Goal: Task Accomplishment & Management: Use online tool/utility

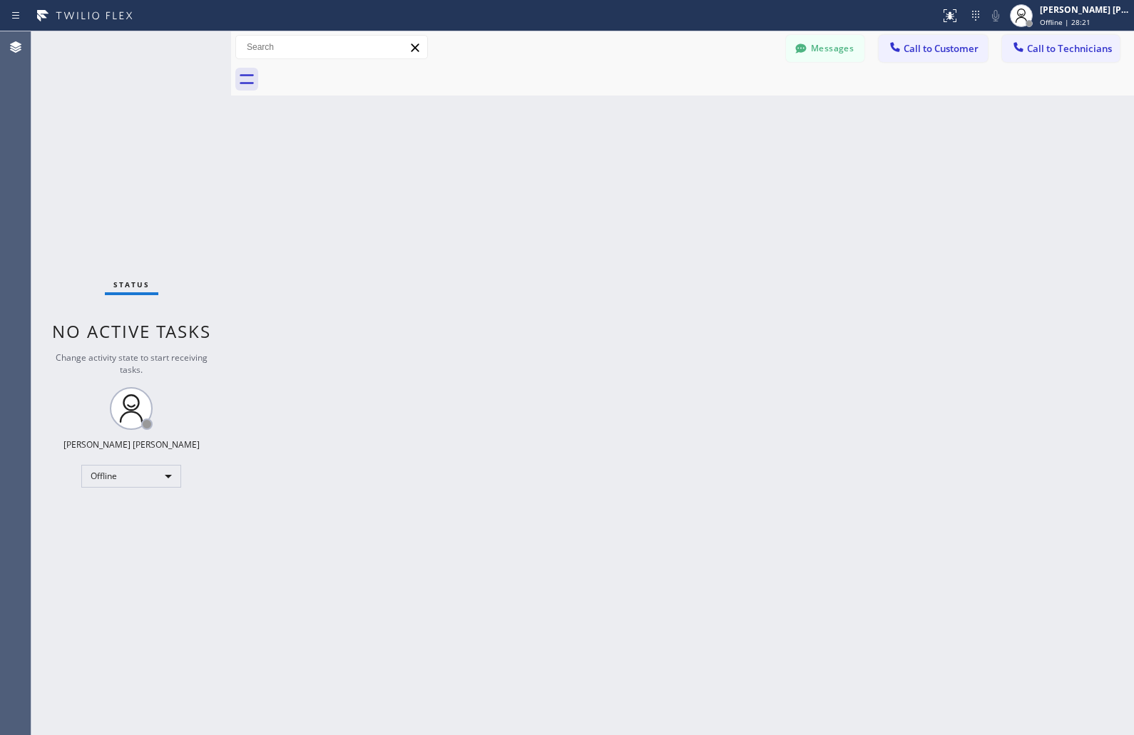
click at [799, 269] on div "Back to Dashboard Change Sender ID Customers Technicians KD Krissy Do [DATE] 02…" at bounding box center [682, 383] width 903 height 704
click at [133, 465] on div "Offline" at bounding box center [131, 476] width 100 height 23
click at [159, 519] on li "Available" at bounding box center [130, 513] width 97 height 17
drag, startPoint x: 159, startPoint y: 519, endPoint x: 159, endPoint y: 489, distance: 29.9
click at [159, 489] on div "Status No active tasks Change activity state to start receiving tasks. [PERSON_…" at bounding box center [131, 383] width 200 height 704
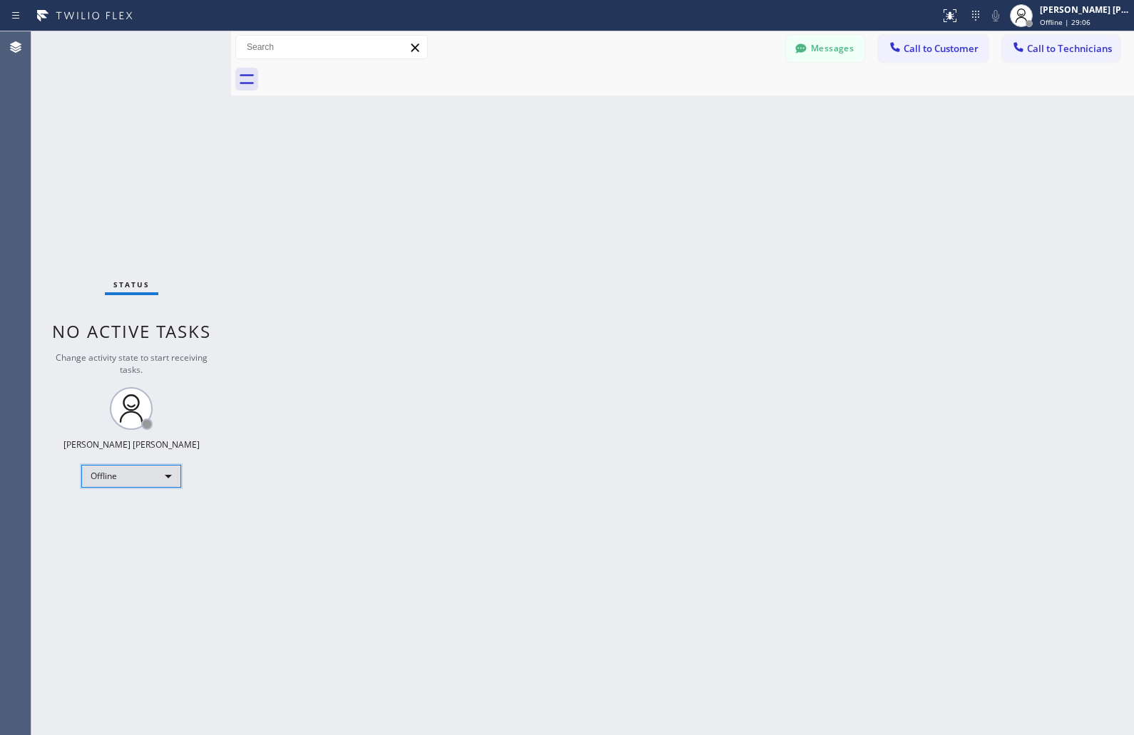
click at [159, 466] on div "Offline" at bounding box center [131, 476] width 100 height 23
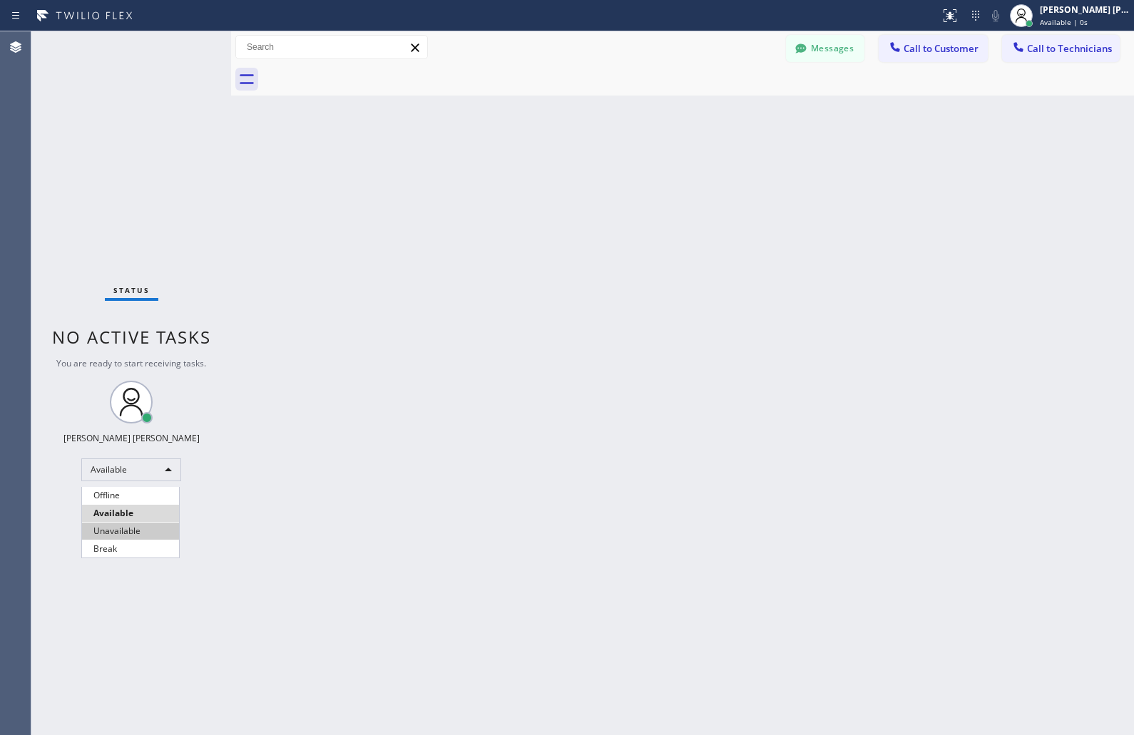
click at [157, 528] on li "Unavailable" at bounding box center [130, 531] width 97 height 17
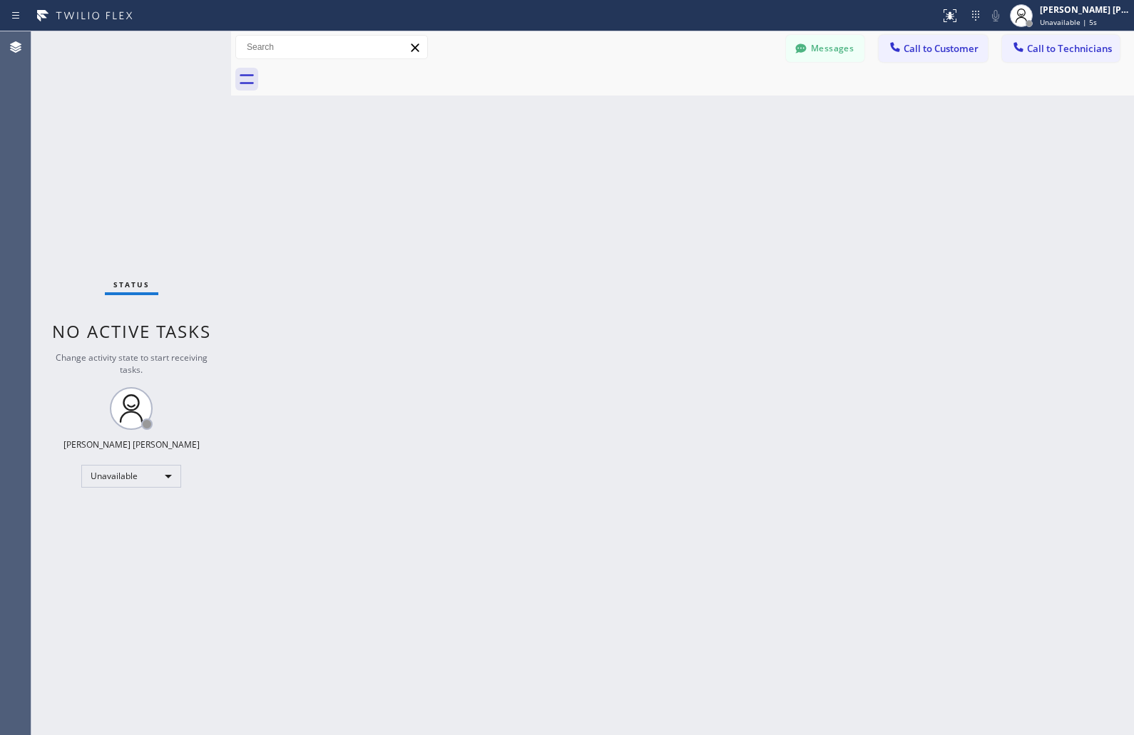
click at [547, 168] on div "Back to Dashboard Change Sender ID Customers Technicians KD Krissy Do [DATE] 02…" at bounding box center [682, 383] width 903 height 704
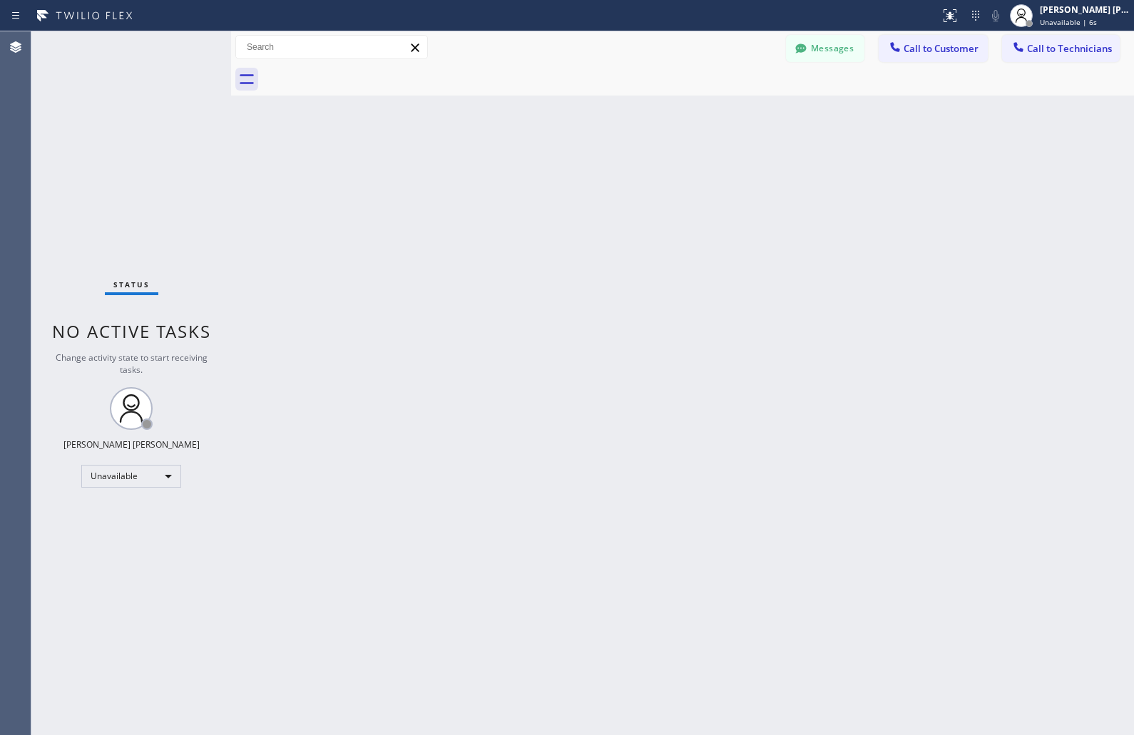
click at [547, 168] on div "Back to Dashboard Change Sender ID Customers Technicians KD Krissy Do [DATE] 02…" at bounding box center [682, 383] width 903 height 704
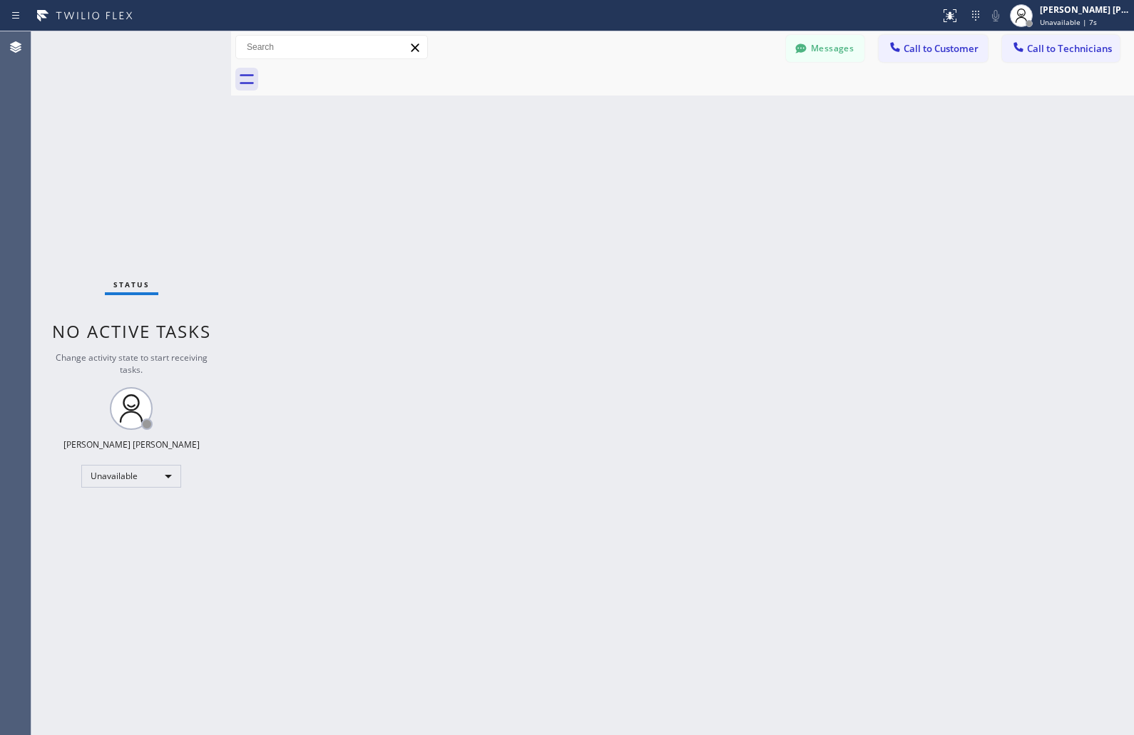
click at [547, 168] on div "Back to Dashboard Change Sender ID Customers Technicians KD Krissy Do [DATE] 02…" at bounding box center [682, 383] width 903 height 704
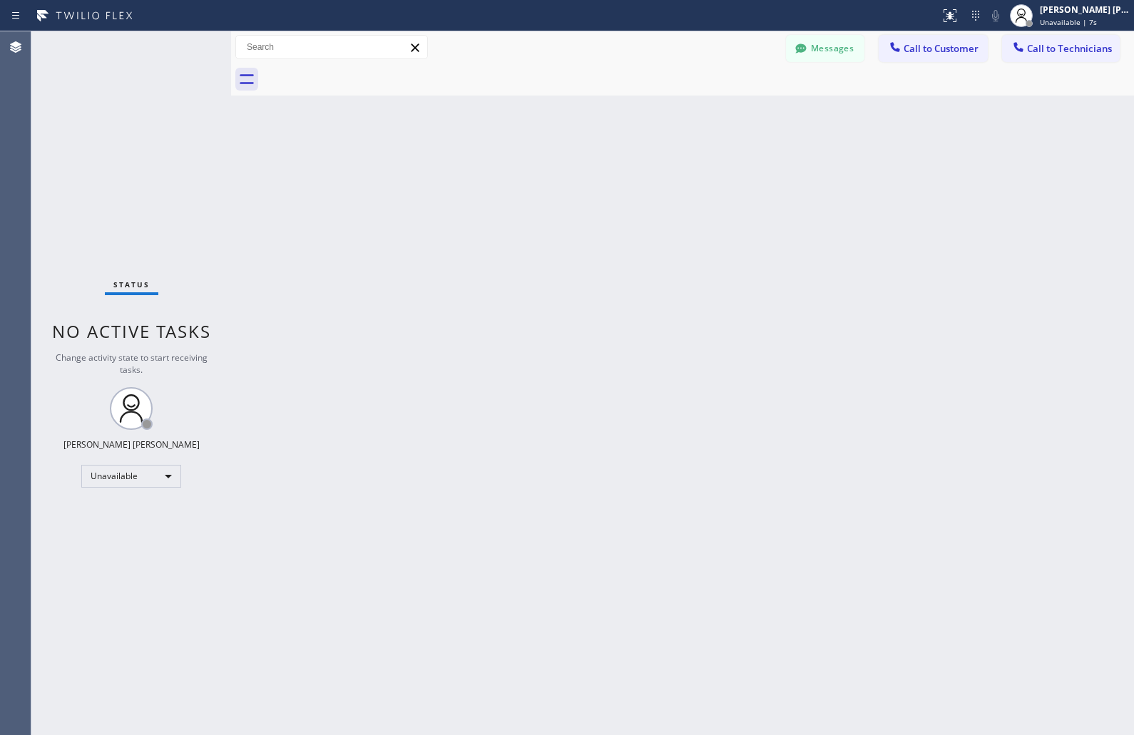
click at [547, 168] on div "Back to Dashboard Change Sender ID Customers Technicians KD Krissy Do [DATE] 02…" at bounding box center [682, 383] width 903 height 704
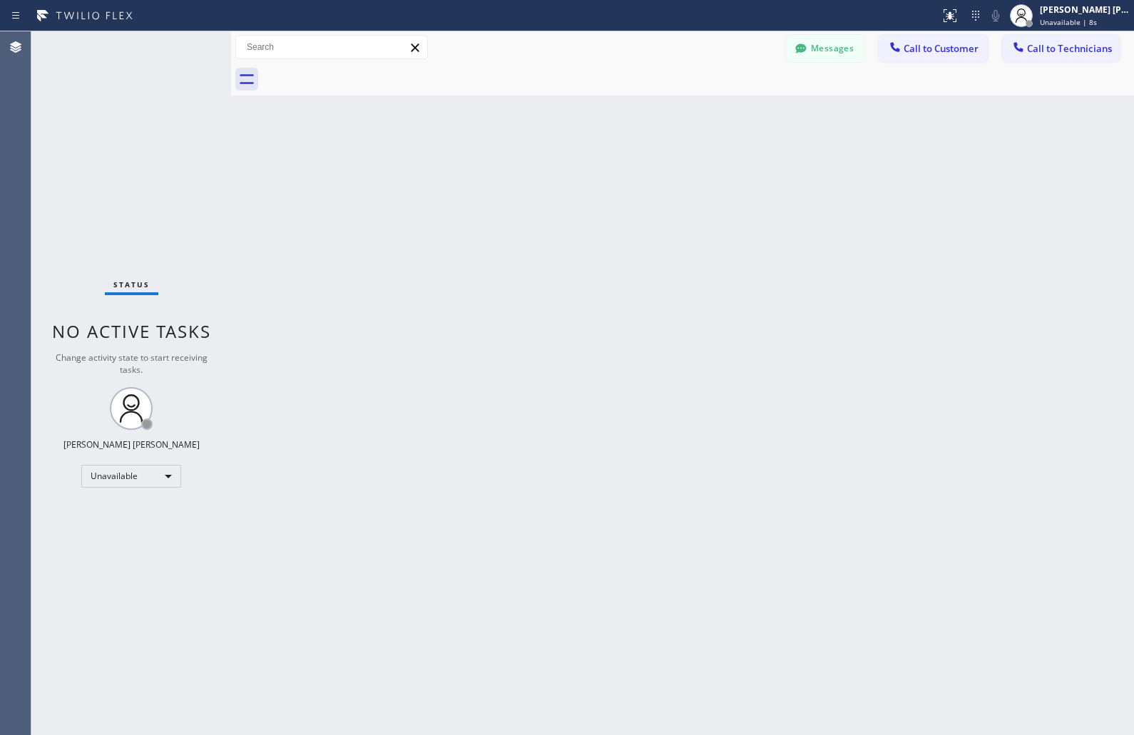
click at [547, 168] on div "Back to Dashboard Change Sender ID Customers Technicians KD Krissy Do [DATE] 02…" at bounding box center [682, 383] width 903 height 704
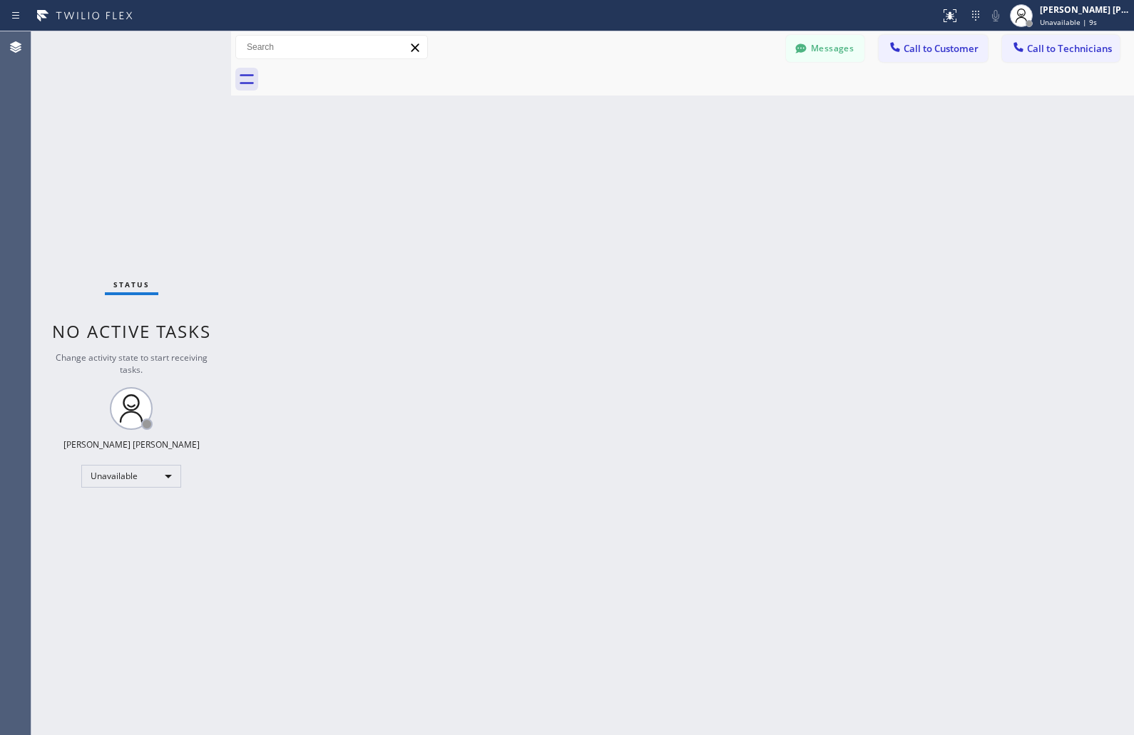
click at [547, 168] on div "Back to Dashboard Change Sender ID Customers Technicians KD Krissy Do [DATE] 02…" at bounding box center [682, 383] width 903 height 704
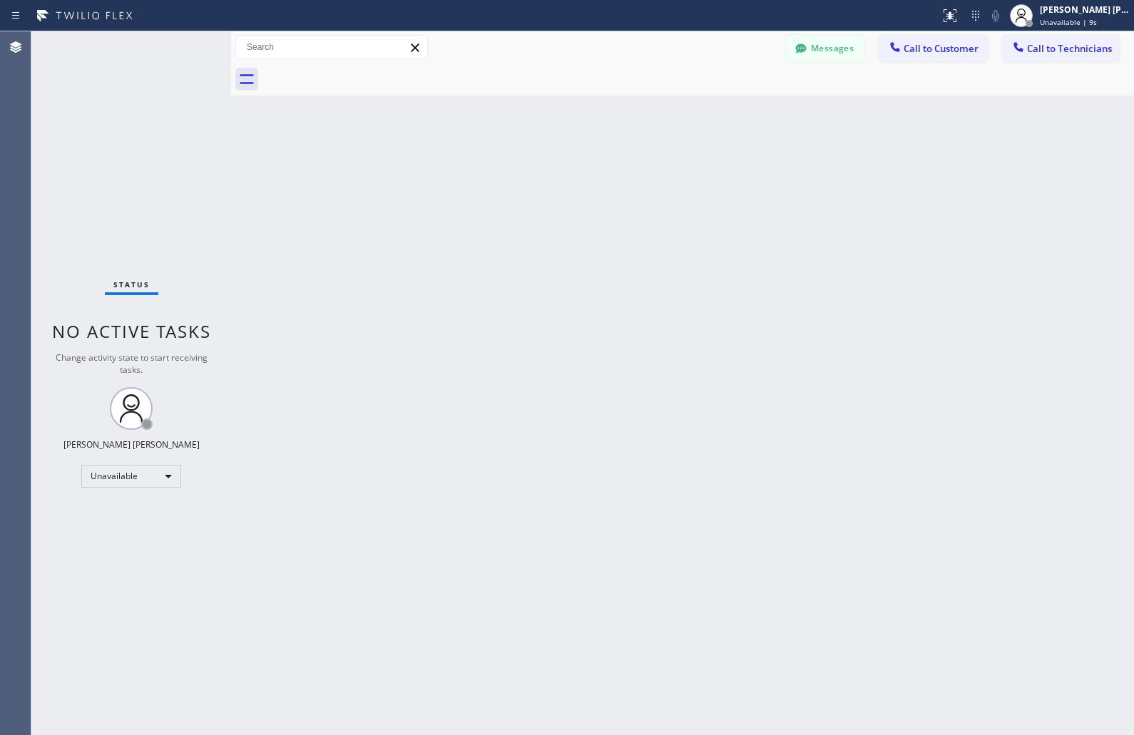
click at [547, 168] on div "Back to Dashboard Change Sender ID Customers Technicians KD Krissy Do [DATE] 02…" at bounding box center [682, 383] width 903 height 704
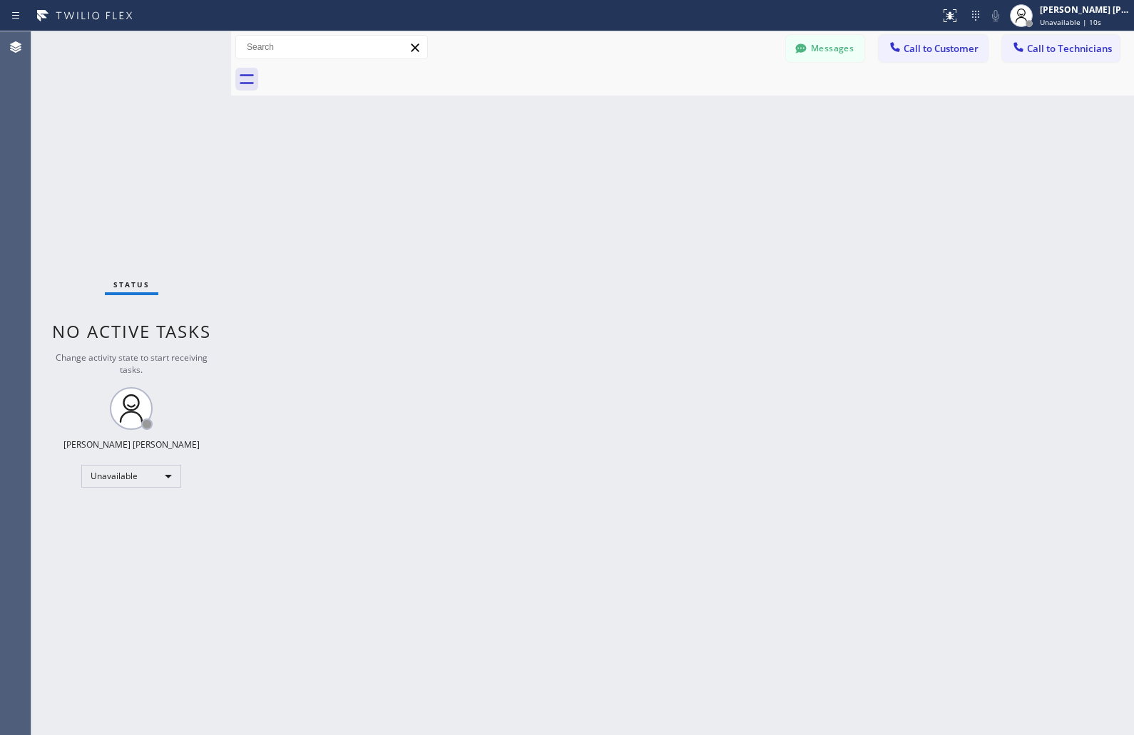
click at [547, 168] on div "Back to Dashboard Change Sender ID Customers Technicians KD Krissy Do [DATE] 02…" at bounding box center [682, 383] width 903 height 704
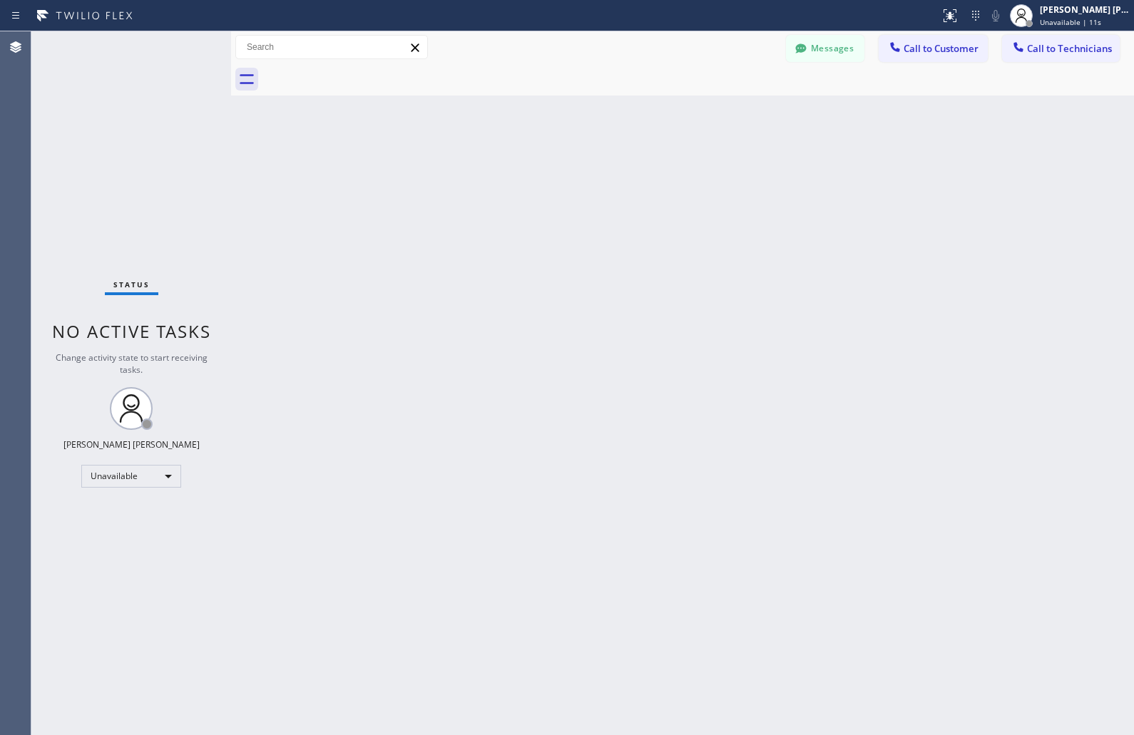
click at [547, 168] on div "Back to Dashboard Change Sender ID Customers Technicians KD Krissy Do [DATE] 02…" at bounding box center [682, 383] width 903 height 704
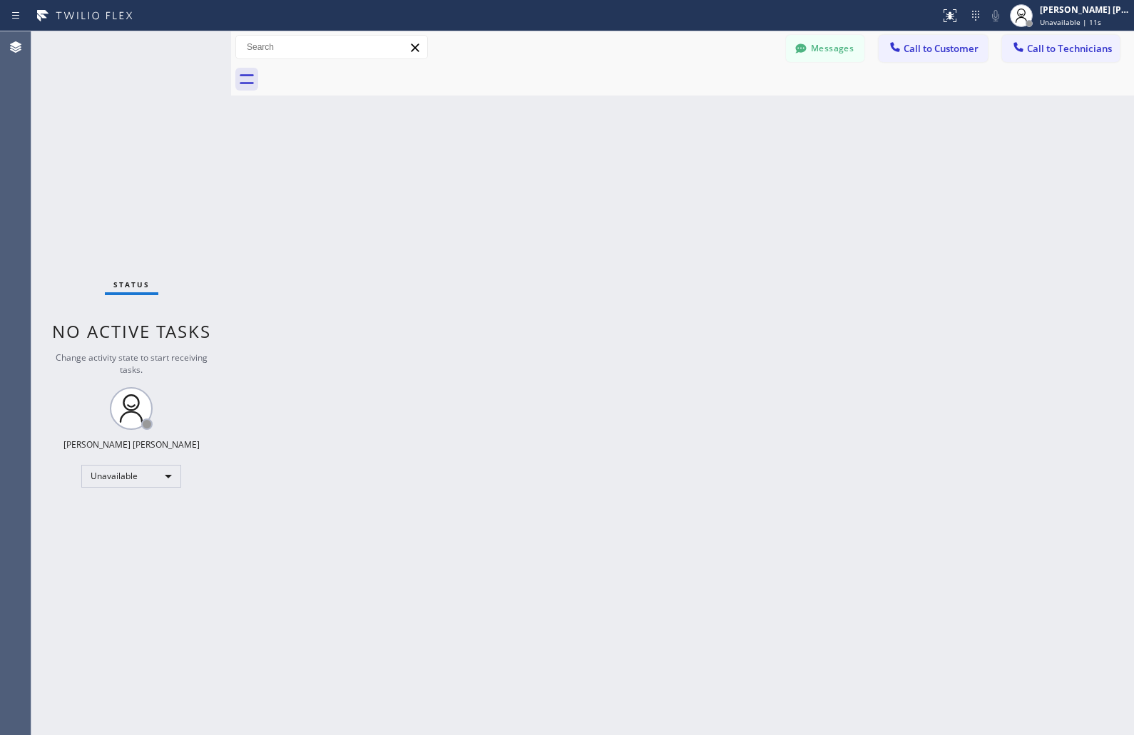
click at [547, 168] on div "Back to Dashboard Change Sender ID Customers Technicians KD Krissy Do [DATE] 02…" at bounding box center [682, 383] width 903 height 704
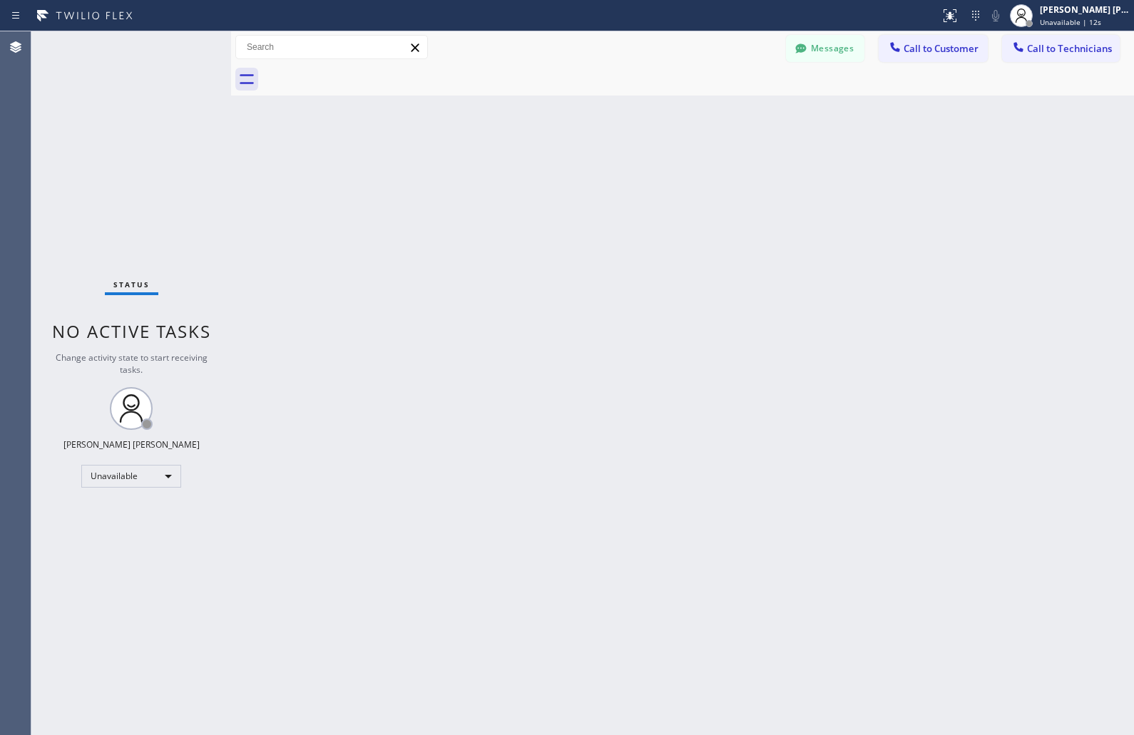
click at [547, 168] on div "Back to Dashboard Change Sender ID Customers Technicians KD Krissy Do [DATE] 02…" at bounding box center [682, 383] width 903 height 704
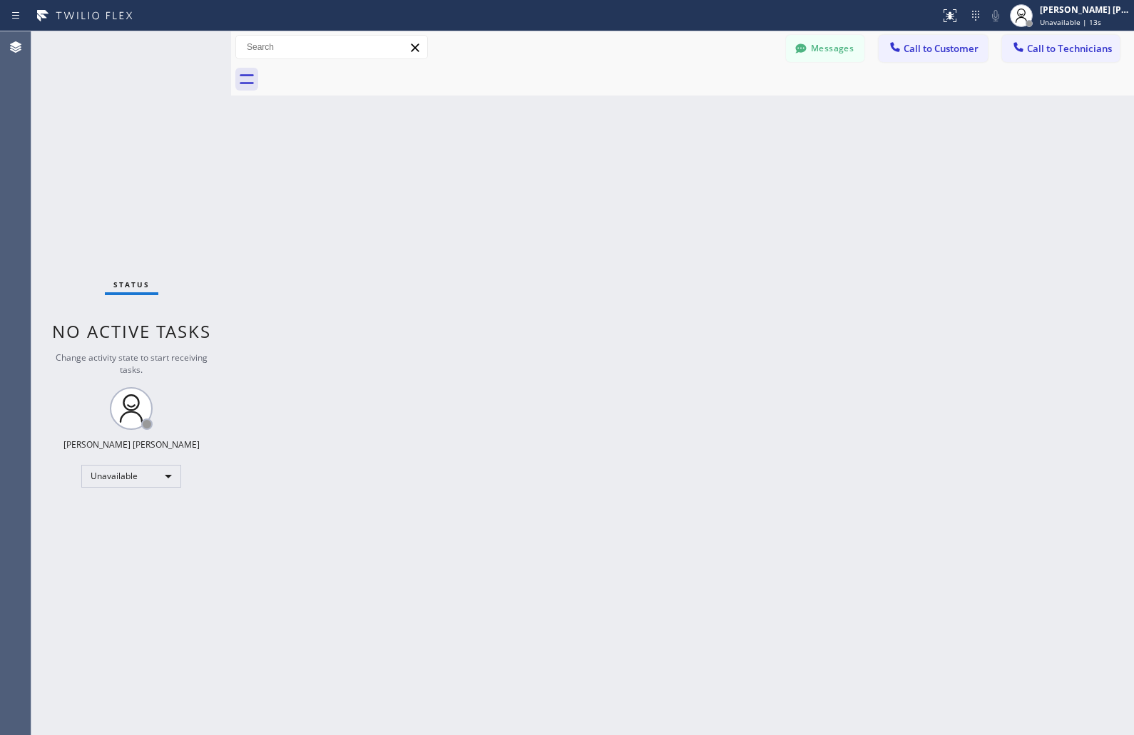
click at [547, 168] on div "Back to Dashboard Change Sender ID Customers Technicians KD Krissy Do [DATE] 02…" at bounding box center [682, 383] width 903 height 704
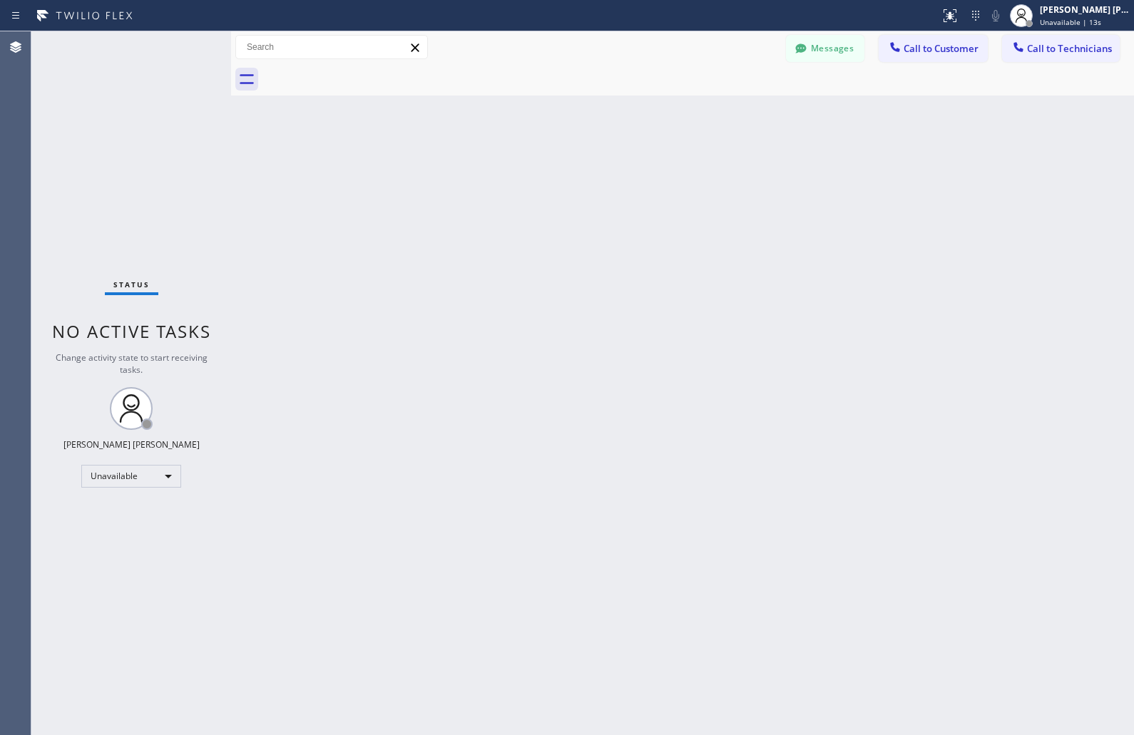
click at [547, 168] on div "Back to Dashboard Change Sender ID Customers Technicians KD Krissy Do [DATE] 02…" at bounding box center [682, 383] width 903 height 704
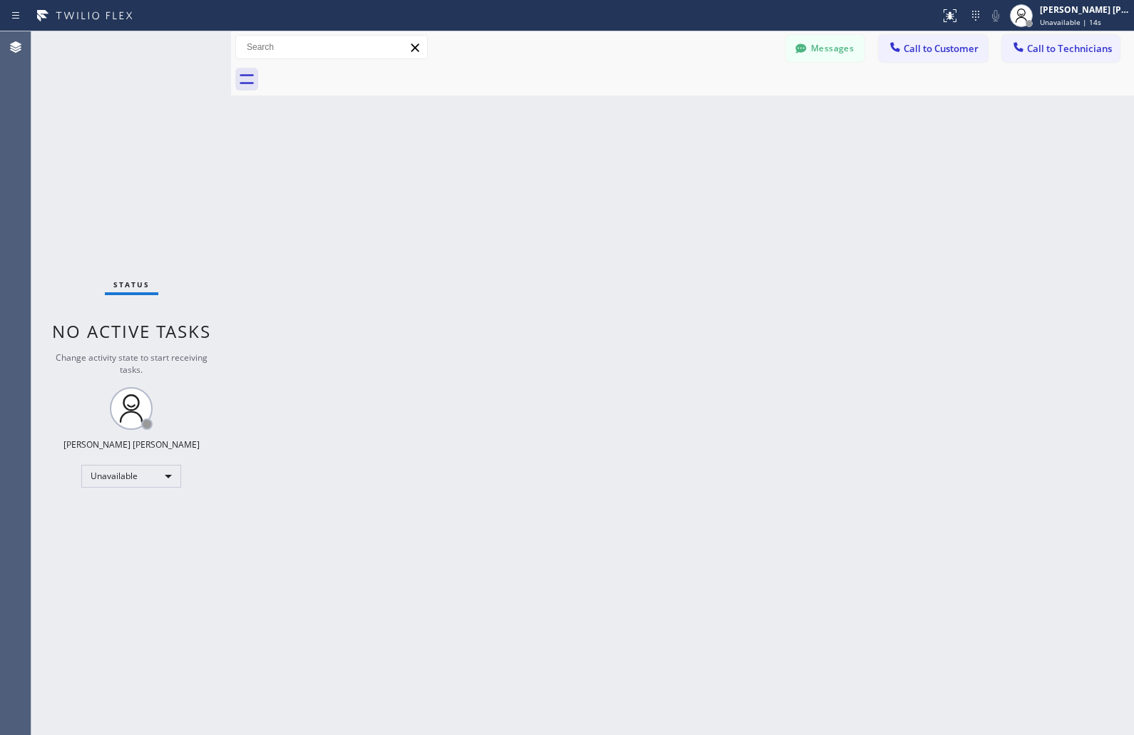
click at [547, 168] on div "Back to Dashboard Change Sender ID Customers Technicians KD Krissy Do [DATE] 02…" at bounding box center [682, 383] width 903 height 704
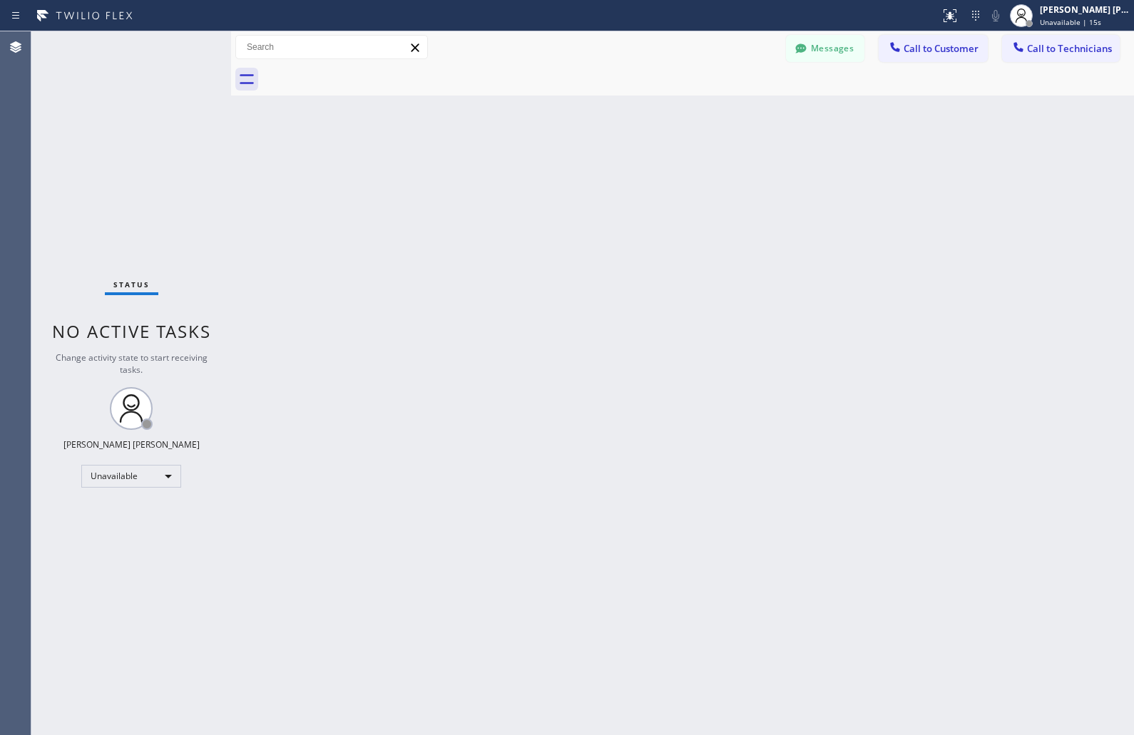
click at [547, 168] on div "Back to Dashboard Change Sender ID Customers Technicians KD Krissy Do [DATE] 02…" at bounding box center [682, 383] width 903 height 704
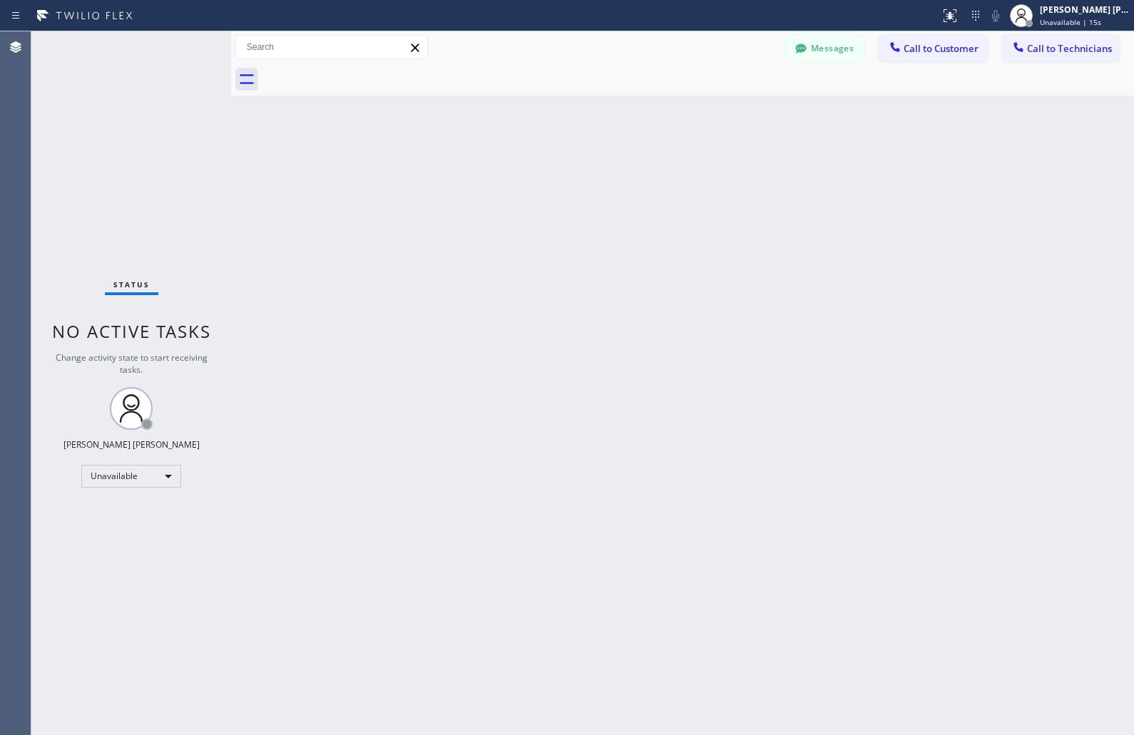
click at [547, 168] on div "Back to Dashboard Change Sender ID Customers Technicians KD Krissy Do [DATE] 02…" at bounding box center [682, 383] width 903 height 704
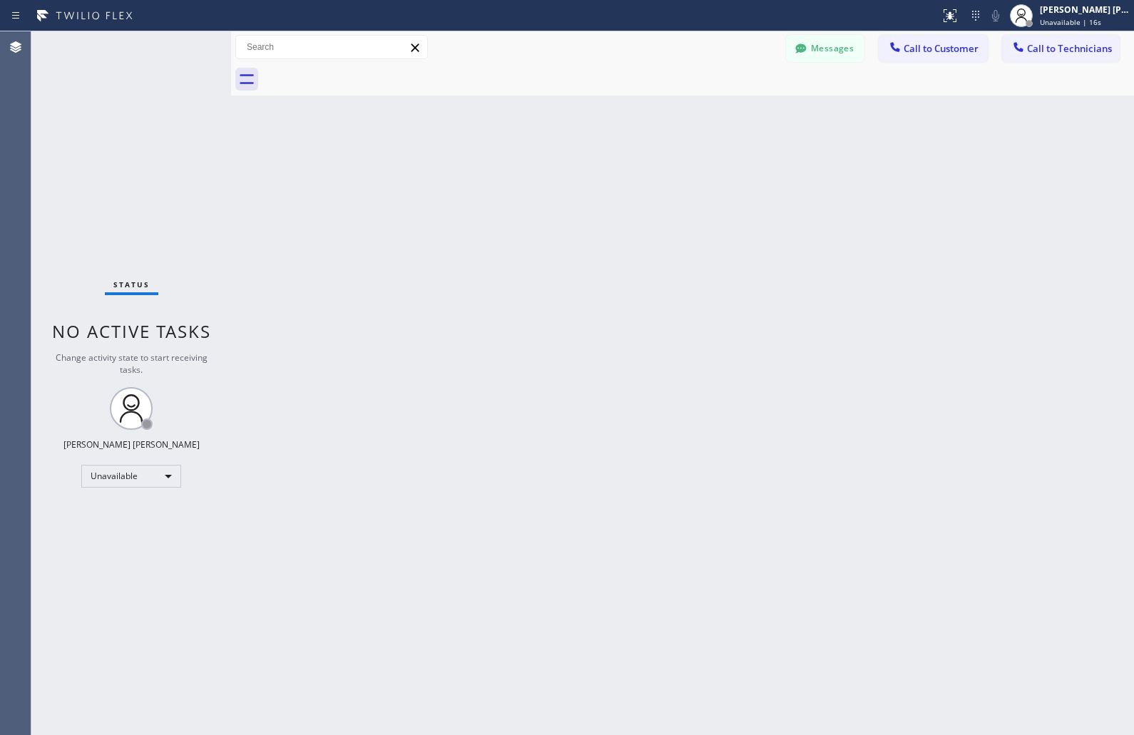
click at [547, 168] on div "Back to Dashboard Change Sender ID Customers Technicians KD Krissy Do [DATE] 02…" at bounding box center [682, 383] width 903 height 704
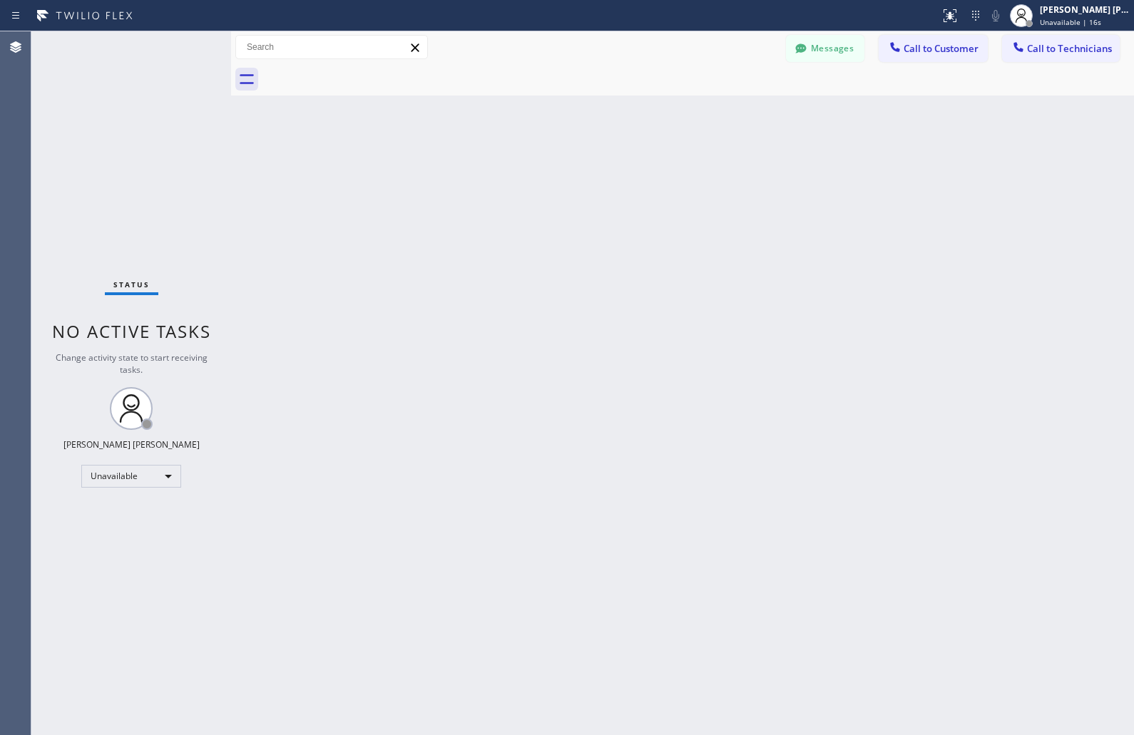
click at [547, 168] on div "Back to Dashboard Change Sender ID Customers Technicians KD Krissy Do [DATE] 02…" at bounding box center [682, 383] width 903 height 704
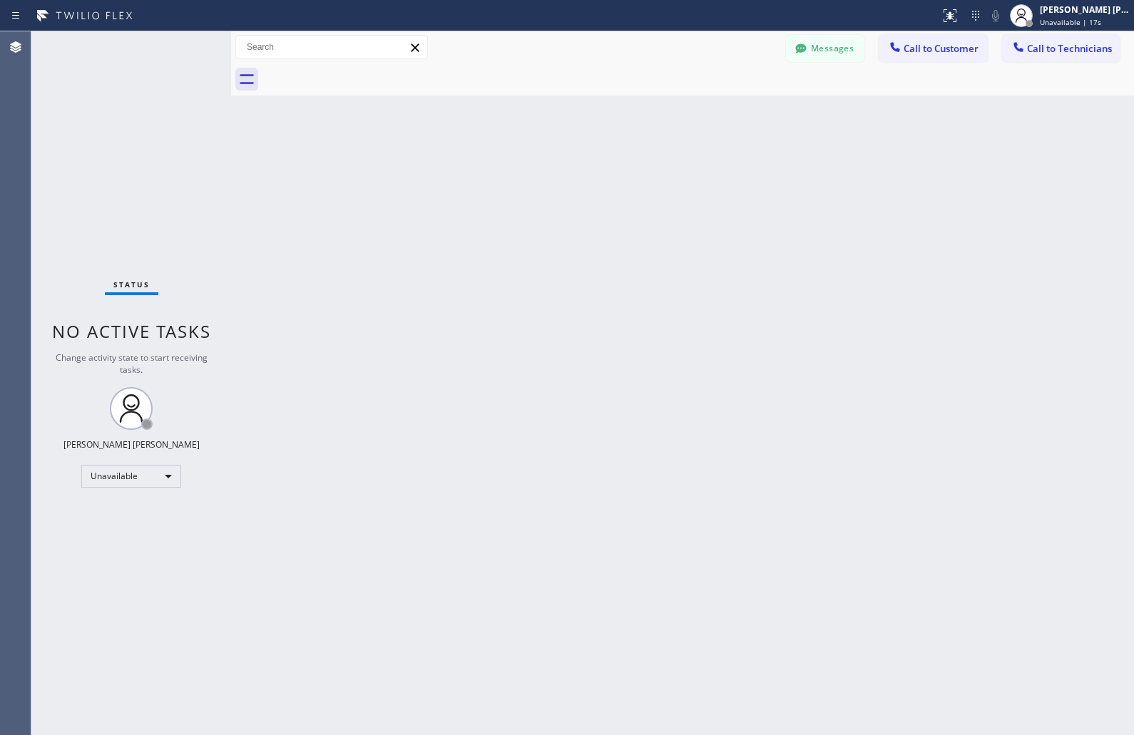
click at [547, 168] on div "Back to Dashboard Change Sender ID Customers Technicians KD Krissy Do [DATE] 02…" at bounding box center [682, 383] width 903 height 704
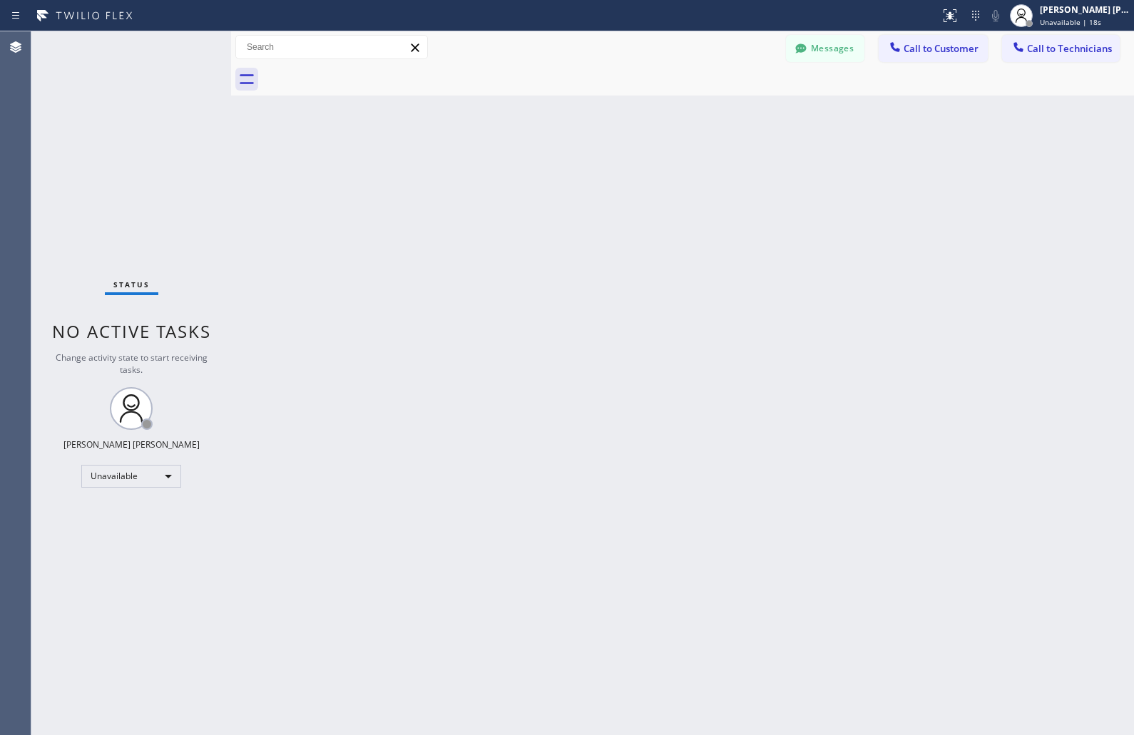
click at [547, 168] on div "Back to Dashboard Change Sender ID Customers Technicians KD Krissy Do [DATE] 02…" at bounding box center [682, 383] width 903 height 704
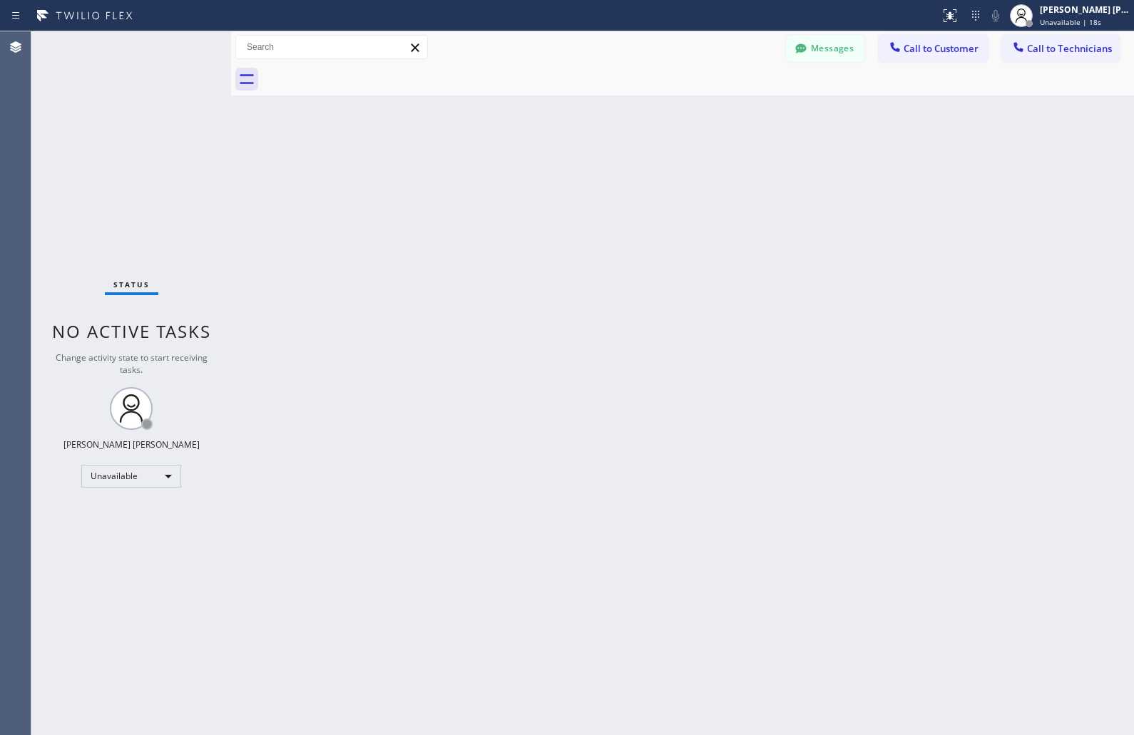
click at [547, 168] on div "Back to Dashboard Change Sender ID Customers Technicians KD Krissy Do [DATE] 02…" at bounding box center [682, 383] width 903 height 704
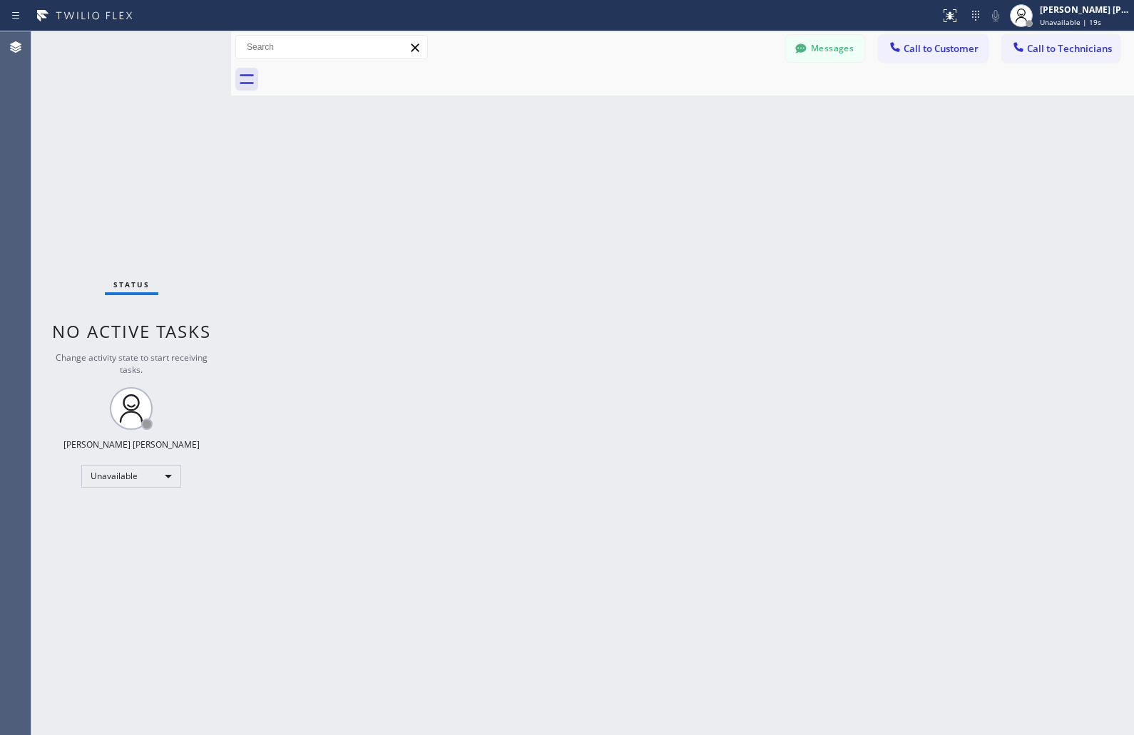
click at [547, 168] on div "Back to Dashboard Change Sender ID Customers Technicians KD Krissy Do [DATE] 02…" at bounding box center [682, 383] width 903 height 704
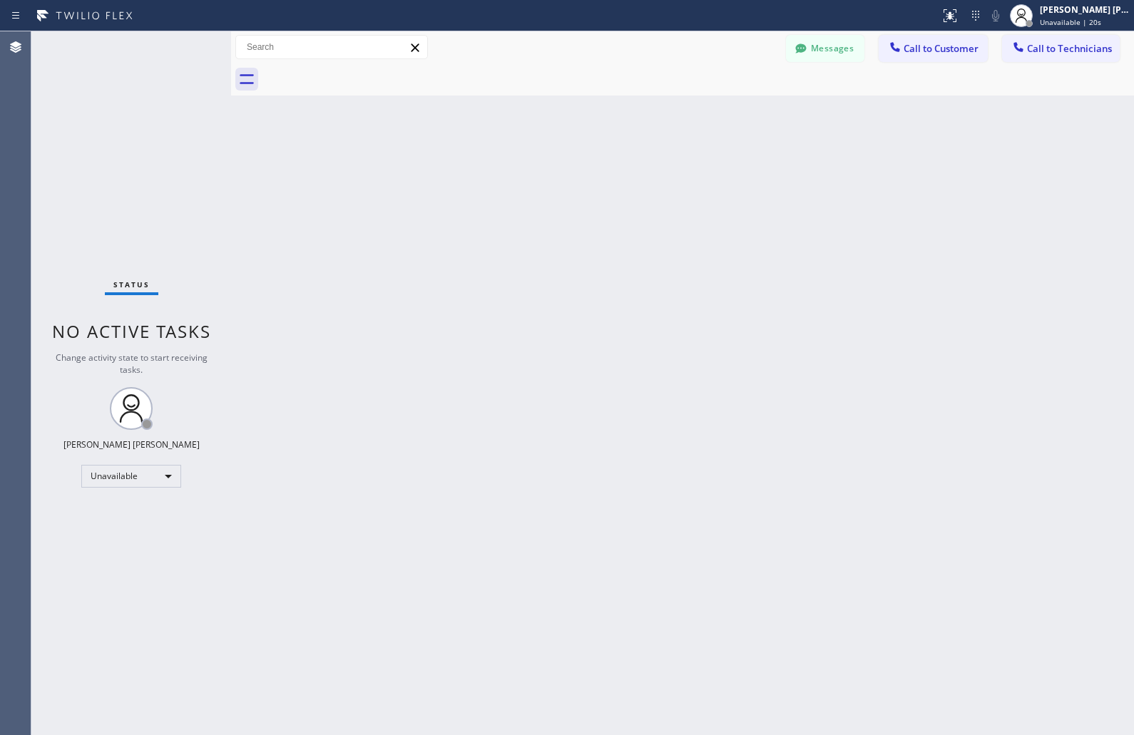
click at [547, 168] on div "Back to Dashboard Change Sender ID Customers Technicians KD Krissy Do [DATE] 02…" at bounding box center [682, 383] width 903 height 704
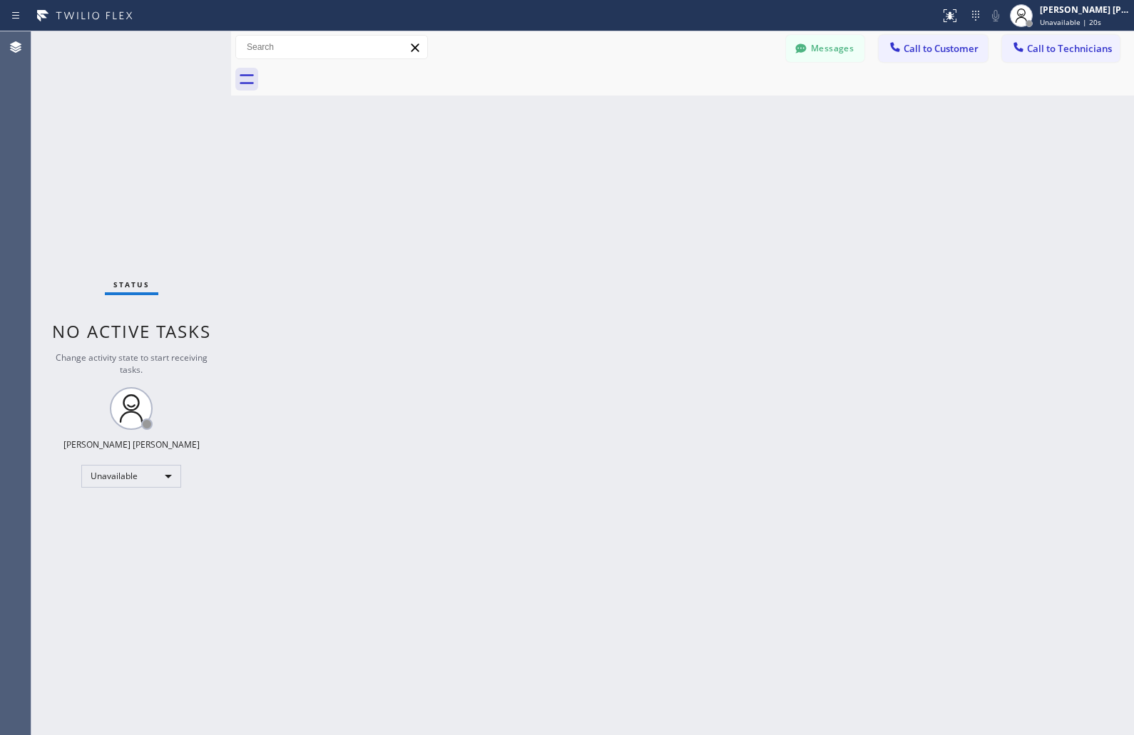
click at [547, 168] on div "Back to Dashboard Change Sender ID Customers Technicians KD Krissy Do [DATE] 02…" at bounding box center [682, 383] width 903 height 704
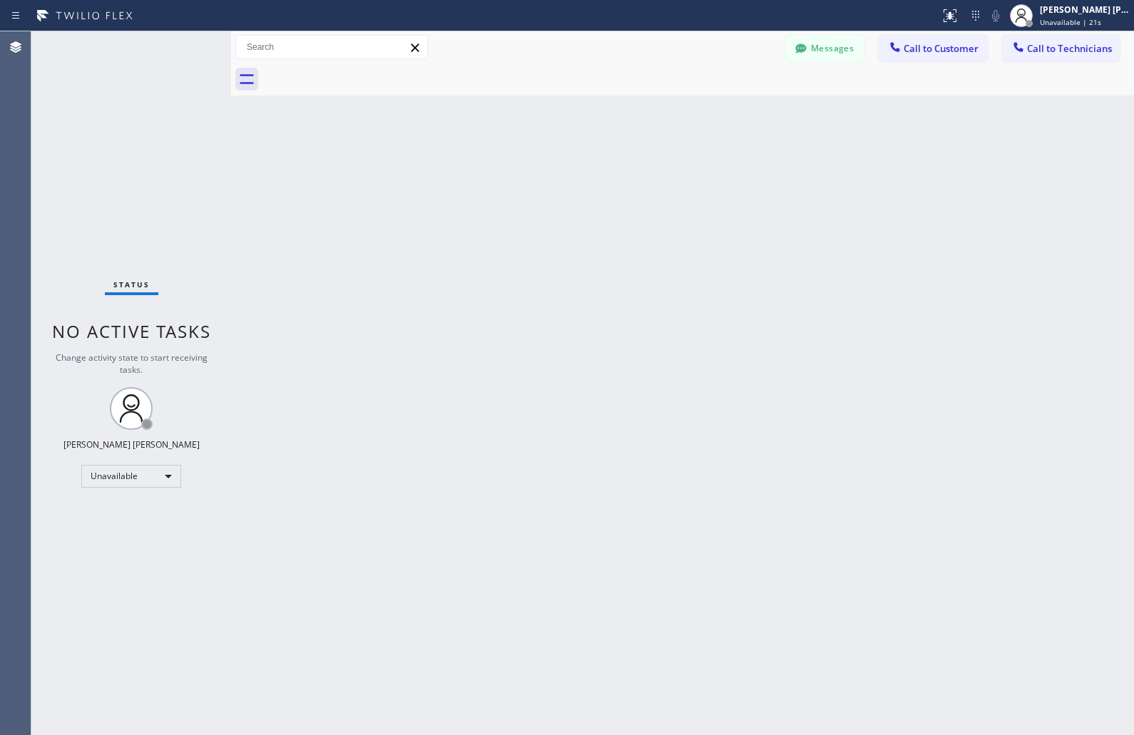
click at [547, 168] on div "Back to Dashboard Change Sender ID Customers Technicians KD Krissy Do [DATE] 02…" at bounding box center [682, 383] width 903 height 704
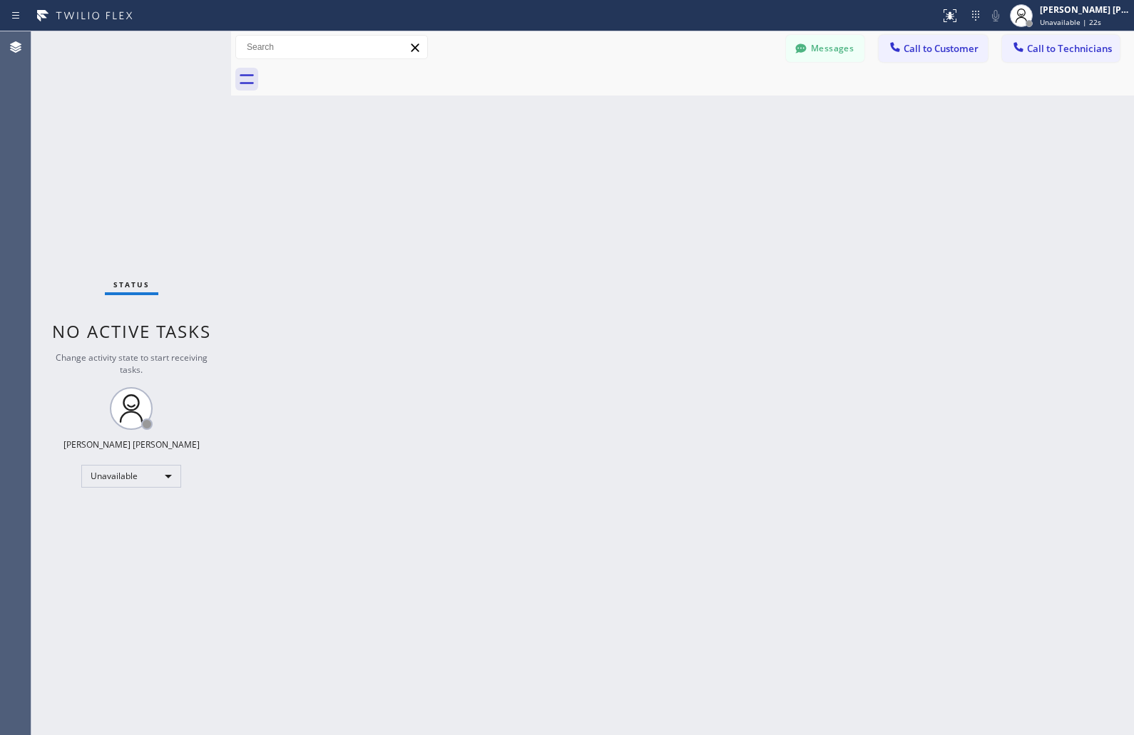
click at [547, 168] on div "Back to Dashboard Change Sender ID Customers Technicians KD Krissy Do [DATE] 02…" at bounding box center [682, 383] width 903 height 704
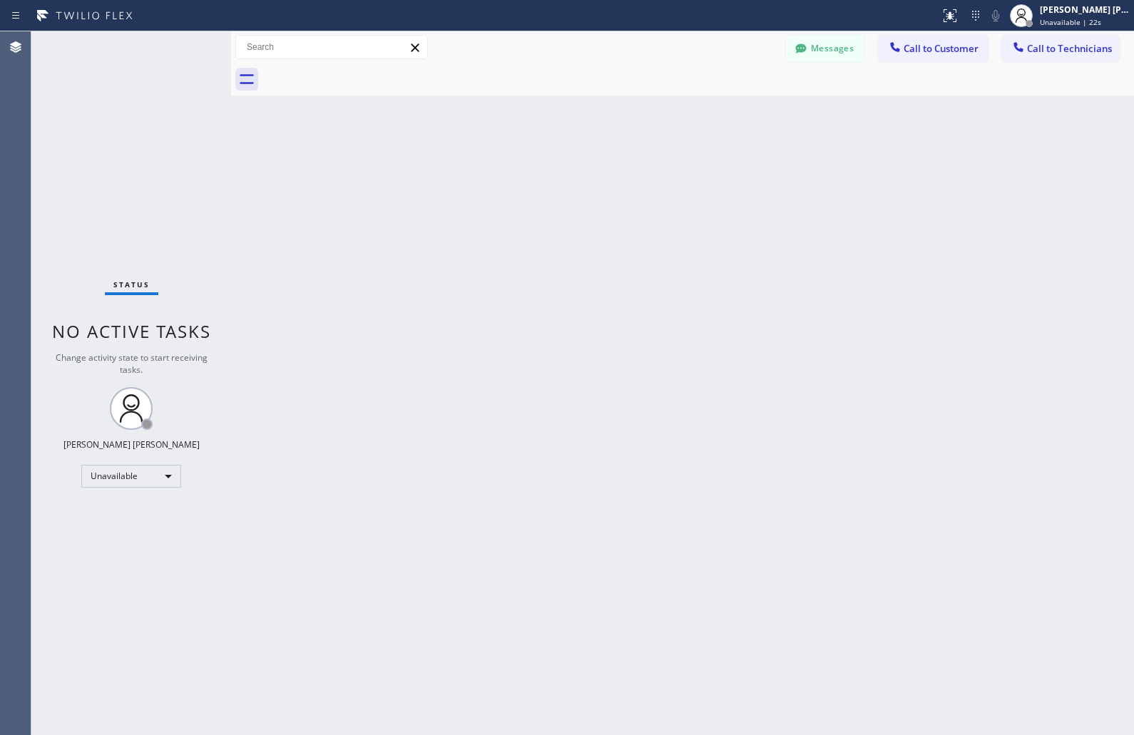
click at [547, 168] on div "Back to Dashboard Change Sender ID Customers Technicians KD Krissy Do [DATE] 02…" at bounding box center [682, 383] width 903 height 704
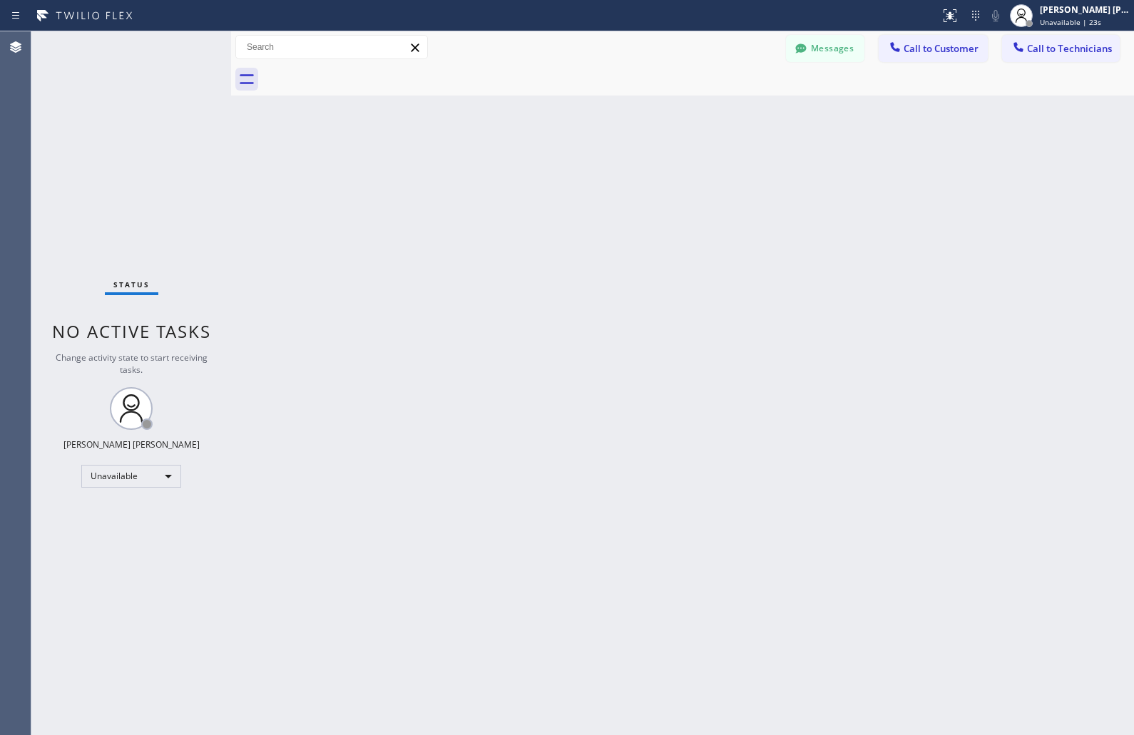
click at [547, 168] on div "Back to Dashboard Change Sender ID Customers Technicians KD Krissy Do [DATE] 02…" at bounding box center [682, 383] width 903 height 704
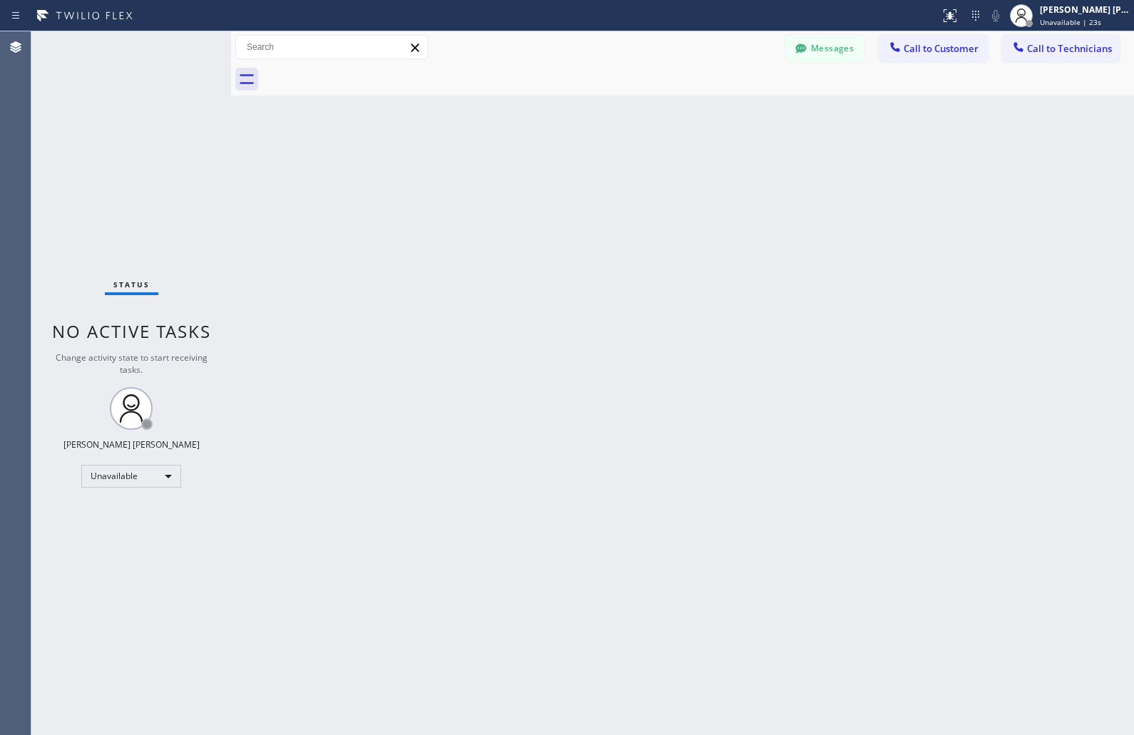
click at [547, 168] on div "Back to Dashboard Change Sender ID Customers Technicians KD Krissy Do [DATE] 02…" at bounding box center [682, 383] width 903 height 704
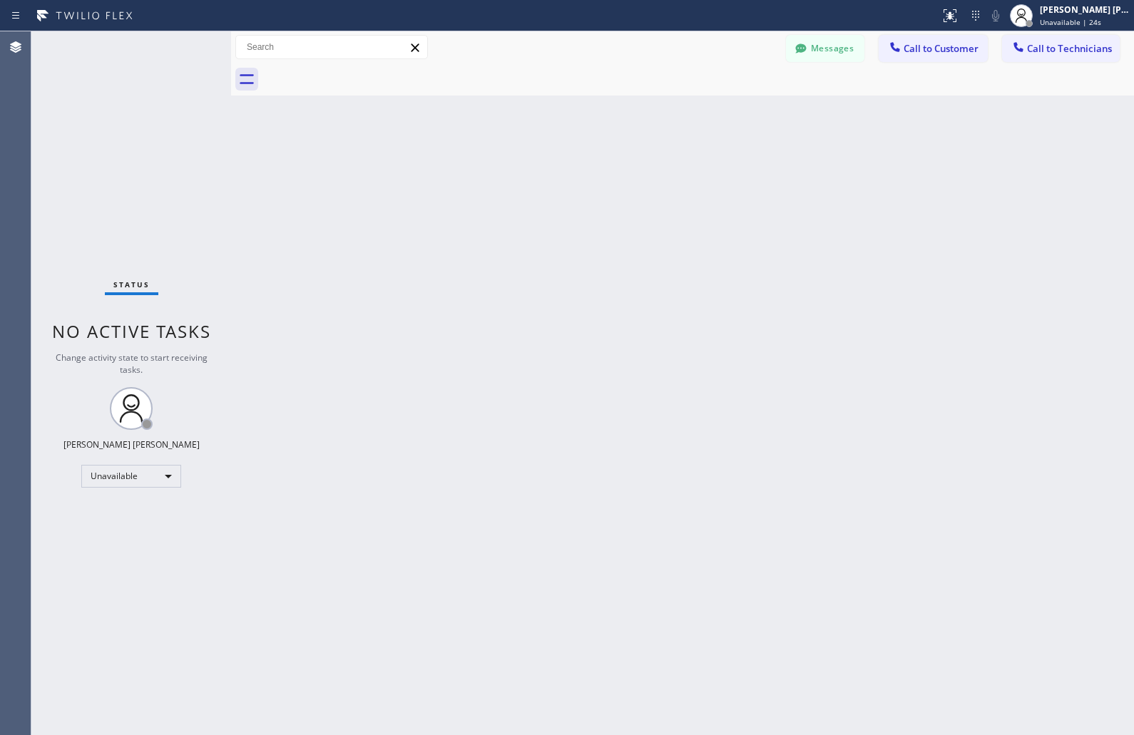
click at [547, 168] on div "Back to Dashboard Change Sender ID Customers Technicians KD Krissy Do [DATE] 02…" at bounding box center [682, 383] width 903 height 704
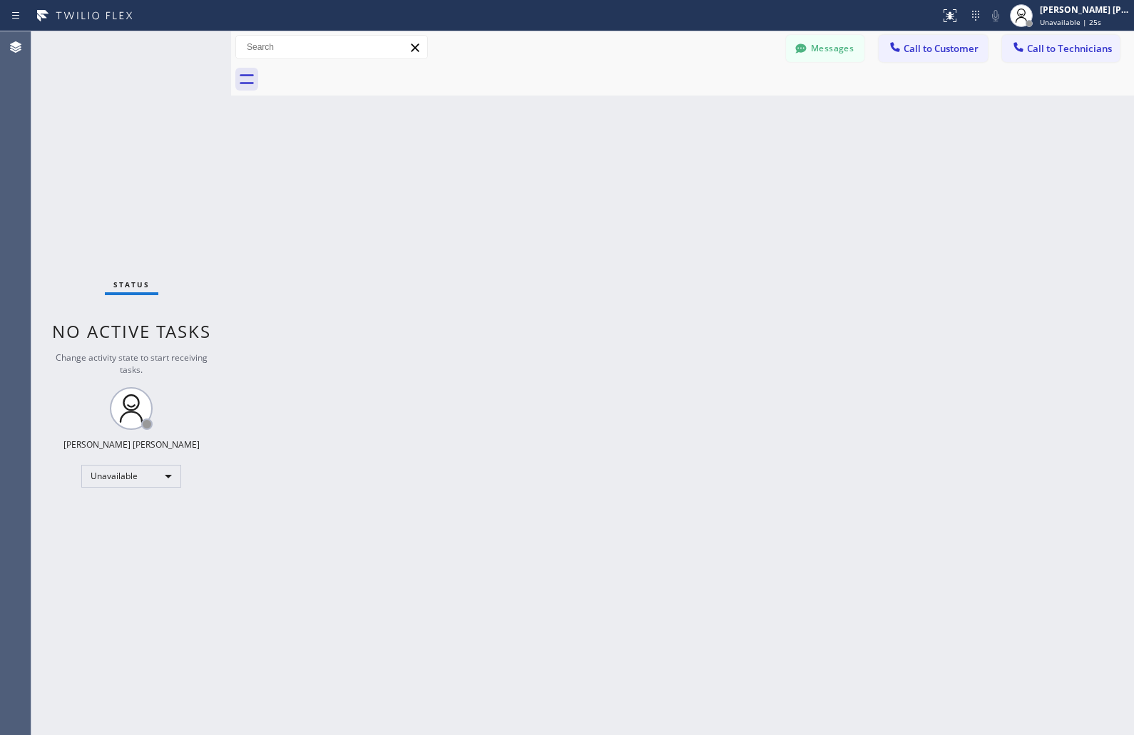
click at [547, 168] on div "Back to Dashboard Change Sender ID Customers Technicians KD Krissy Do [DATE] 02…" at bounding box center [682, 383] width 903 height 704
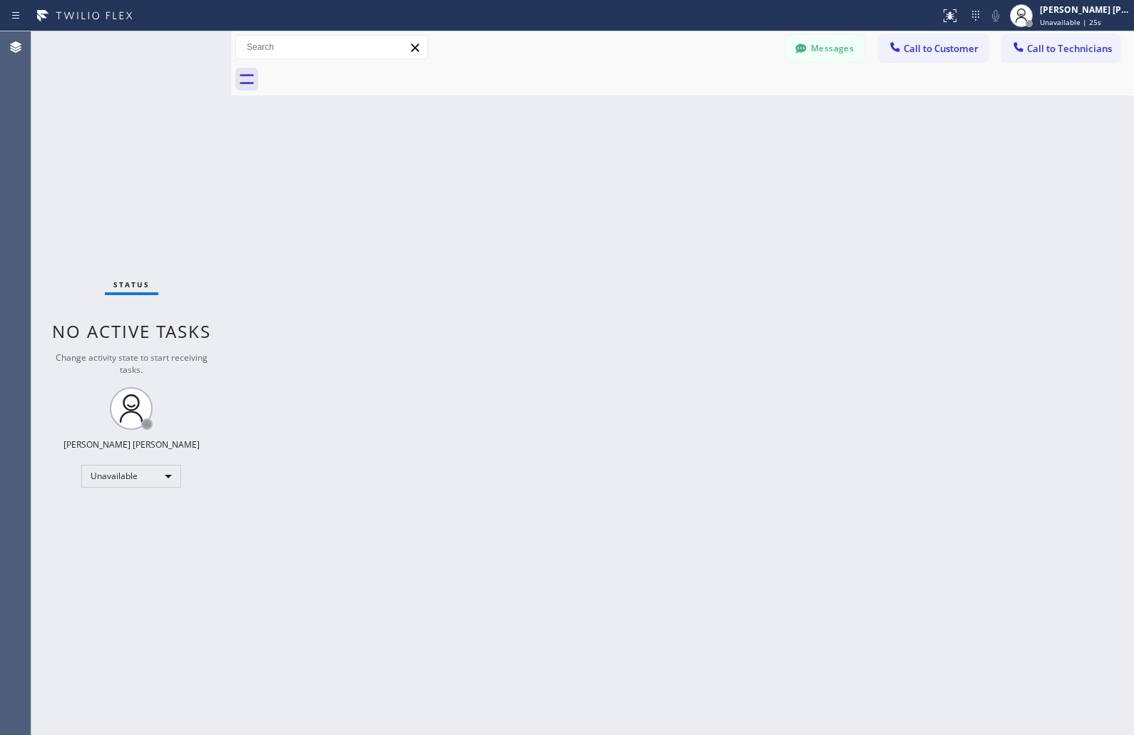
click at [547, 168] on div "Back to Dashboard Change Sender ID Customers Technicians KD Krissy Do [DATE] 02…" at bounding box center [682, 383] width 903 height 704
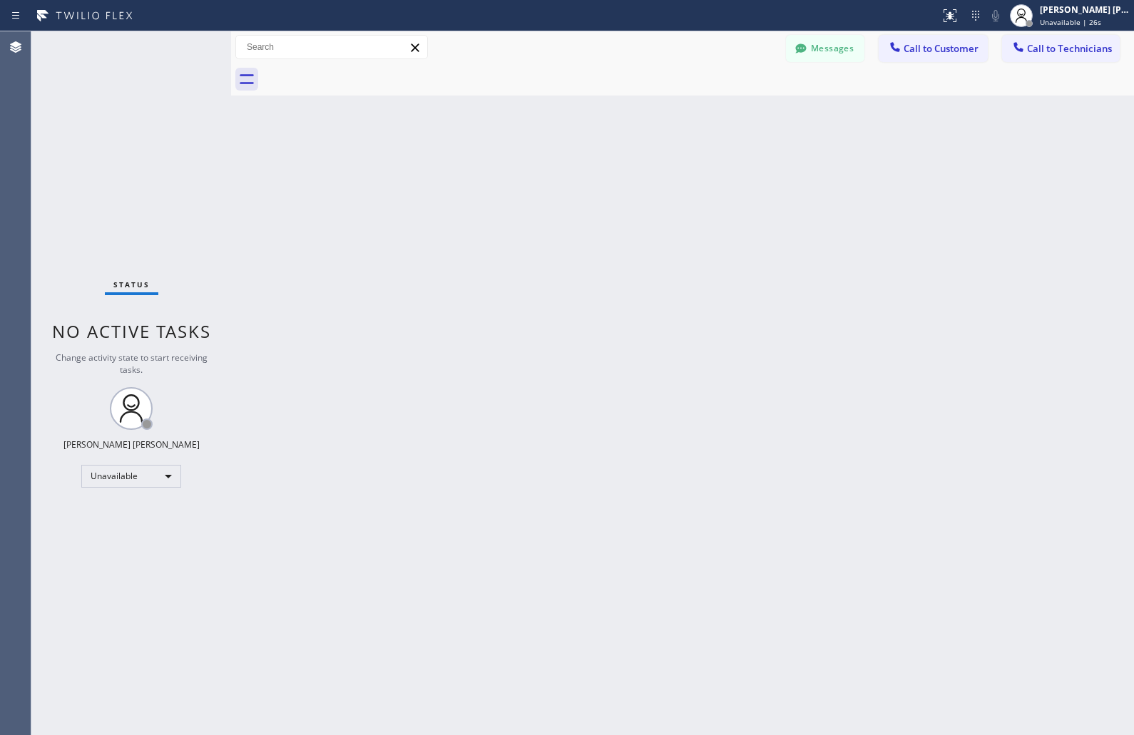
click at [547, 168] on div "Back to Dashboard Change Sender ID Customers Technicians KD Krissy Do [DATE] 02…" at bounding box center [682, 383] width 903 height 704
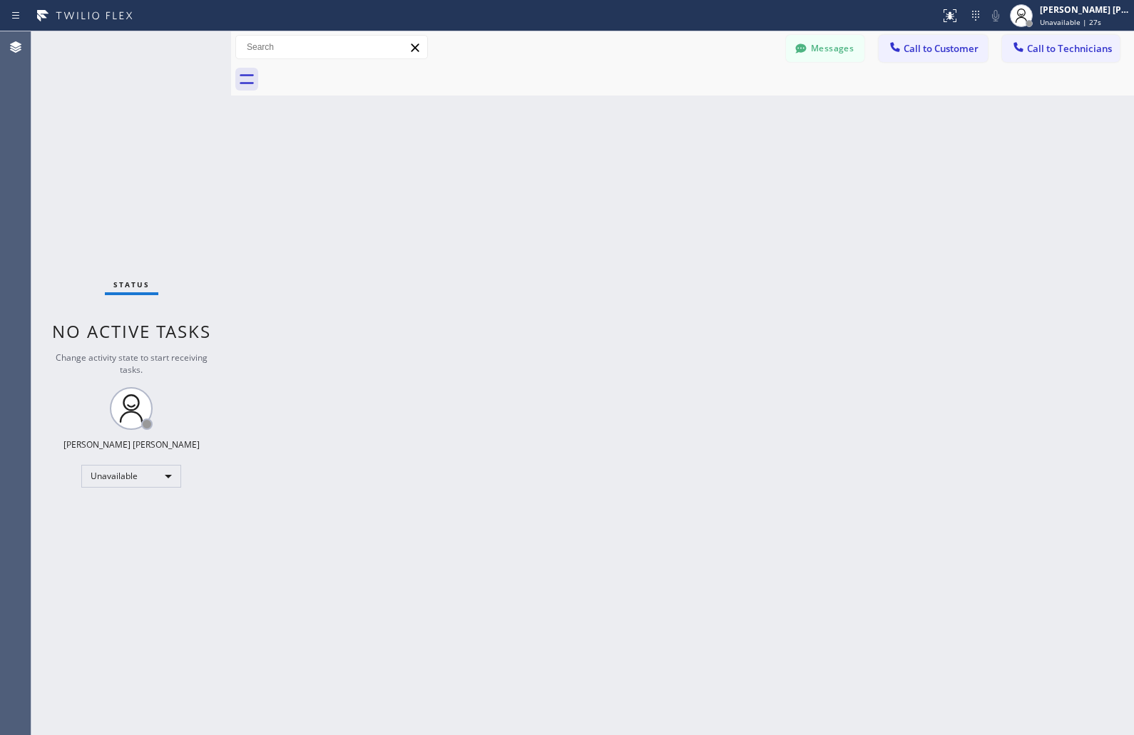
click at [547, 168] on div "Back to Dashboard Change Sender ID Customers Technicians KD Krissy Do [DATE] 02…" at bounding box center [682, 383] width 903 height 704
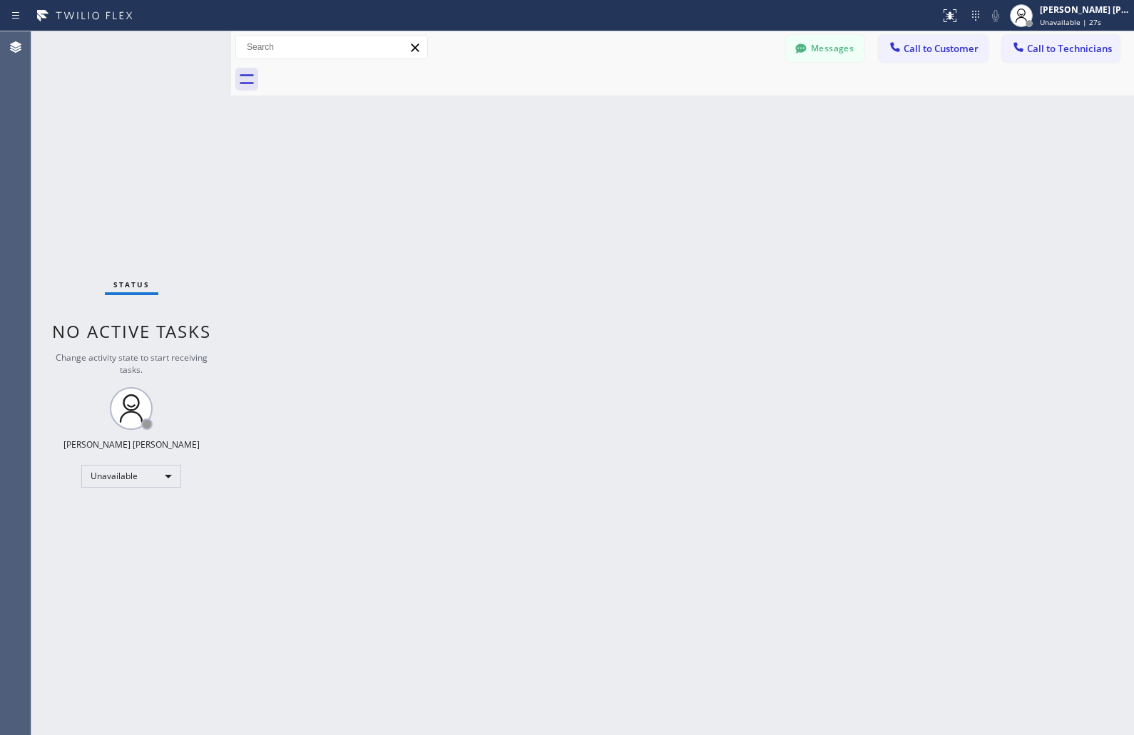
click at [547, 168] on div "Back to Dashboard Change Sender ID Customers Technicians KD Krissy Do [DATE] 02…" at bounding box center [682, 383] width 903 height 704
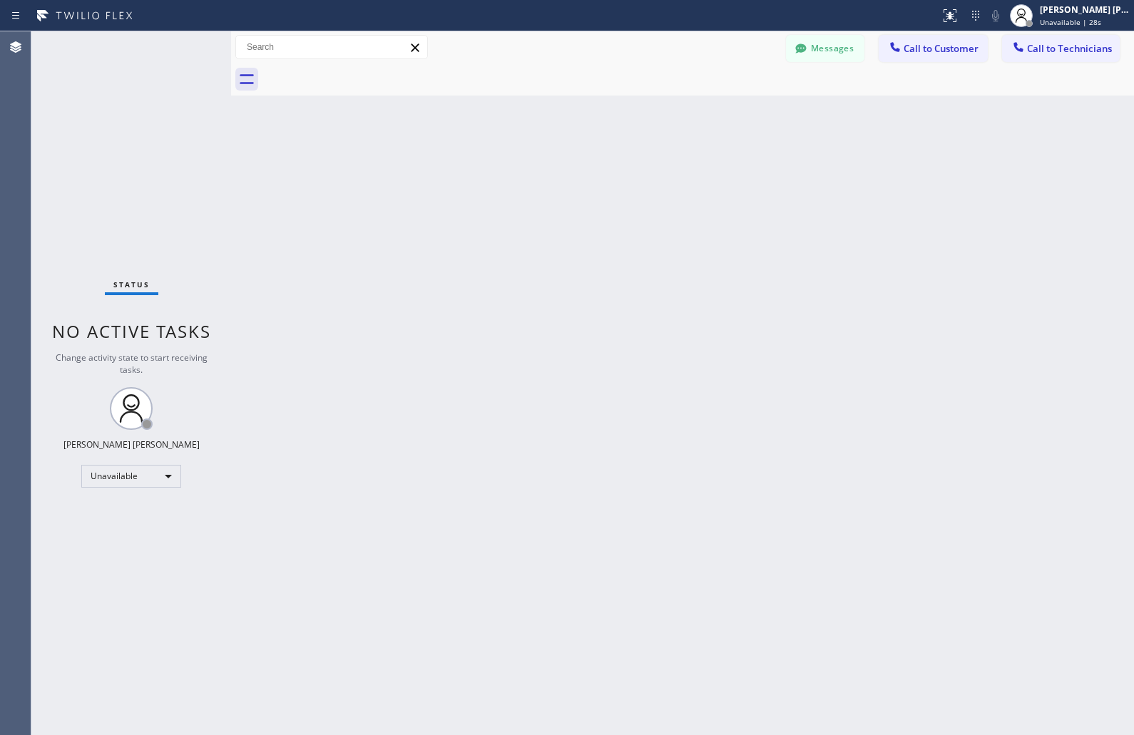
click at [547, 168] on div "Back to Dashboard Change Sender ID Customers Technicians KD Krissy Do [DATE] 02…" at bounding box center [682, 383] width 903 height 704
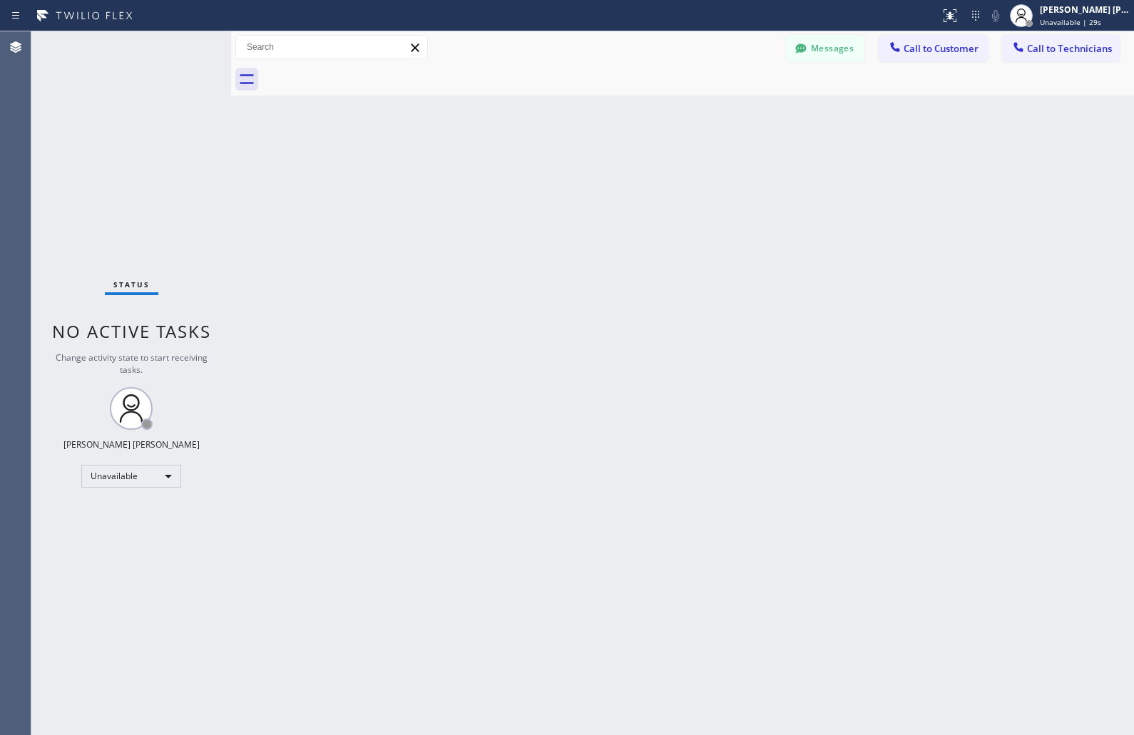
click at [547, 168] on div "Back to Dashboard Change Sender ID Customers Technicians KD Krissy Do [DATE] 02…" at bounding box center [682, 383] width 903 height 704
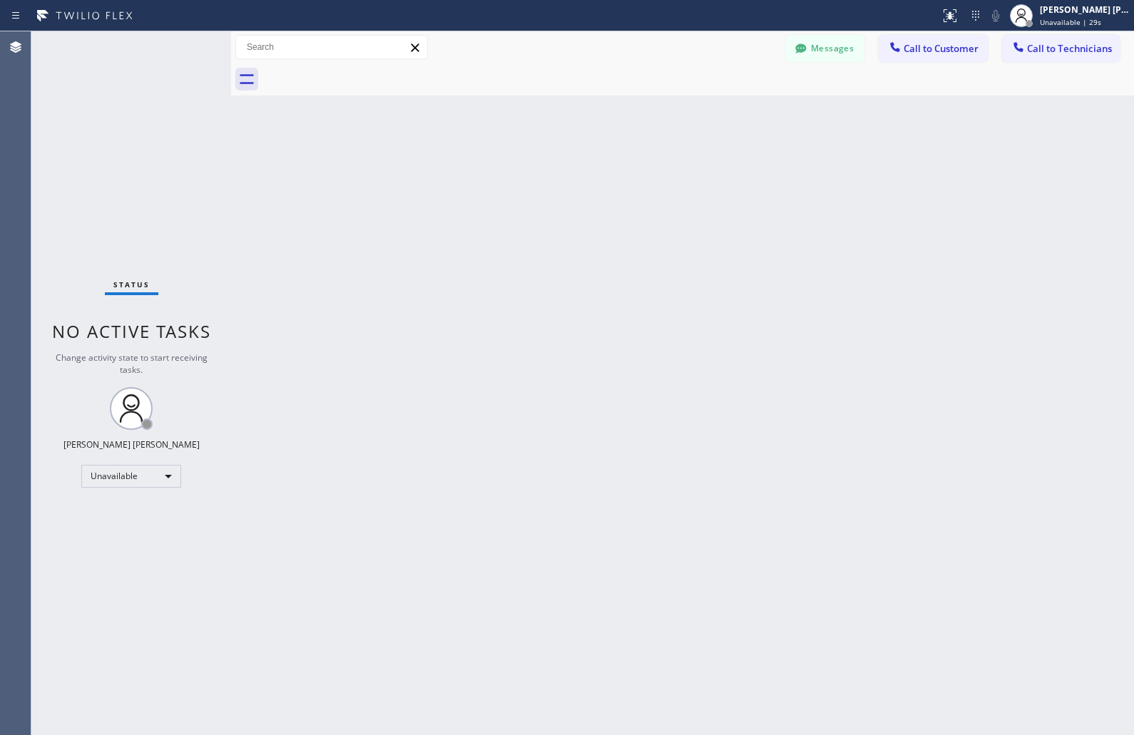
click at [547, 168] on div "Back to Dashboard Change Sender ID Customers Technicians KD Krissy Do [DATE] 02…" at bounding box center [682, 383] width 903 height 704
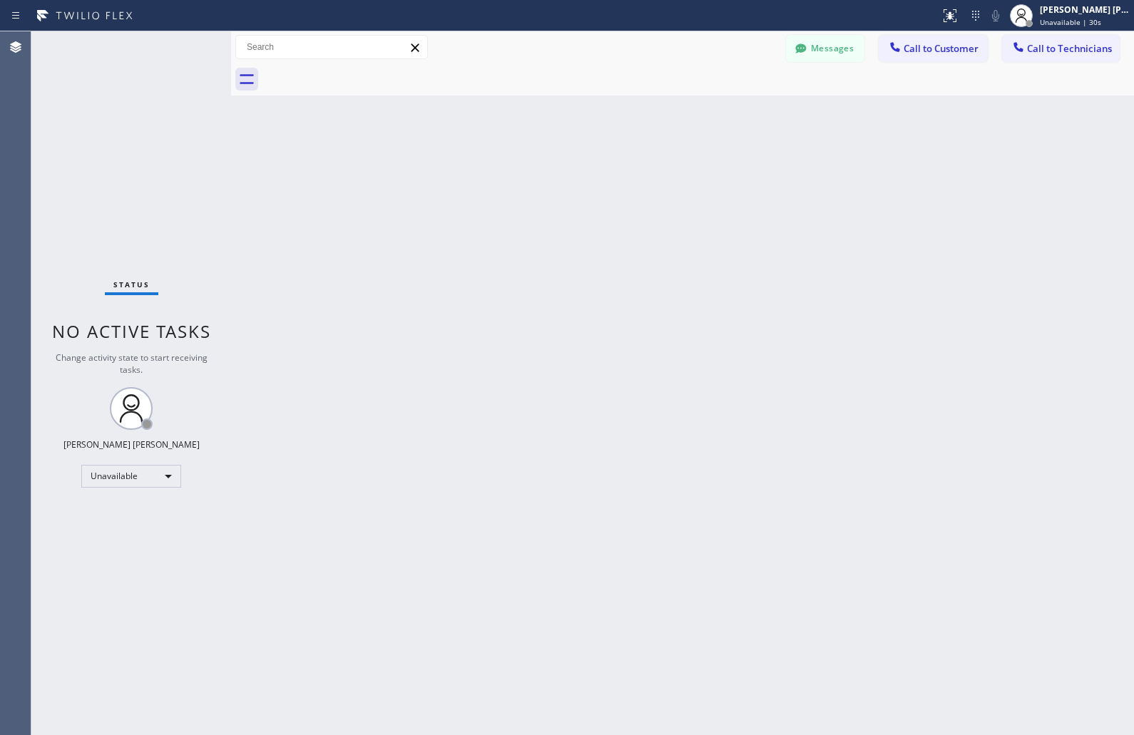
click at [547, 168] on div "Back to Dashboard Change Sender ID Customers Technicians KD Krissy Do [DATE] 02…" at bounding box center [682, 383] width 903 height 704
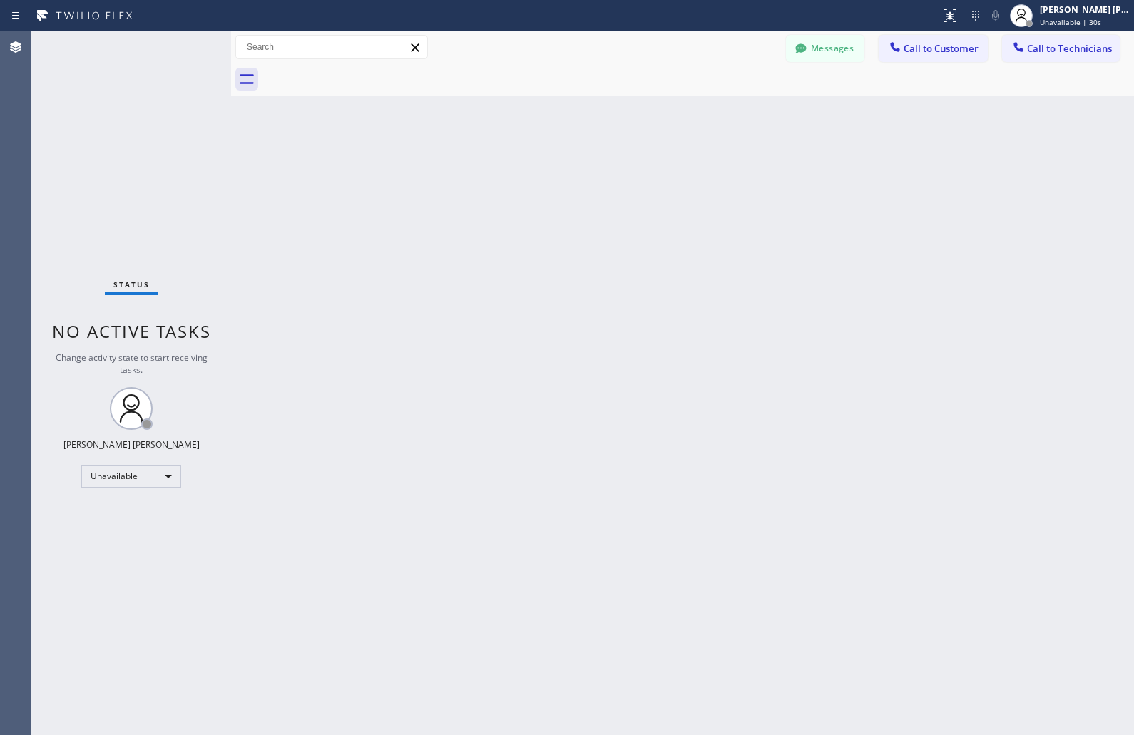
click at [547, 168] on div "Back to Dashboard Change Sender ID Customers Technicians KD Krissy Do [DATE] 02…" at bounding box center [682, 383] width 903 height 704
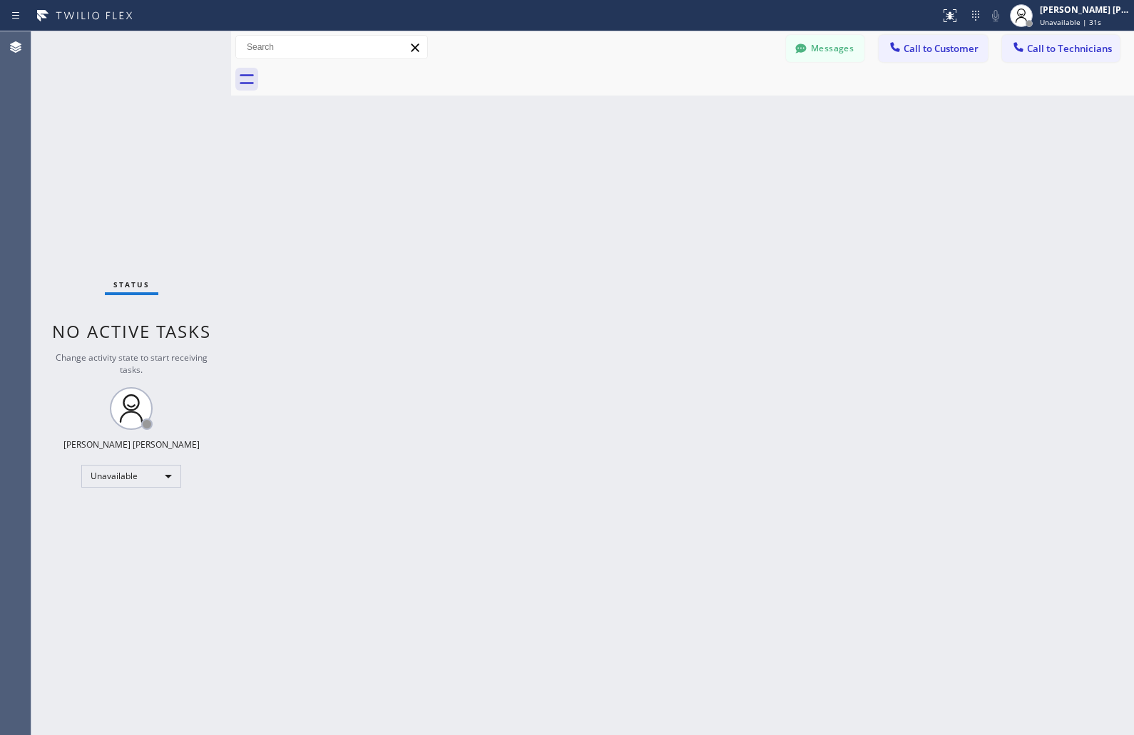
click at [547, 168] on div "Back to Dashboard Change Sender ID Customers Technicians KD Krissy Do [DATE] 02…" at bounding box center [682, 383] width 903 height 704
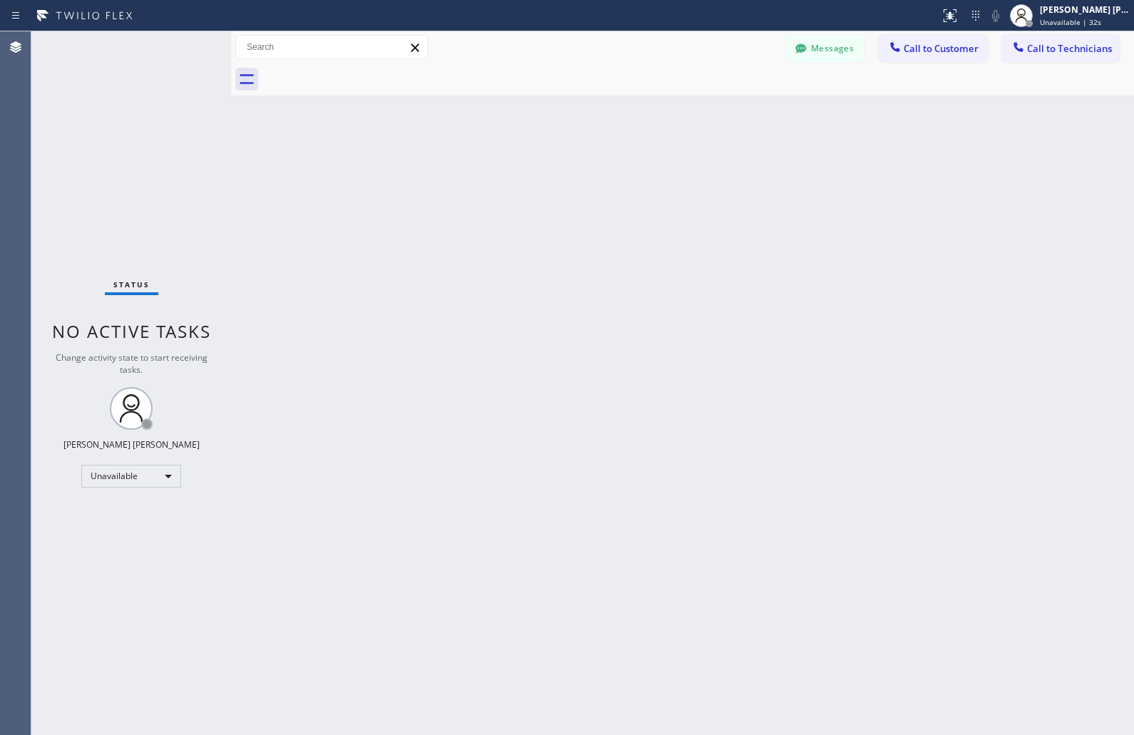
click at [547, 168] on div "Back to Dashboard Change Sender ID Customers Technicians KD Krissy Do [DATE] 02…" at bounding box center [682, 383] width 903 height 704
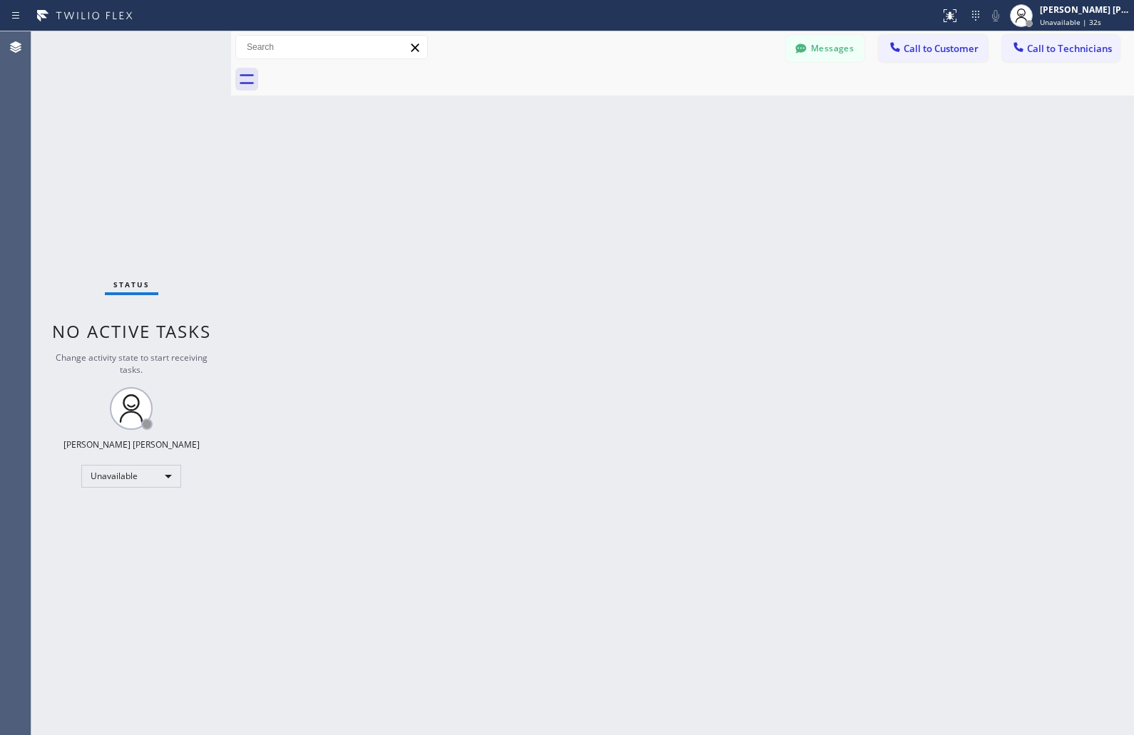
click at [547, 168] on div "Back to Dashboard Change Sender ID Customers Technicians KD Krissy Do [DATE] 02…" at bounding box center [682, 383] width 903 height 704
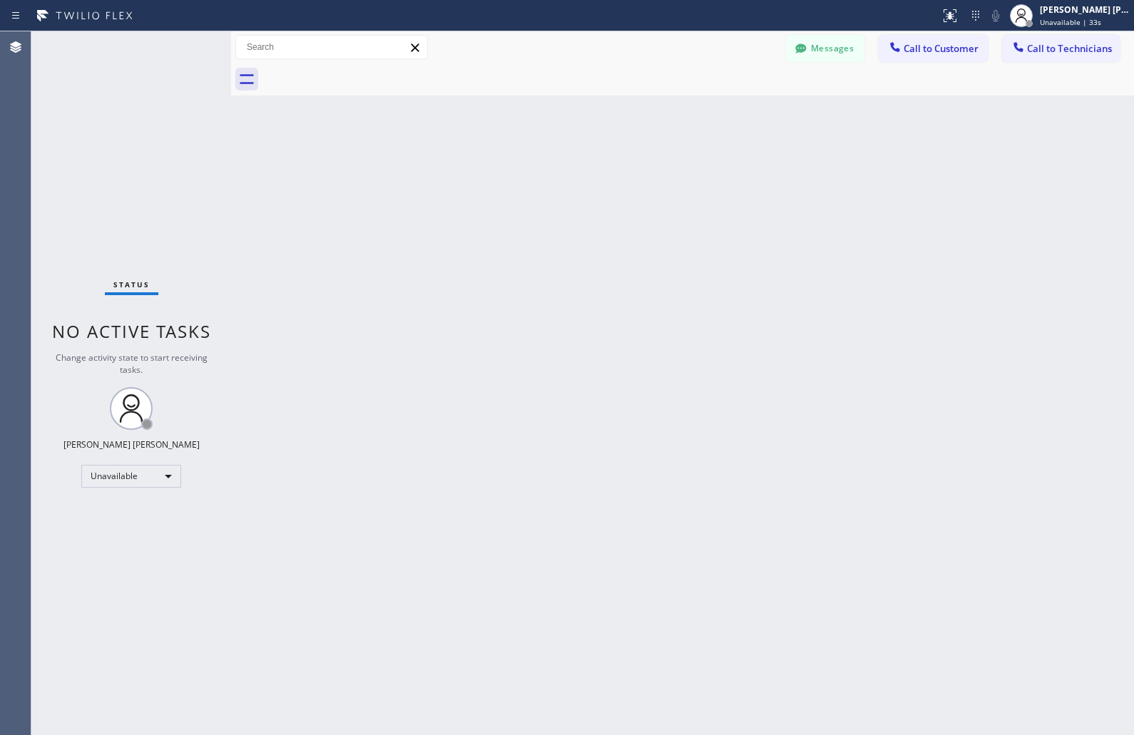
click at [547, 168] on div "Back to Dashboard Change Sender ID Customers Technicians KD Krissy Do [DATE] 02…" at bounding box center [682, 383] width 903 height 704
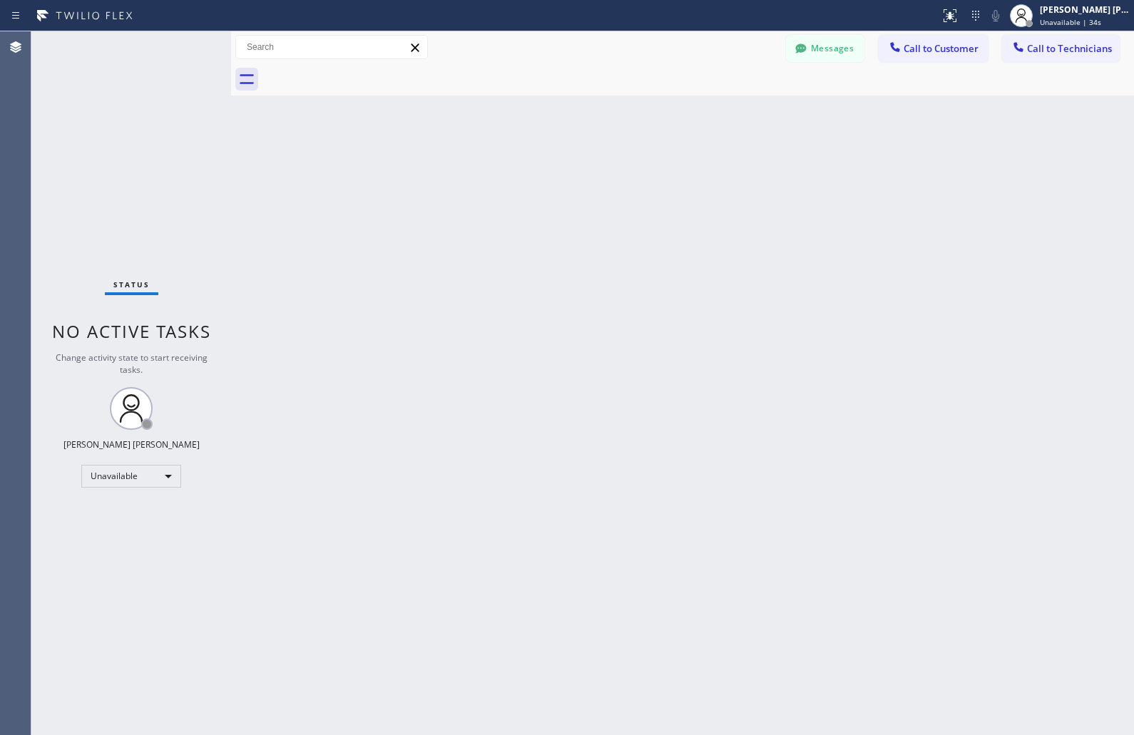
click at [547, 168] on div "Back to Dashboard Change Sender ID Customers Technicians KD Krissy Do [DATE] 02…" at bounding box center [682, 383] width 903 height 704
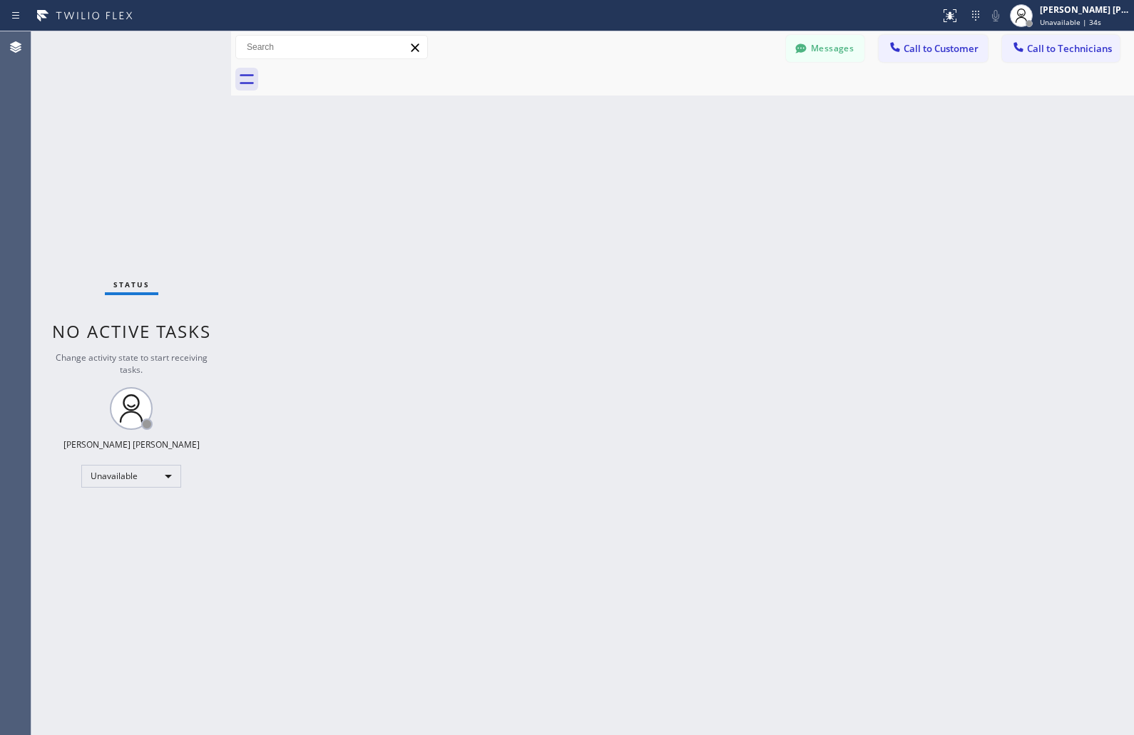
click at [547, 168] on div "Back to Dashboard Change Sender ID Customers Technicians KD Krissy Do [DATE] 02…" at bounding box center [682, 383] width 903 height 704
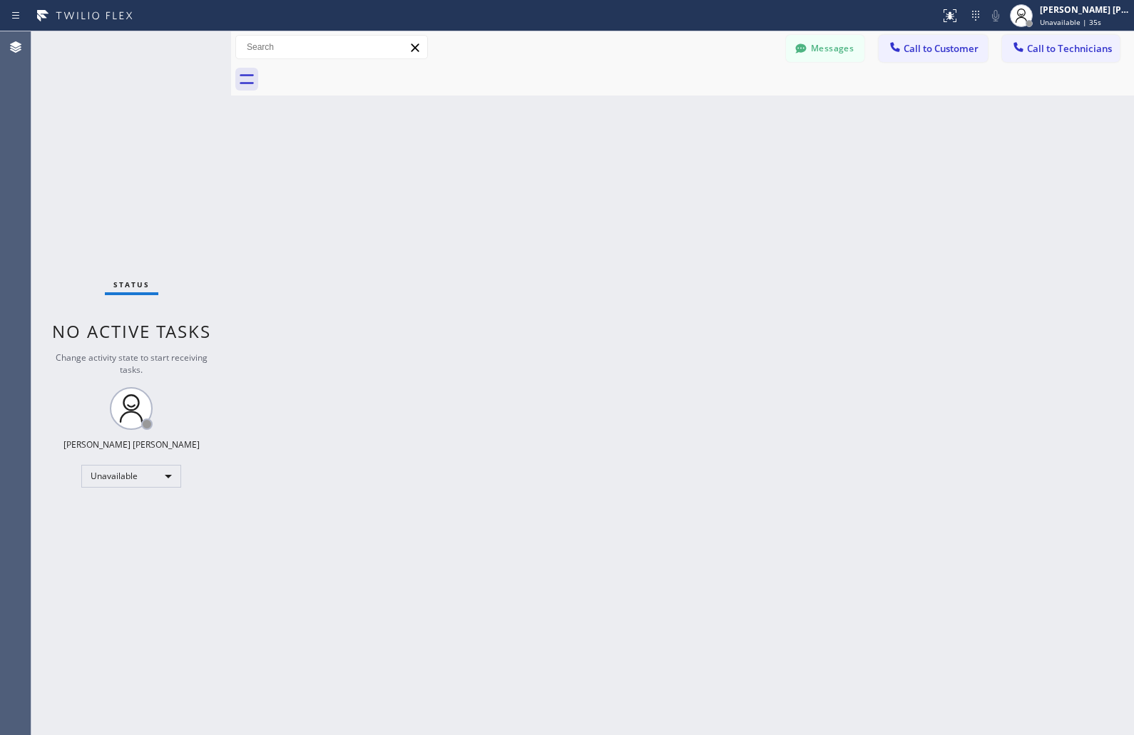
click at [547, 168] on div "Back to Dashboard Change Sender ID Customers Technicians KD Krissy Do [DATE] 02…" at bounding box center [682, 383] width 903 height 704
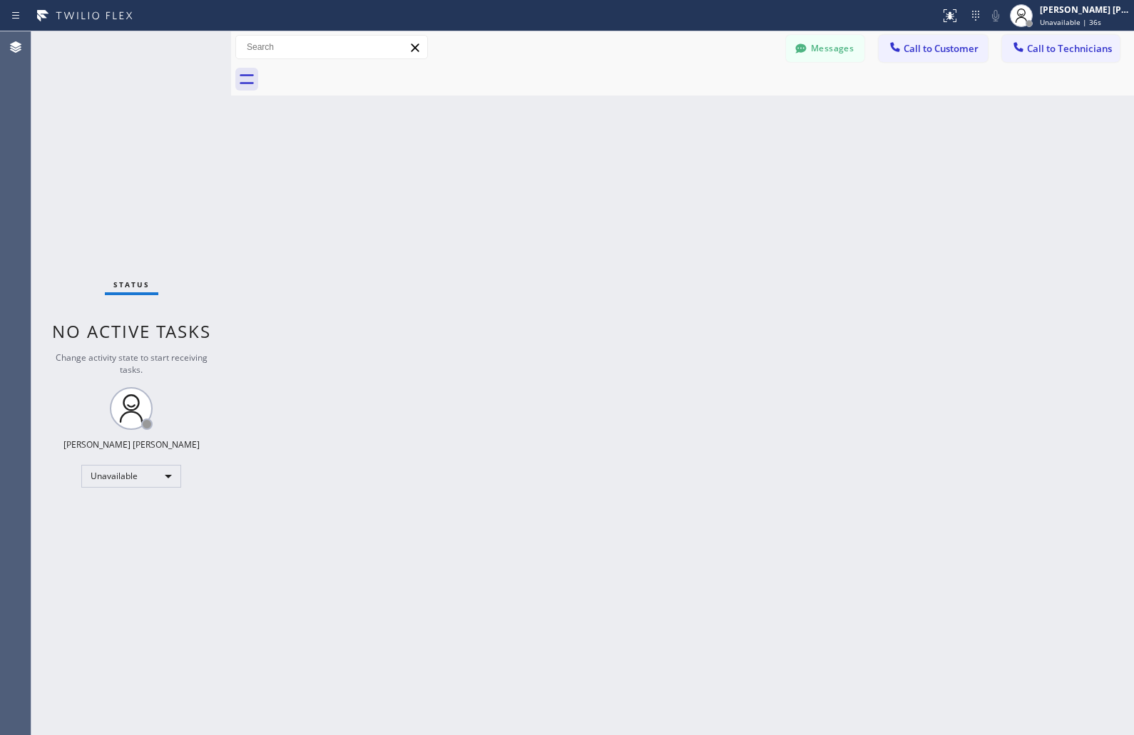
click at [547, 168] on div "Back to Dashboard Change Sender ID Customers Technicians KD Krissy Do [DATE] 02…" at bounding box center [682, 383] width 903 height 704
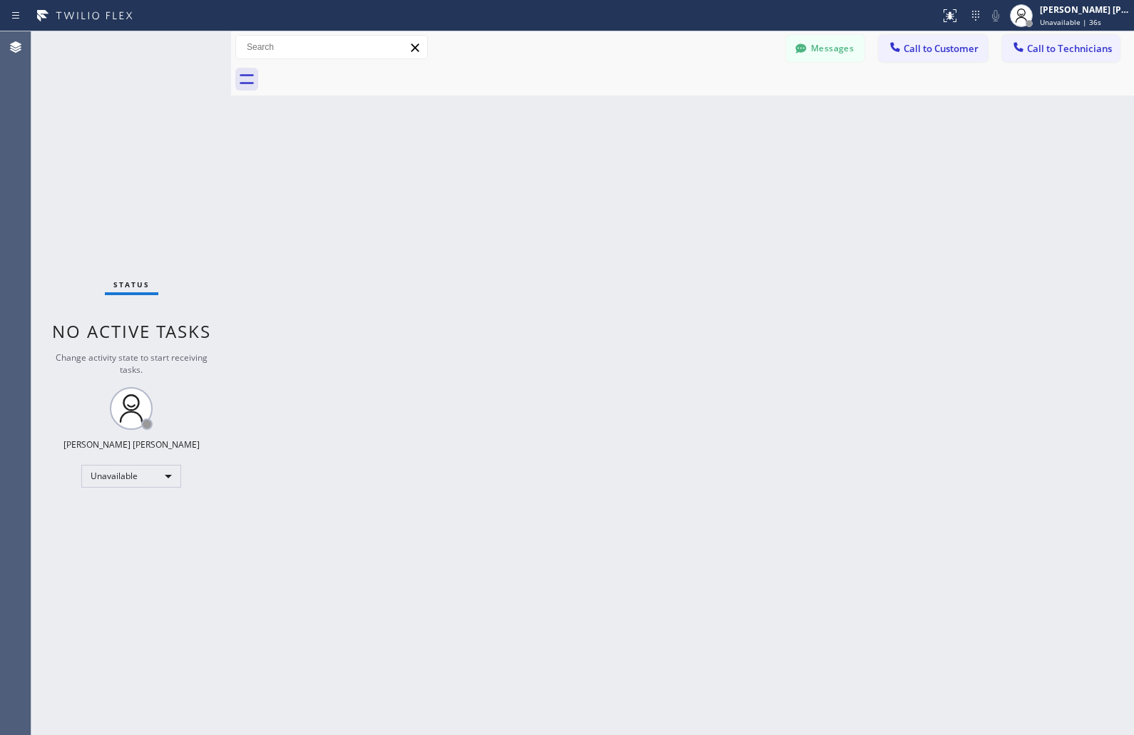
click at [547, 168] on div "Back to Dashboard Change Sender ID Customers Technicians KD Krissy Do [DATE] 02…" at bounding box center [682, 383] width 903 height 704
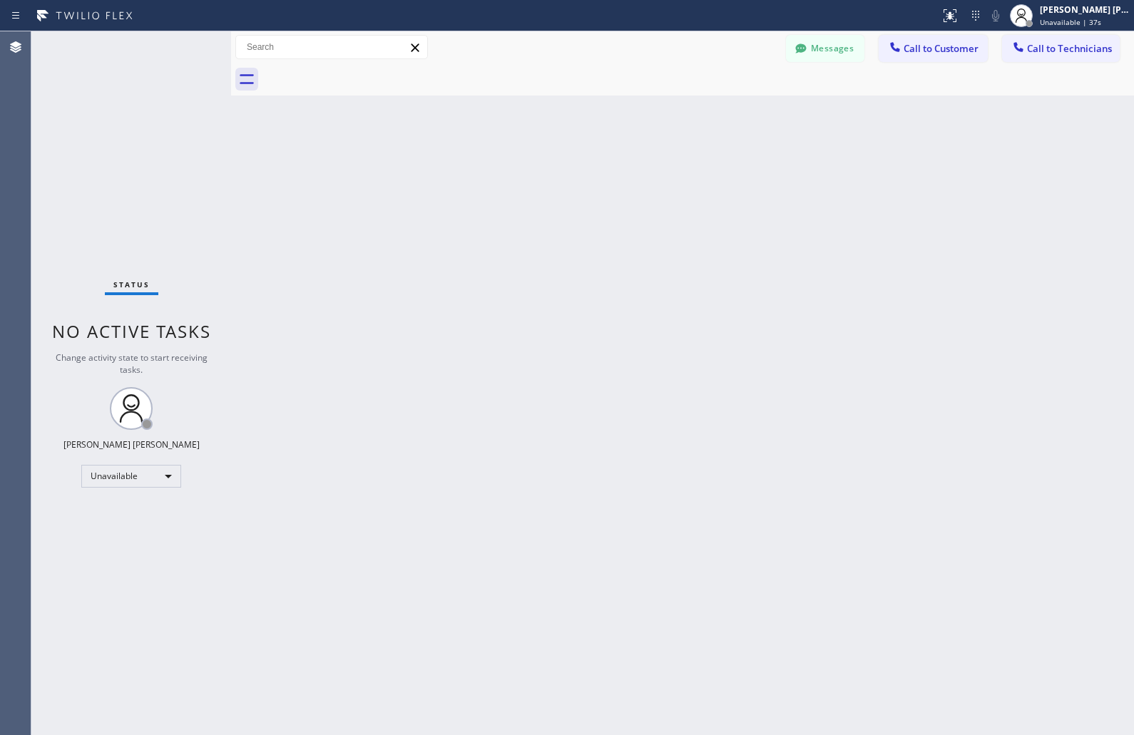
click at [547, 168] on div "Back to Dashboard Change Sender ID Customers Technicians KD Krissy Do [DATE] 02…" at bounding box center [682, 383] width 903 height 704
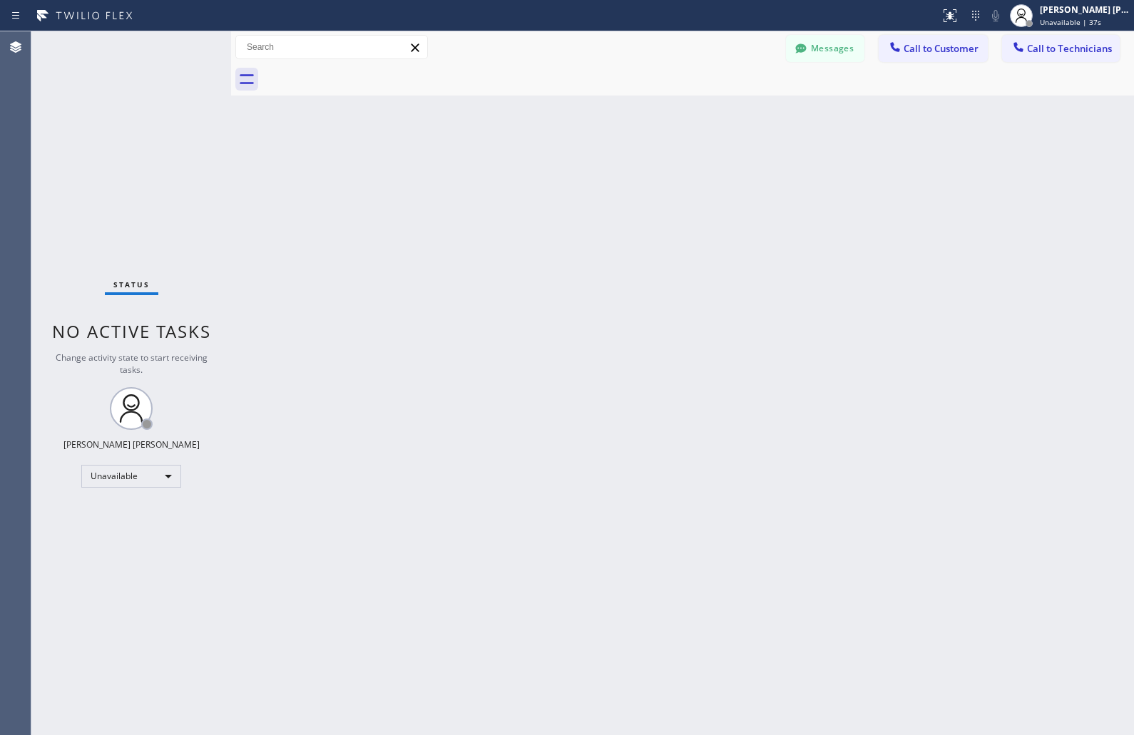
click at [547, 168] on div "Back to Dashboard Change Sender ID Customers Technicians KD Krissy Do [DATE] 02…" at bounding box center [682, 383] width 903 height 704
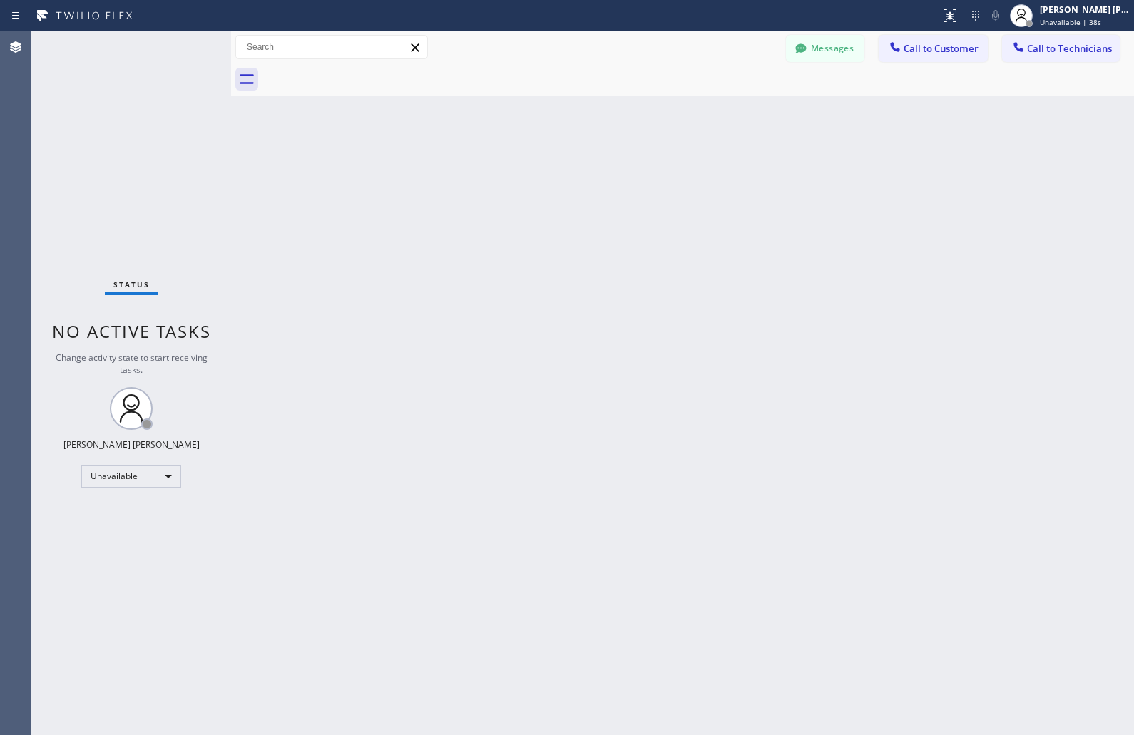
click at [547, 168] on div "Back to Dashboard Change Sender ID Customers Technicians KD Krissy Do [DATE] 02…" at bounding box center [682, 383] width 903 height 704
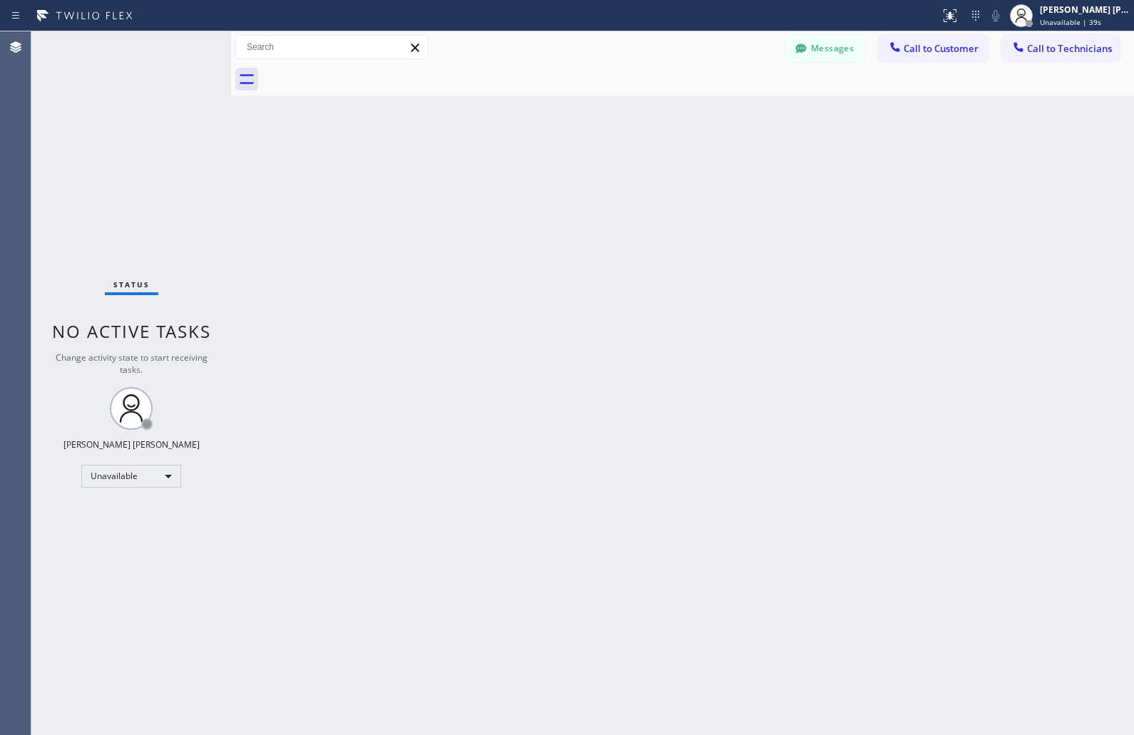
click at [547, 168] on div "Back to Dashboard Change Sender ID Customers Technicians KD Krissy Do [DATE] 02…" at bounding box center [682, 383] width 903 height 704
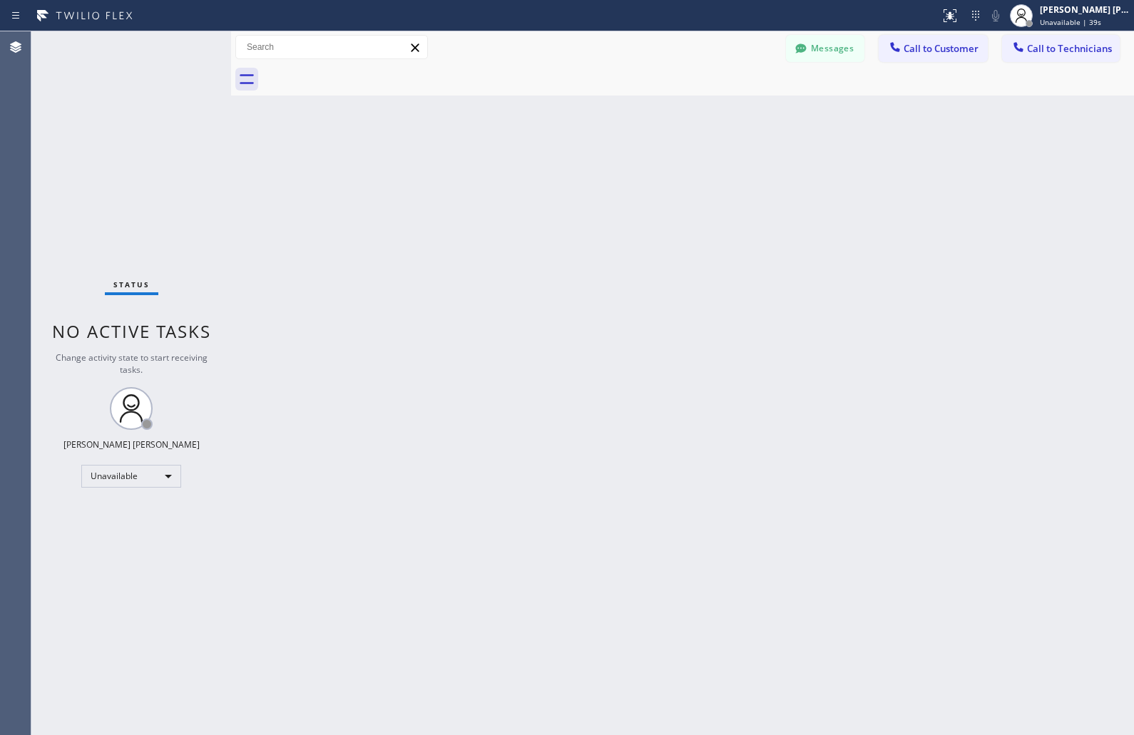
click at [547, 168] on div "Back to Dashboard Change Sender ID Customers Technicians KD Krissy Do [DATE] 02…" at bounding box center [682, 383] width 903 height 704
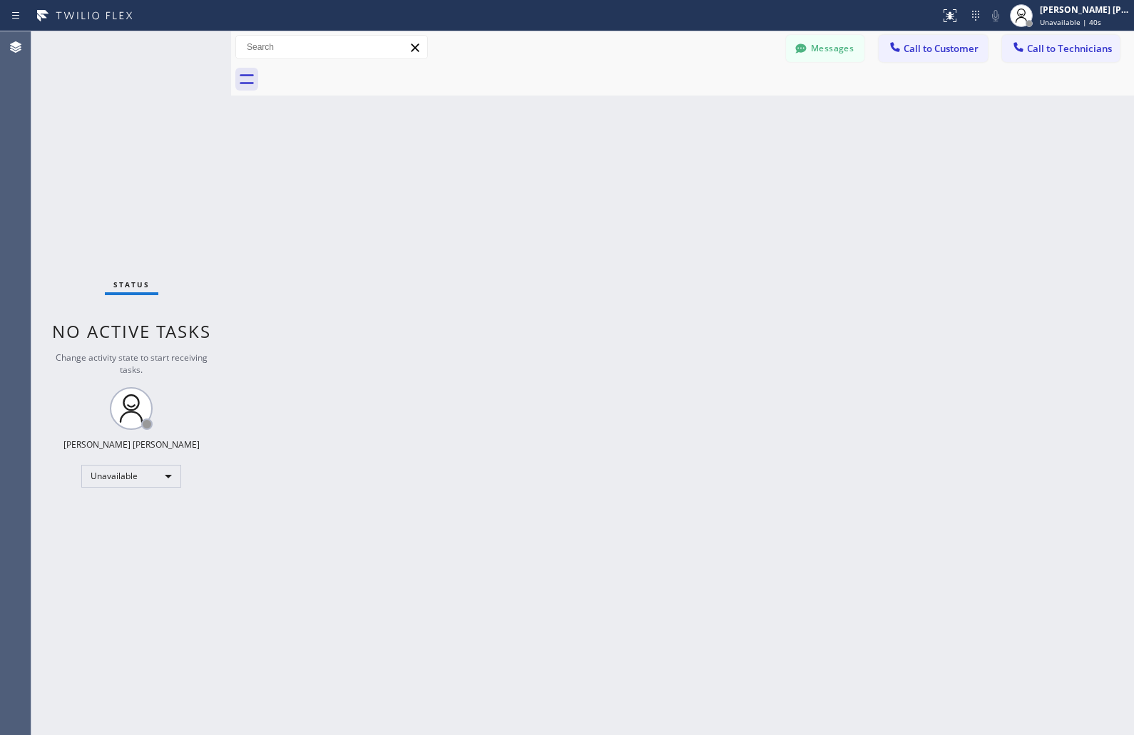
click at [547, 168] on div "Back to Dashboard Change Sender ID Customers Technicians KD Krissy Do [DATE] 02…" at bounding box center [682, 383] width 903 height 704
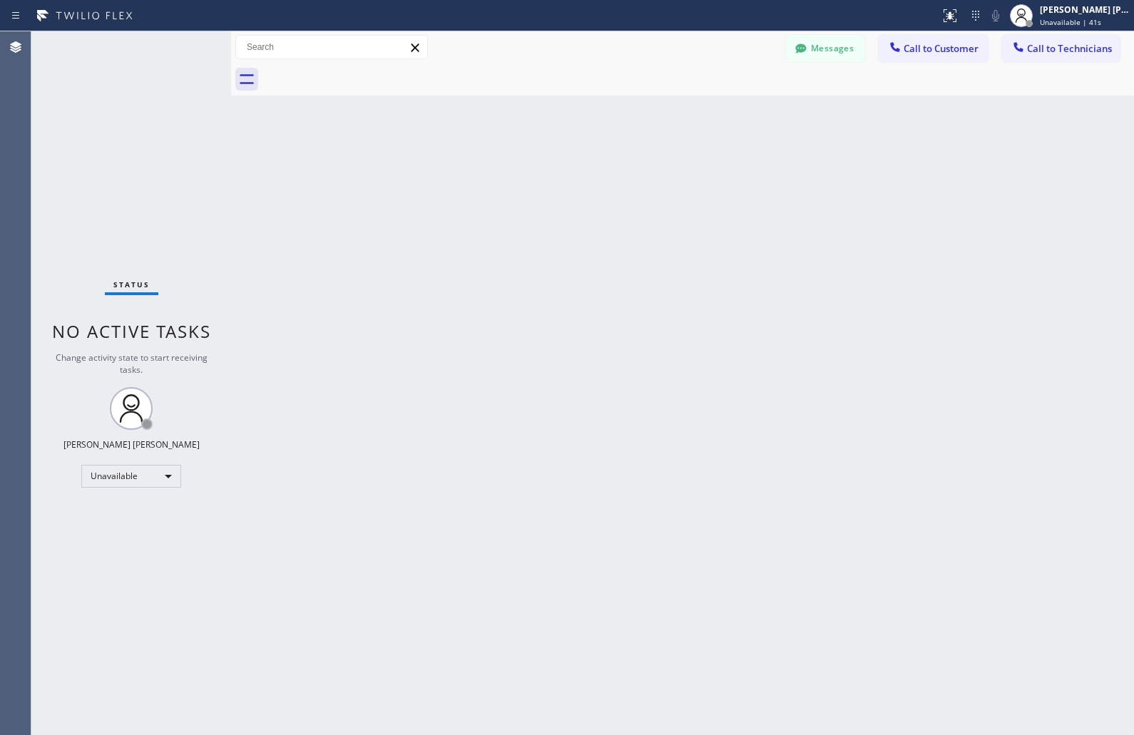
click at [547, 168] on div "Back to Dashboard Change Sender ID Customers Technicians KD Krissy Do [DATE] 02…" at bounding box center [682, 383] width 903 height 704
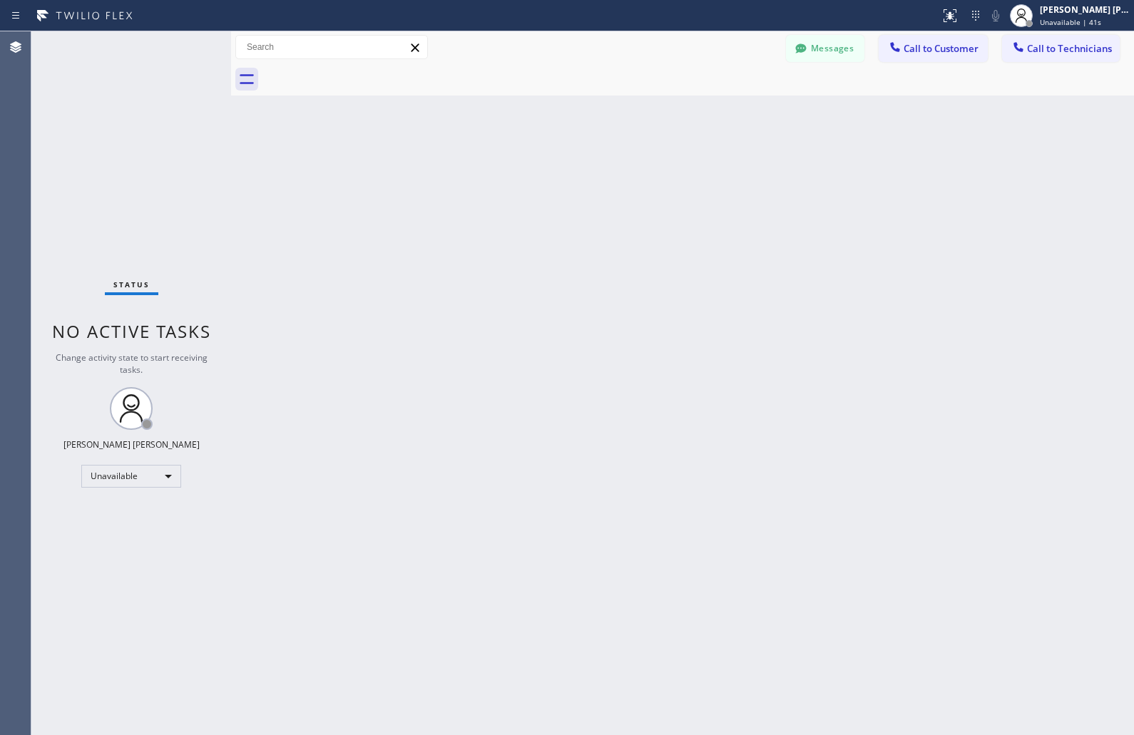
click at [547, 168] on div "Back to Dashboard Change Sender ID Customers Technicians KD Krissy Do [DATE] 02…" at bounding box center [682, 383] width 903 height 704
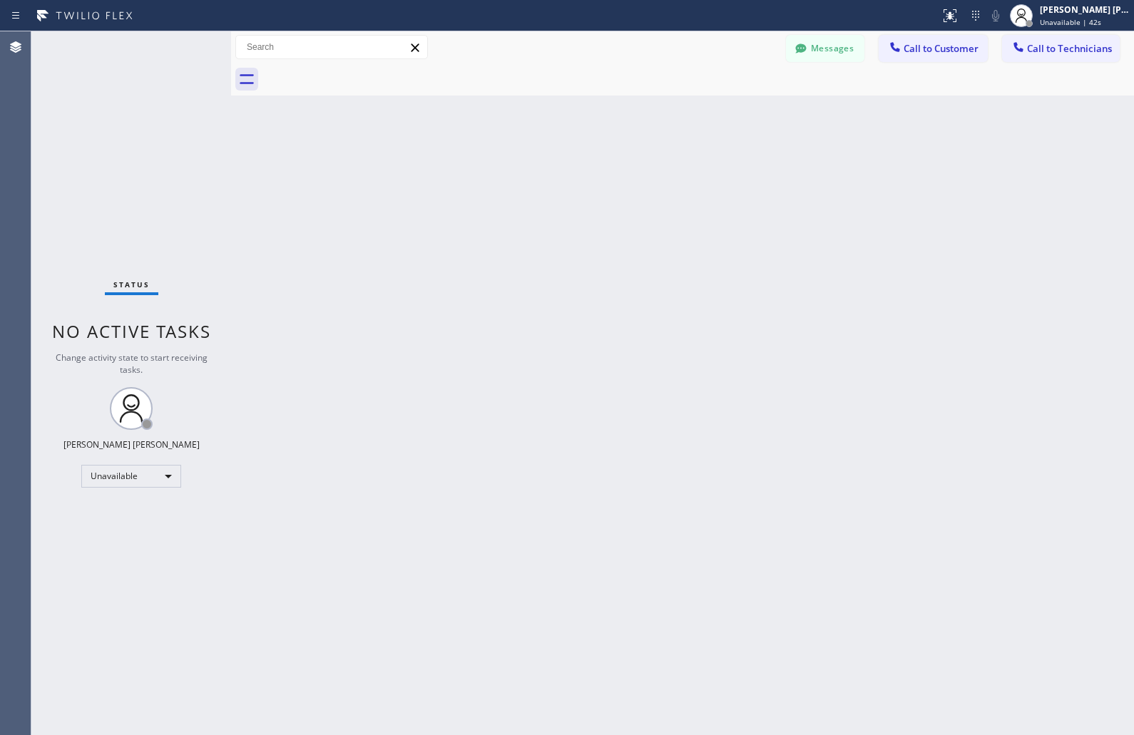
click at [547, 168] on div "Back to Dashboard Change Sender ID Customers Technicians KD Krissy Do [DATE] 02…" at bounding box center [682, 383] width 903 height 704
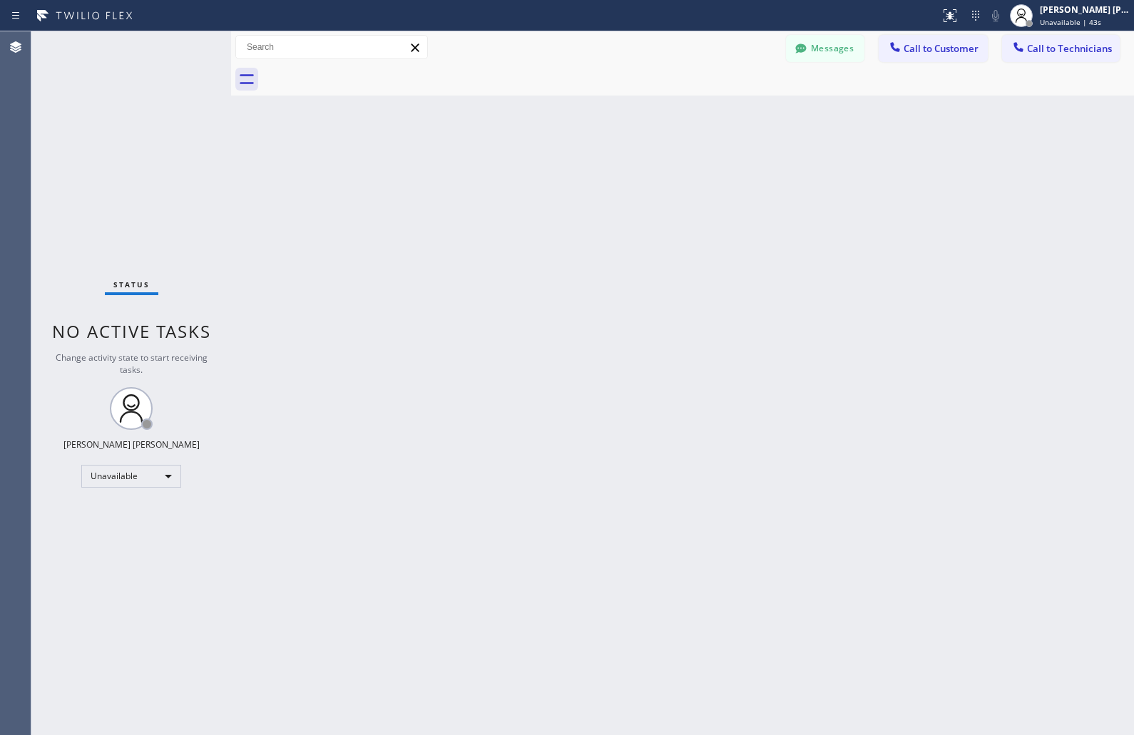
click at [547, 168] on div "Back to Dashboard Change Sender ID Customers Technicians KD Krissy Do [DATE] 02…" at bounding box center [682, 383] width 903 height 704
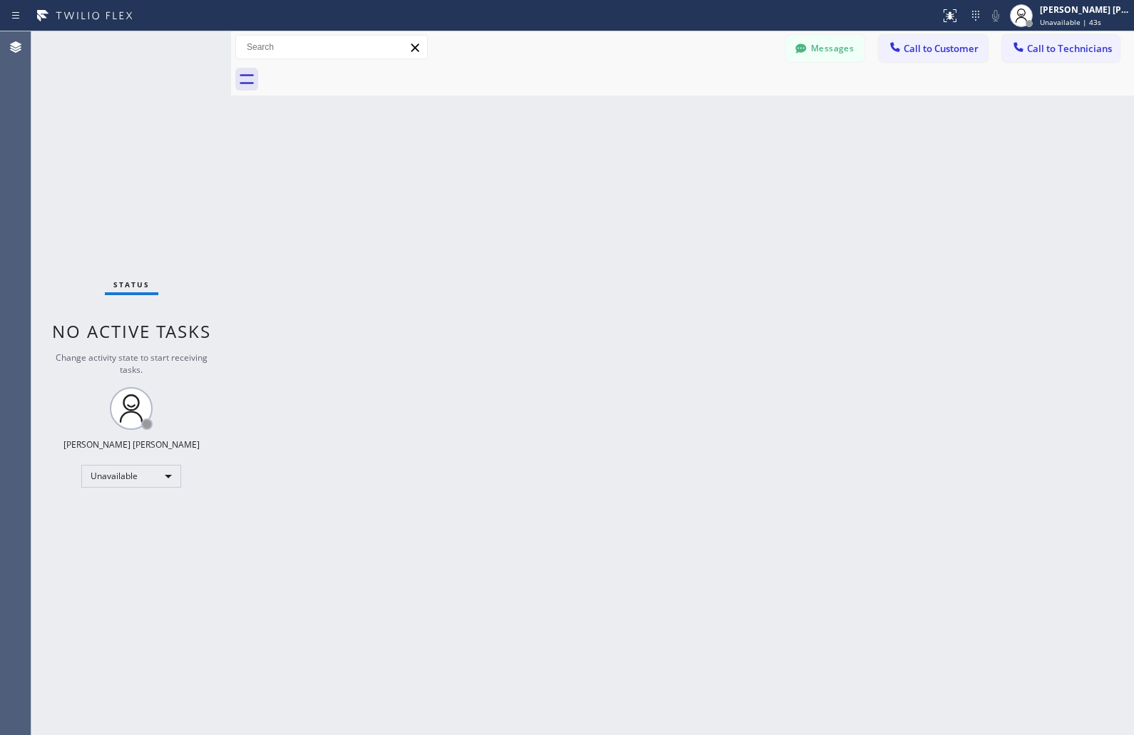
click at [547, 168] on div "Back to Dashboard Change Sender ID Customers Technicians KD Krissy Do [DATE] 02…" at bounding box center [682, 383] width 903 height 704
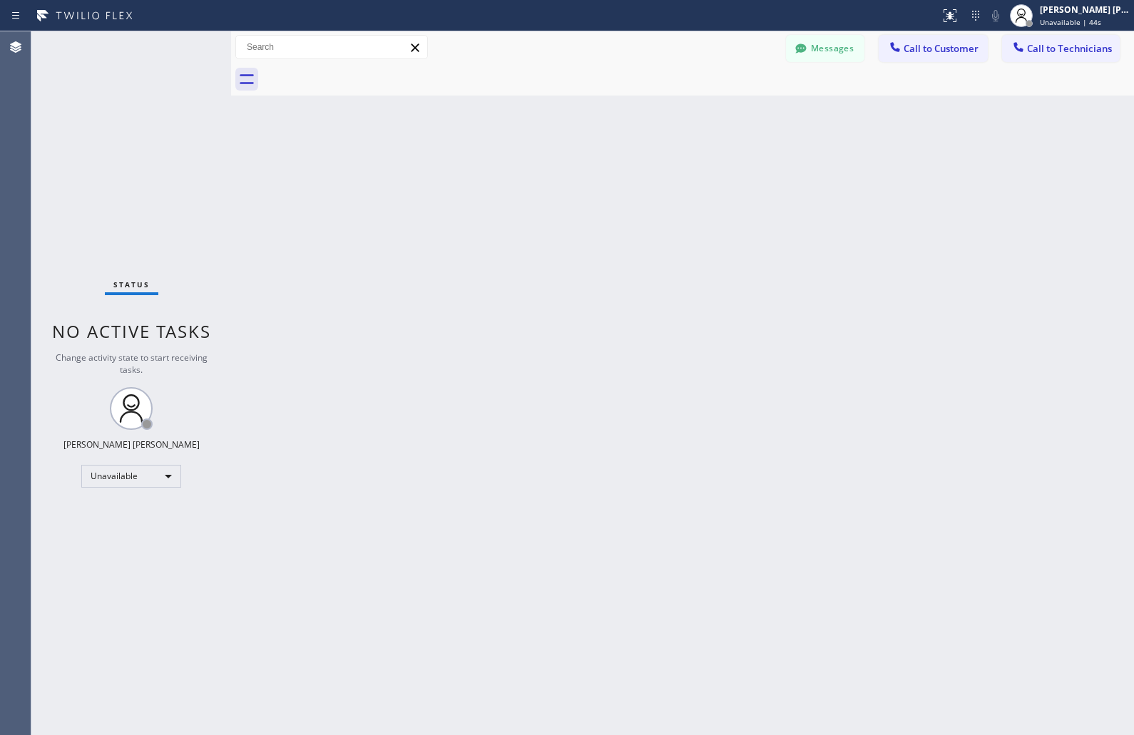
click at [547, 168] on div "Back to Dashboard Change Sender ID Customers Technicians KD Krissy Do [DATE] 02…" at bounding box center [682, 383] width 903 height 704
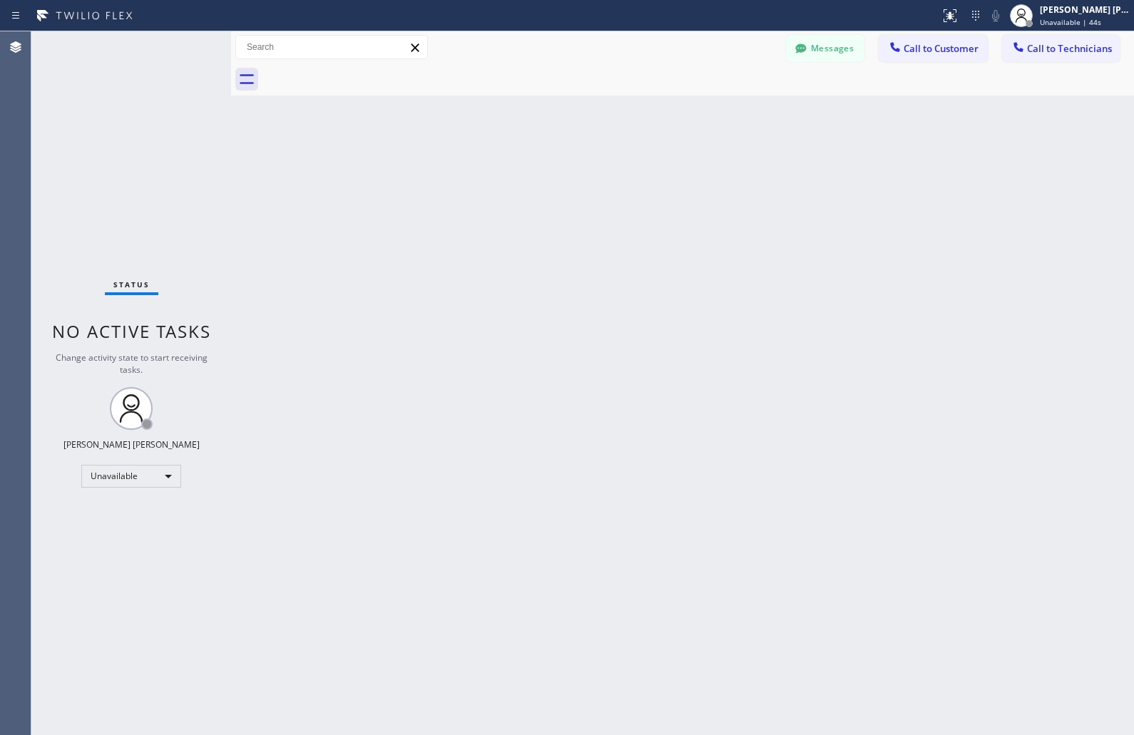
click at [547, 168] on div "Back to Dashboard Change Sender ID Customers Technicians KD Krissy Do [DATE] 02…" at bounding box center [682, 383] width 903 height 704
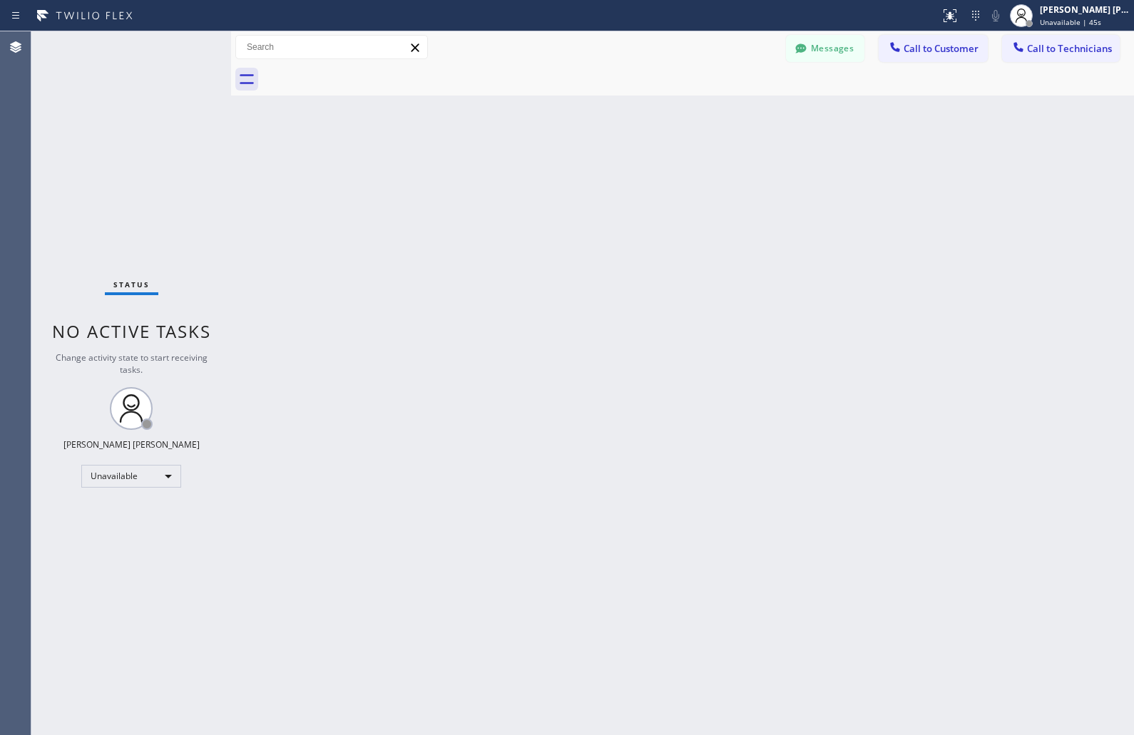
click at [547, 168] on div "Back to Dashboard Change Sender ID Customers Technicians KD Krissy Do [DATE] 02…" at bounding box center [682, 383] width 903 height 704
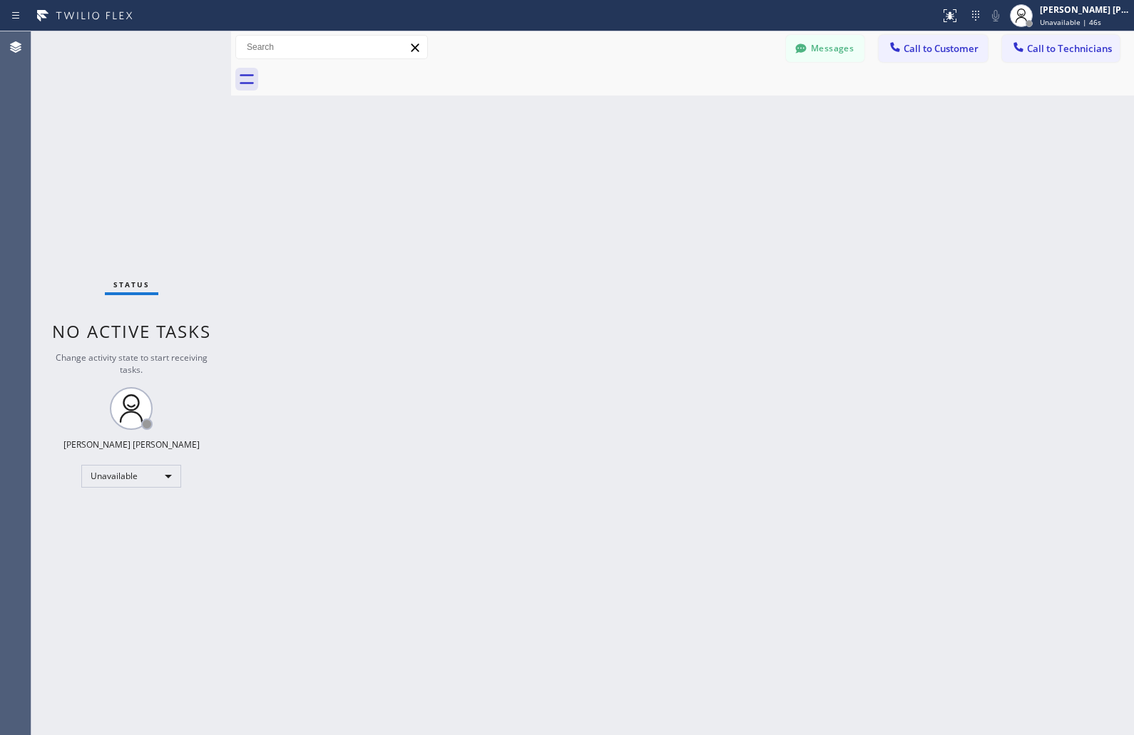
click at [547, 168] on div "Back to Dashboard Change Sender ID Customers Technicians KD Krissy Do [DATE] 02…" at bounding box center [682, 383] width 903 height 704
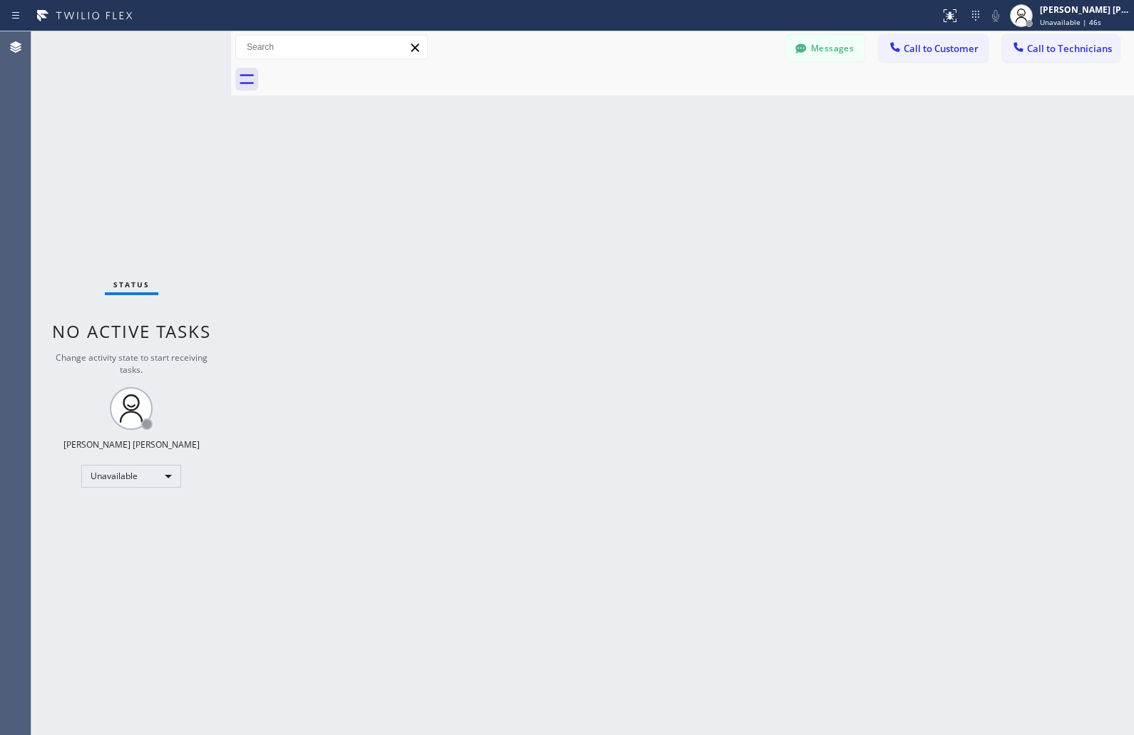
click at [547, 168] on div "Back to Dashboard Change Sender ID Customers Technicians KD Krissy Do [DATE] 02…" at bounding box center [682, 383] width 903 height 704
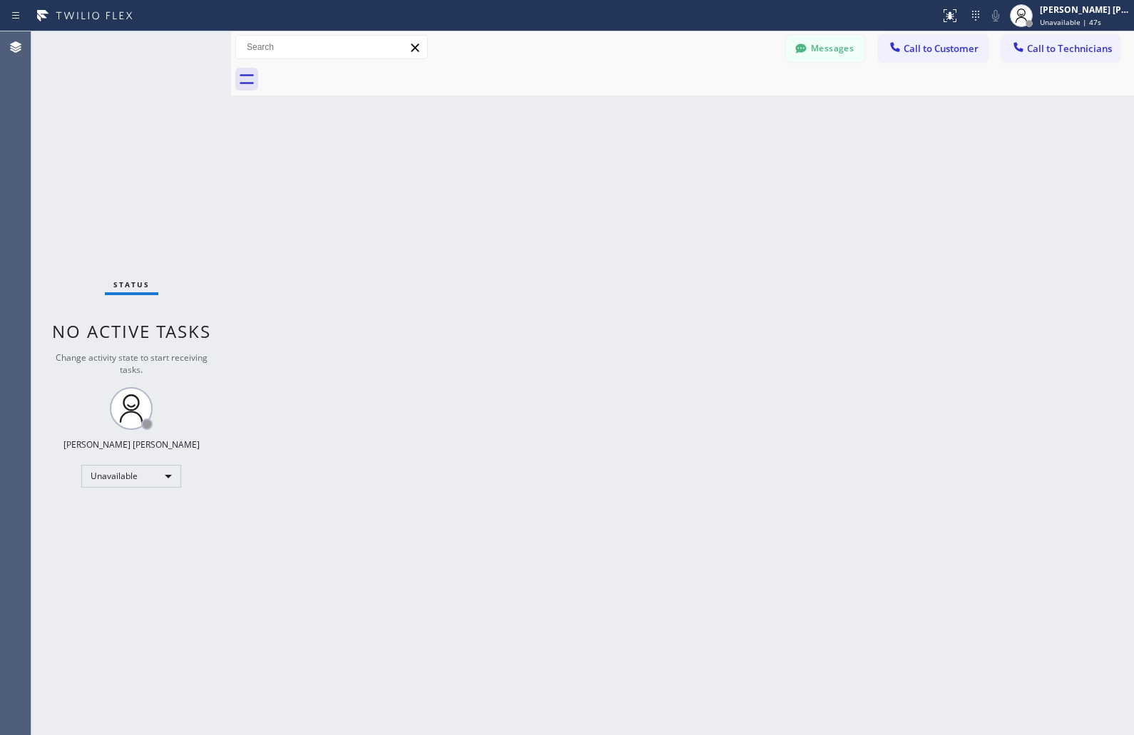
click at [547, 168] on div "Back to Dashboard Change Sender ID Customers Technicians KD Krissy Do [DATE] 02…" at bounding box center [682, 383] width 903 height 704
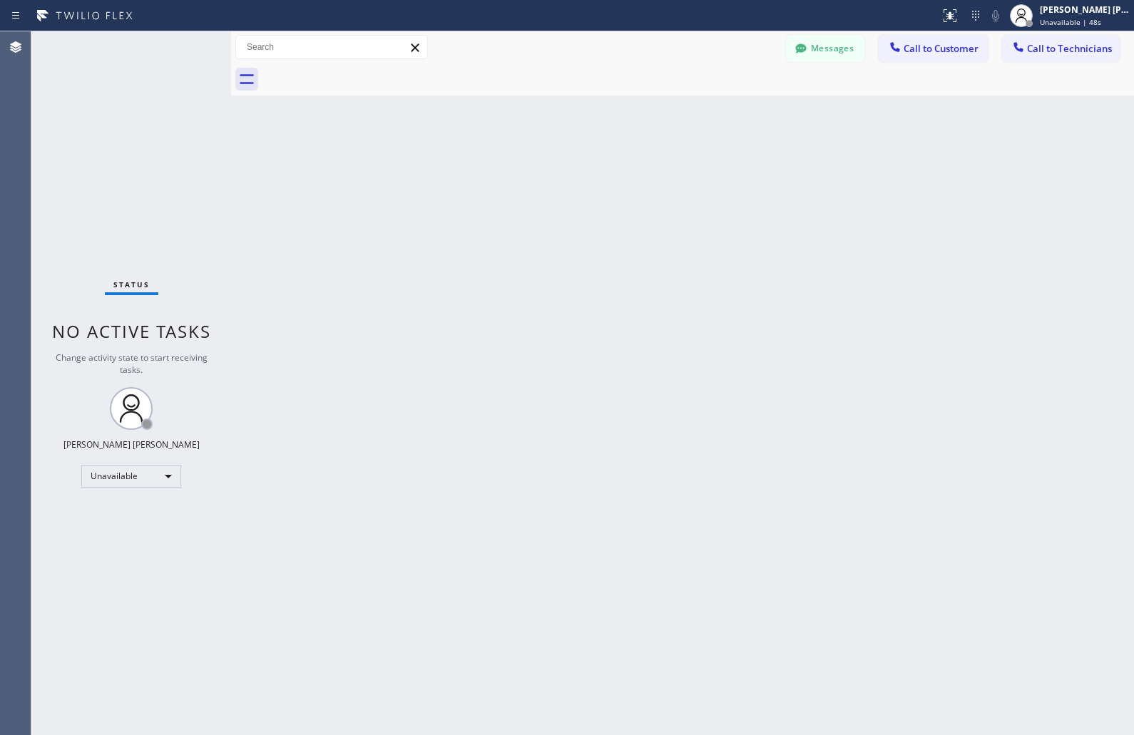
click at [547, 168] on div "Back to Dashboard Change Sender ID Customers Technicians KD Krissy Do [DATE] 02…" at bounding box center [682, 383] width 903 height 704
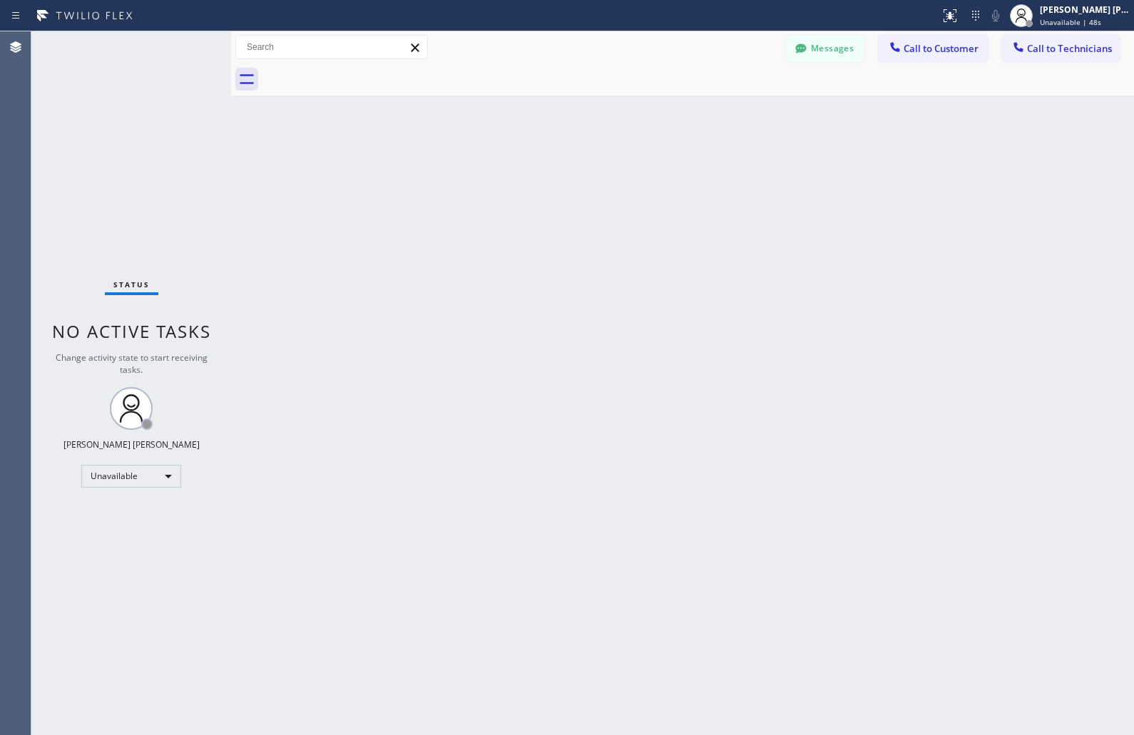
click at [547, 168] on div "Back to Dashboard Change Sender ID Customers Technicians KD Krissy Do [DATE] 02…" at bounding box center [682, 383] width 903 height 704
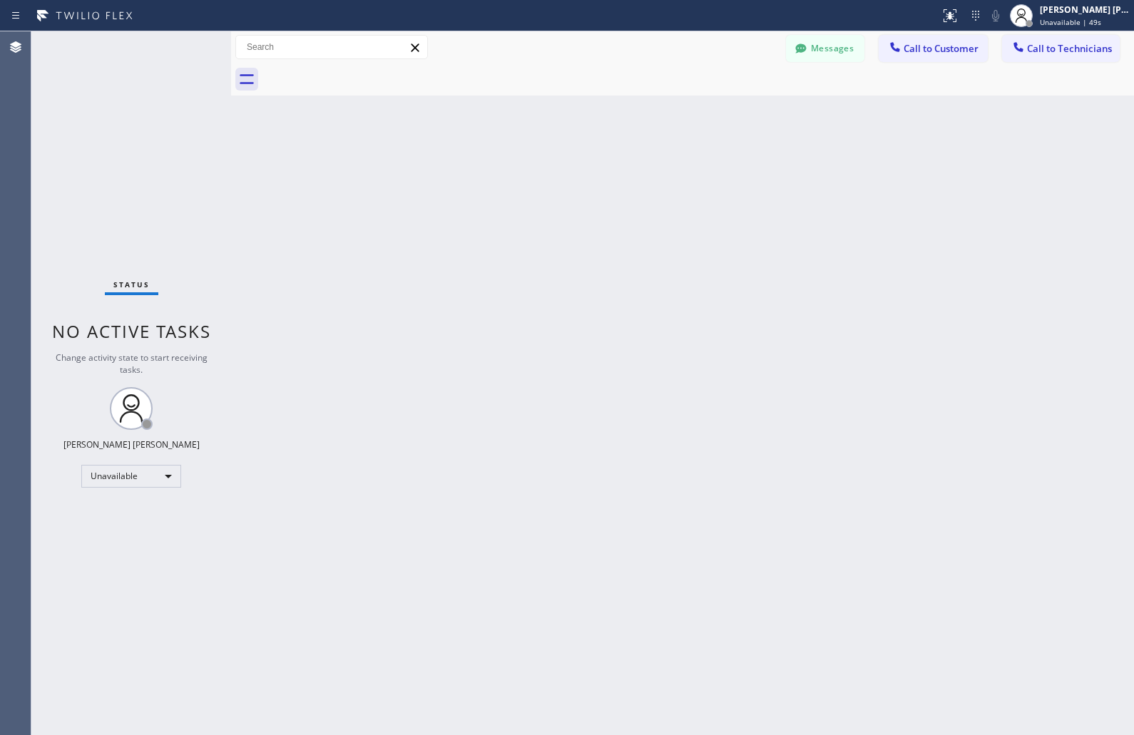
click at [547, 168] on div "Back to Dashboard Change Sender ID Customers Technicians KD Krissy Do [DATE] 02…" at bounding box center [682, 383] width 903 height 704
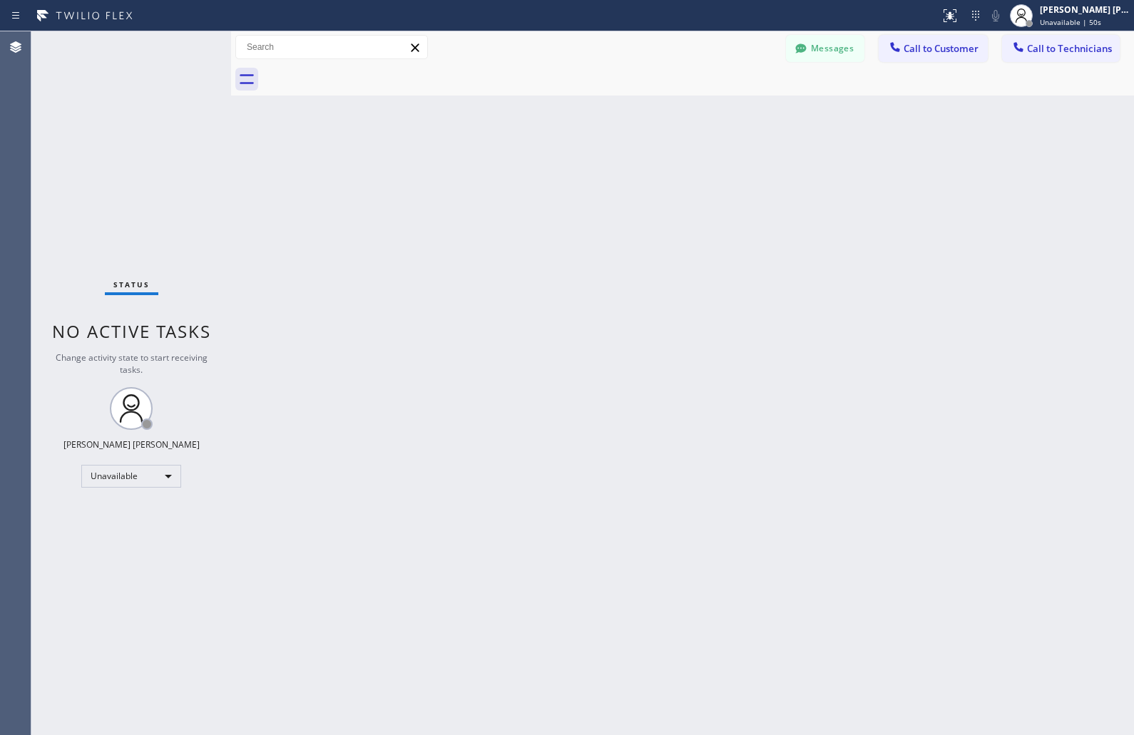
click at [547, 168] on div "Back to Dashboard Change Sender ID Customers Technicians KD Krissy Do [DATE] 02…" at bounding box center [682, 383] width 903 height 704
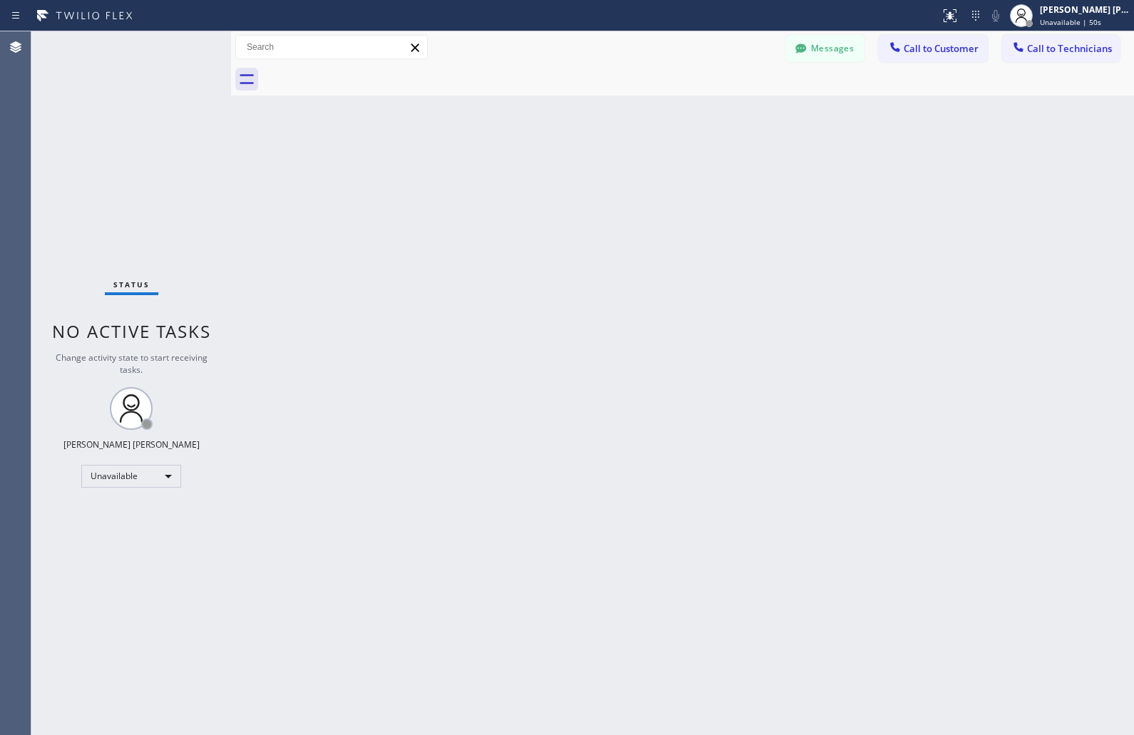
click at [547, 168] on div "Back to Dashboard Change Sender ID Customers Technicians KD Krissy Do [DATE] 02…" at bounding box center [682, 383] width 903 height 704
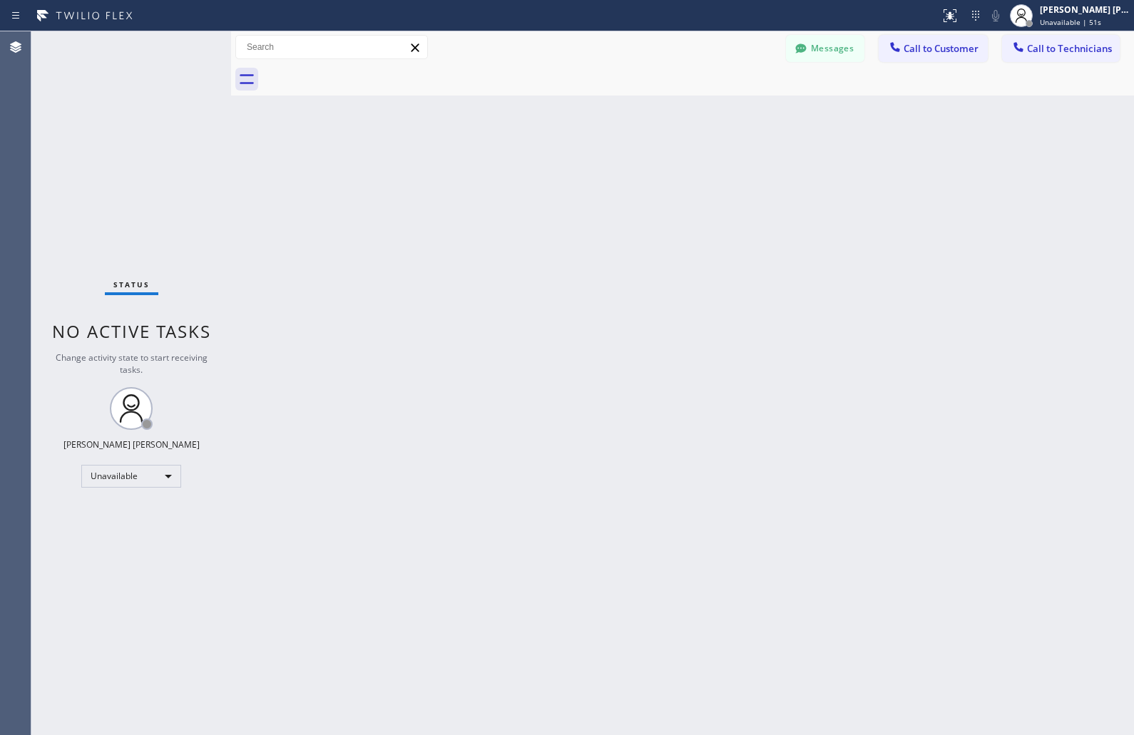
click at [547, 168] on div "Back to Dashboard Change Sender ID Customers Technicians KD Krissy Do [DATE] 02…" at bounding box center [682, 383] width 903 height 704
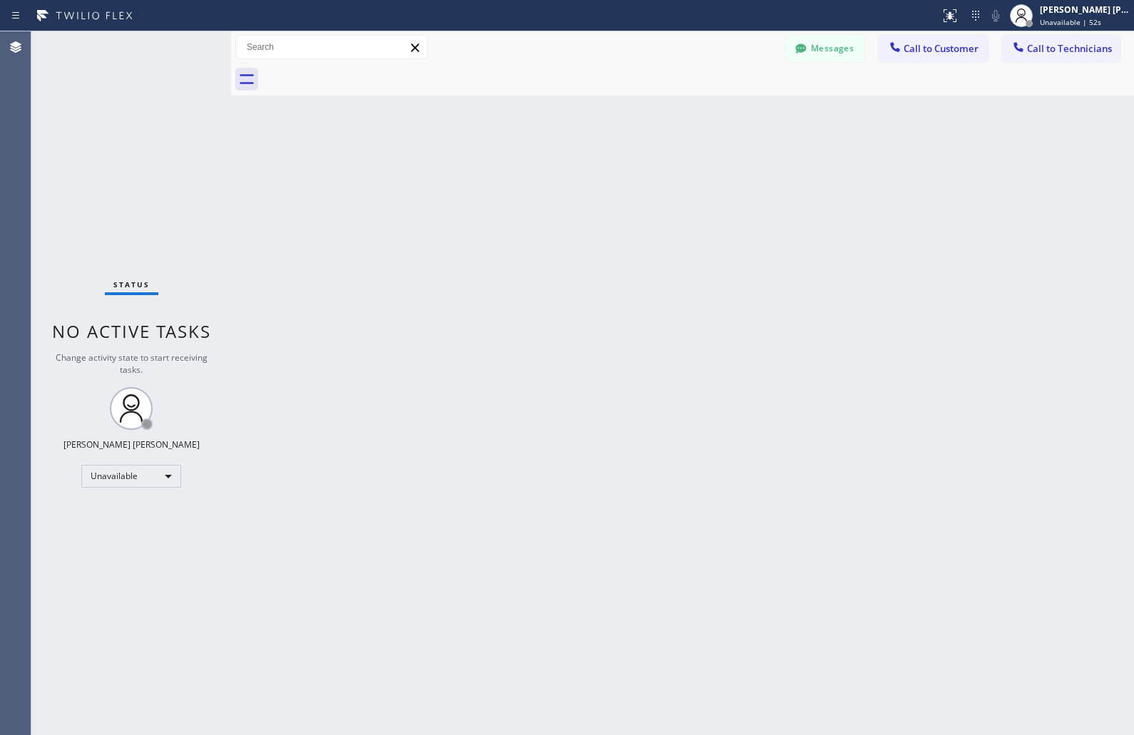
click at [547, 168] on div "Back to Dashboard Change Sender ID Customers Technicians KD Krissy Do [DATE] 02…" at bounding box center [682, 383] width 903 height 704
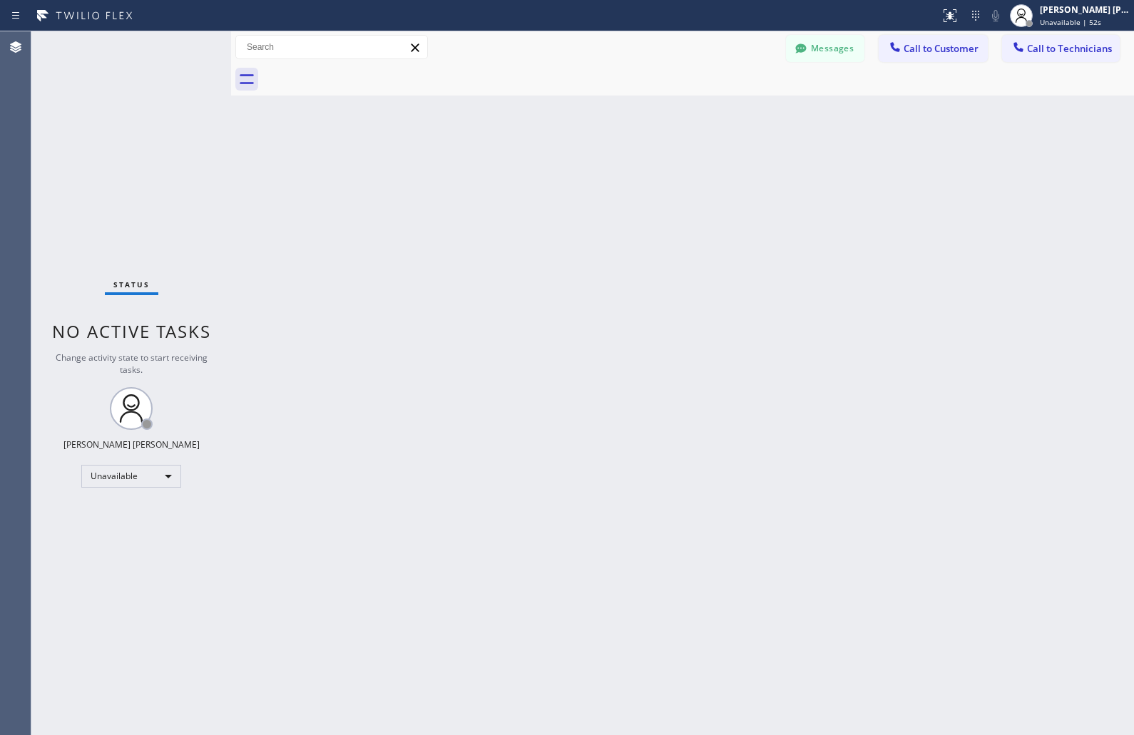
click at [547, 168] on div "Back to Dashboard Change Sender ID Customers Technicians KD Krissy Do [DATE] 02…" at bounding box center [682, 383] width 903 height 704
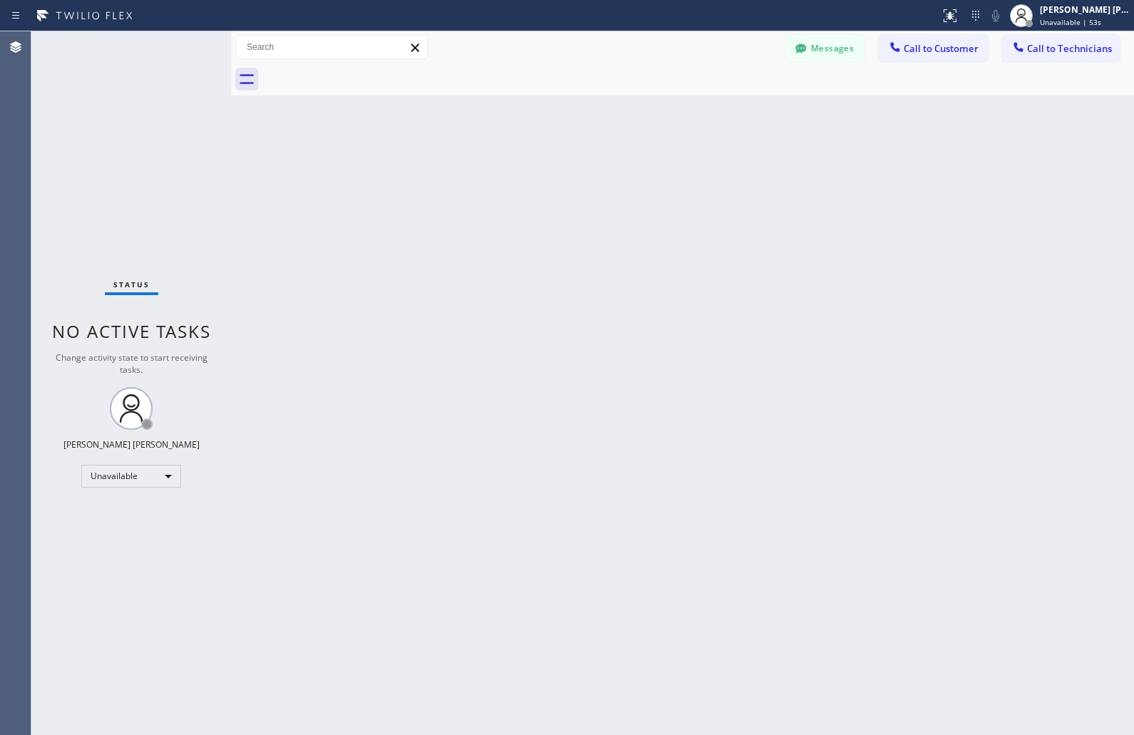
click at [547, 168] on div "Back to Dashboard Change Sender ID Customers Technicians KD Krissy Do [DATE] 02…" at bounding box center [682, 383] width 903 height 704
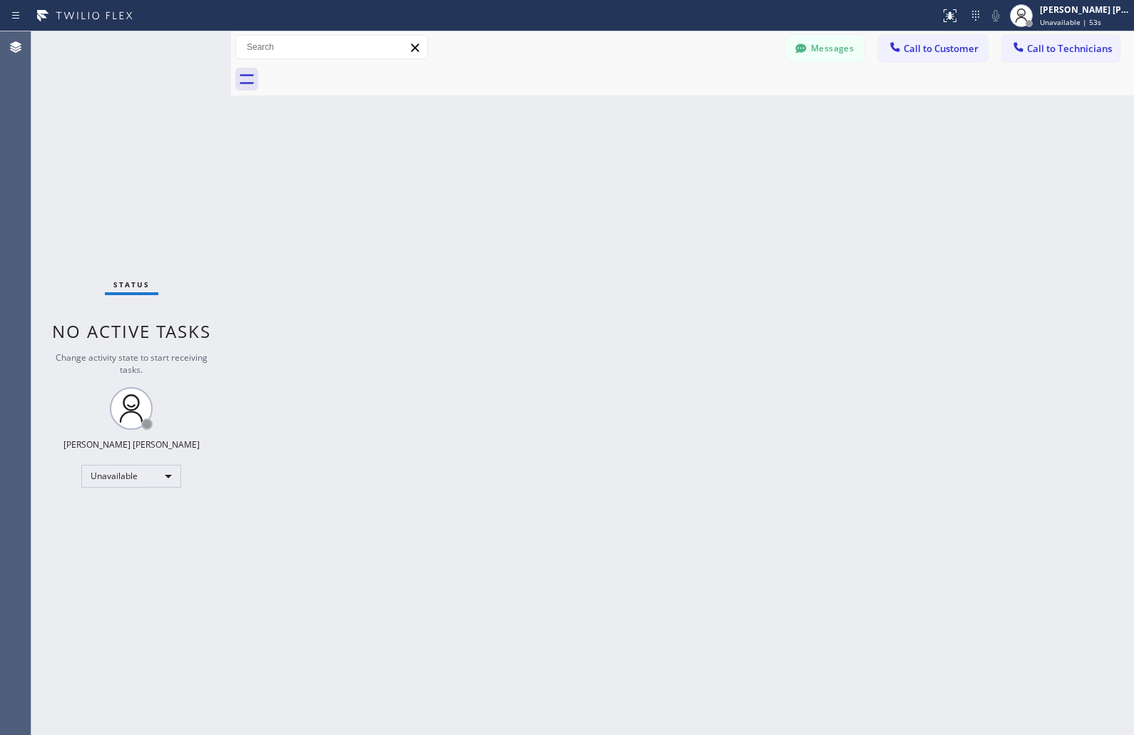
click at [547, 168] on div "Back to Dashboard Change Sender ID Customers Technicians KD Krissy Do [DATE] 02…" at bounding box center [682, 383] width 903 height 704
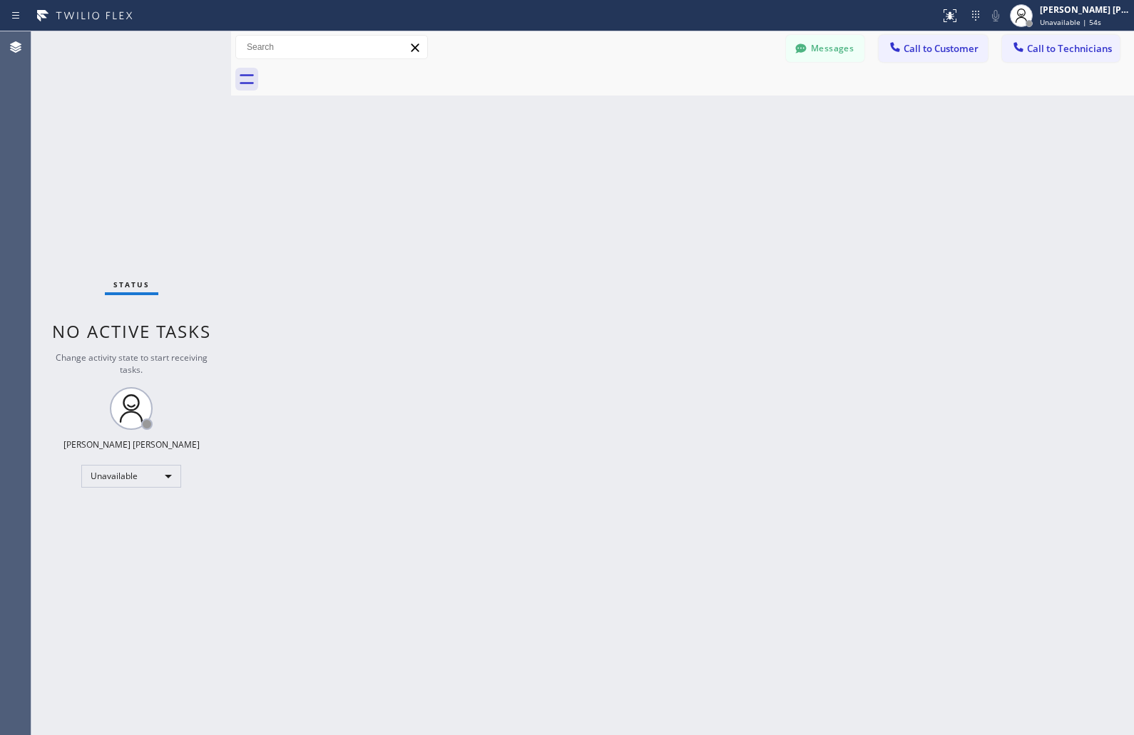
click at [547, 168] on div "Back to Dashboard Change Sender ID Customers Technicians KD Krissy Do [DATE] 02…" at bounding box center [682, 383] width 903 height 704
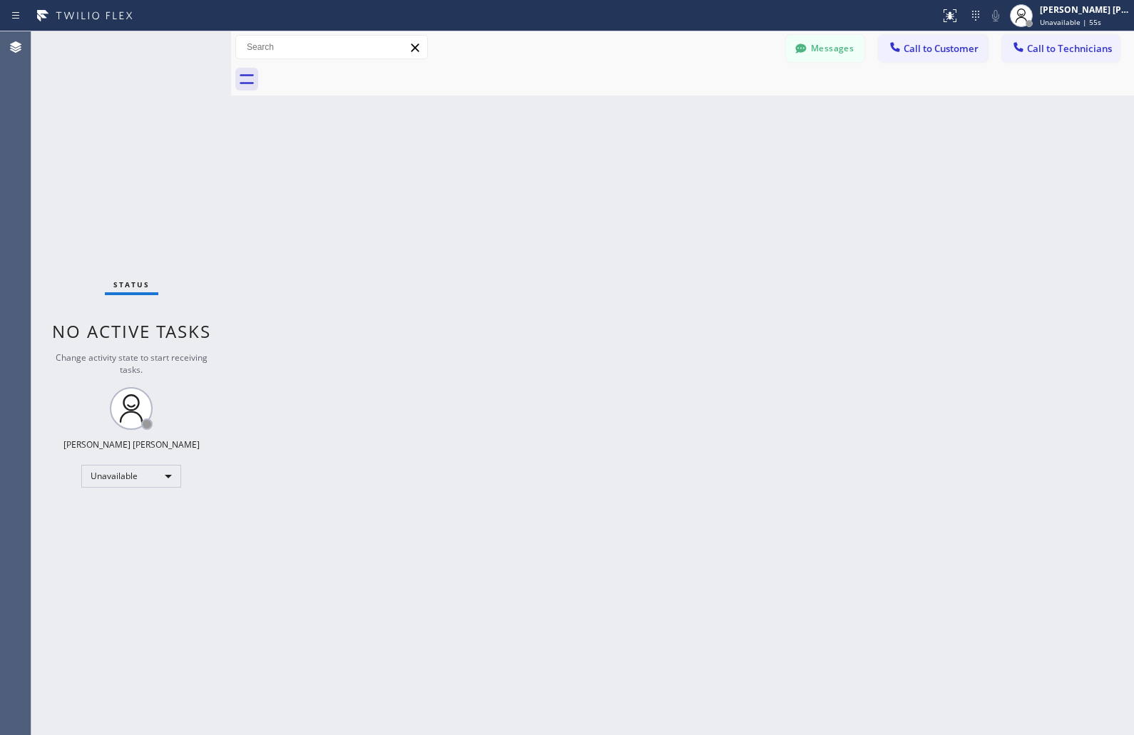
click at [547, 168] on div "Back to Dashboard Change Sender ID Customers Technicians KD Krissy Do [DATE] 02…" at bounding box center [682, 383] width 903 height 704
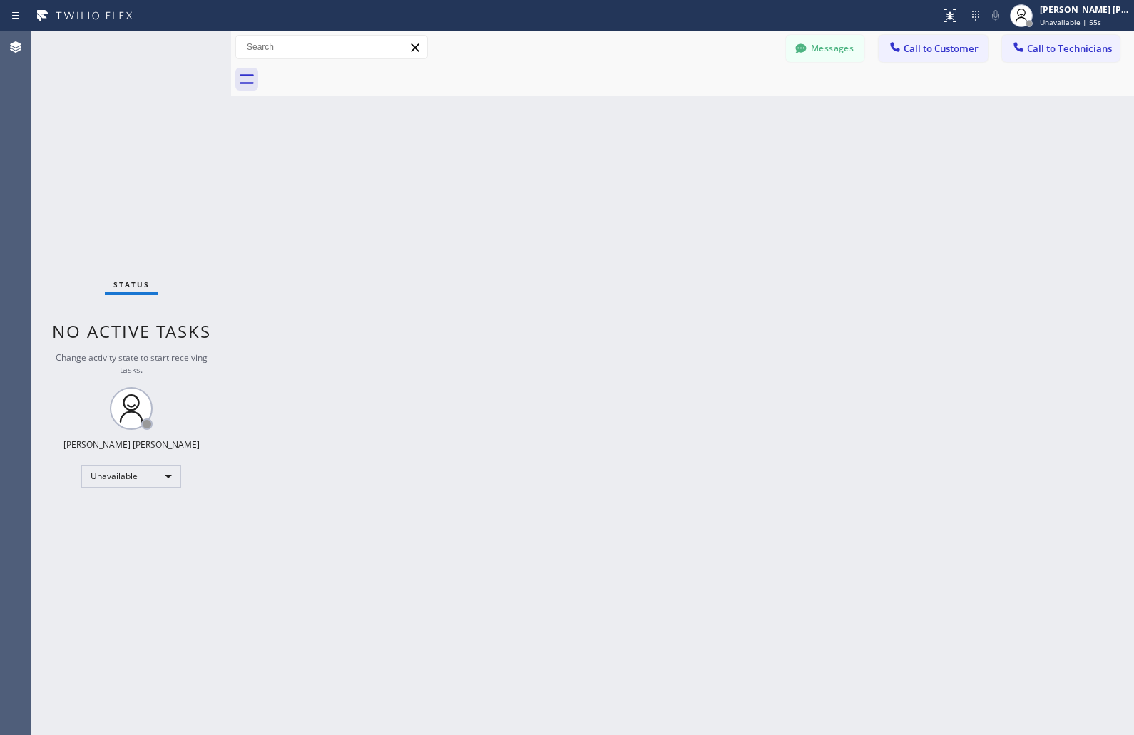
click at [547, 168] on div "Back to Dashboard Change Sender ID Customers Technicians KD Krissy Do [DATE] 02…" at bounding box center [682, 383] width 903 height 704
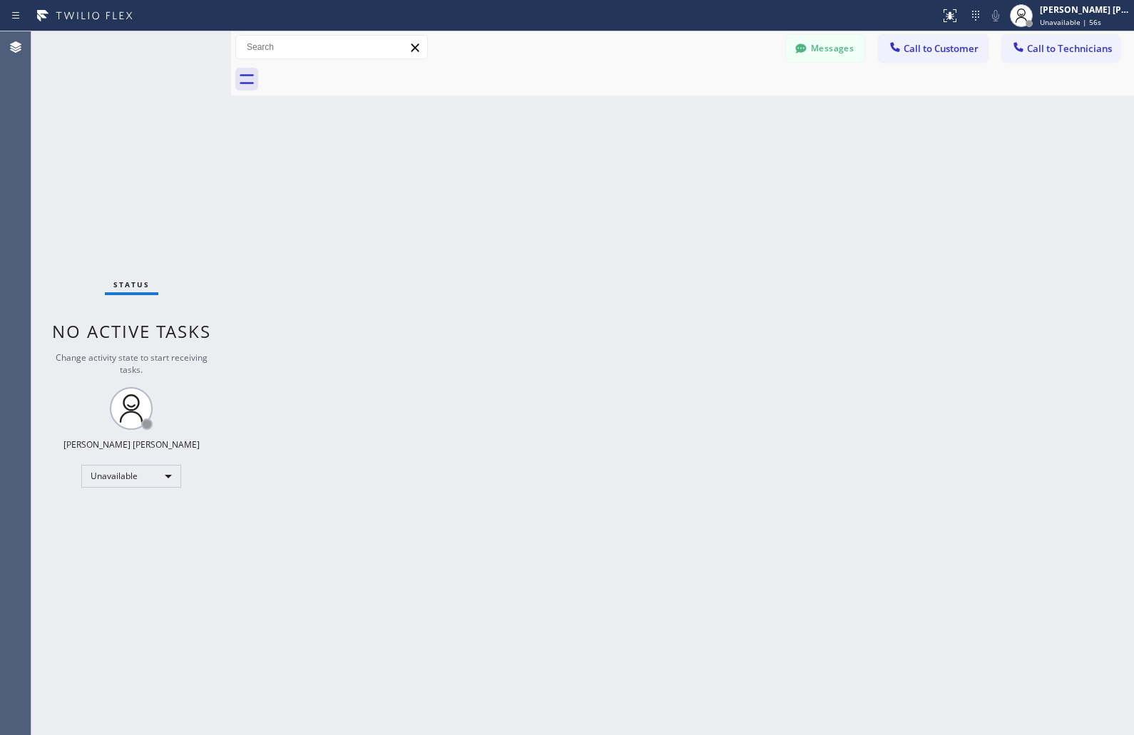
click at [547, 168] on div "Back to Dashboard Change Sender ID Customers Technicians KD Krissy Do [DATE] 02…" at bounding box center [682, 383] width 903 height 704
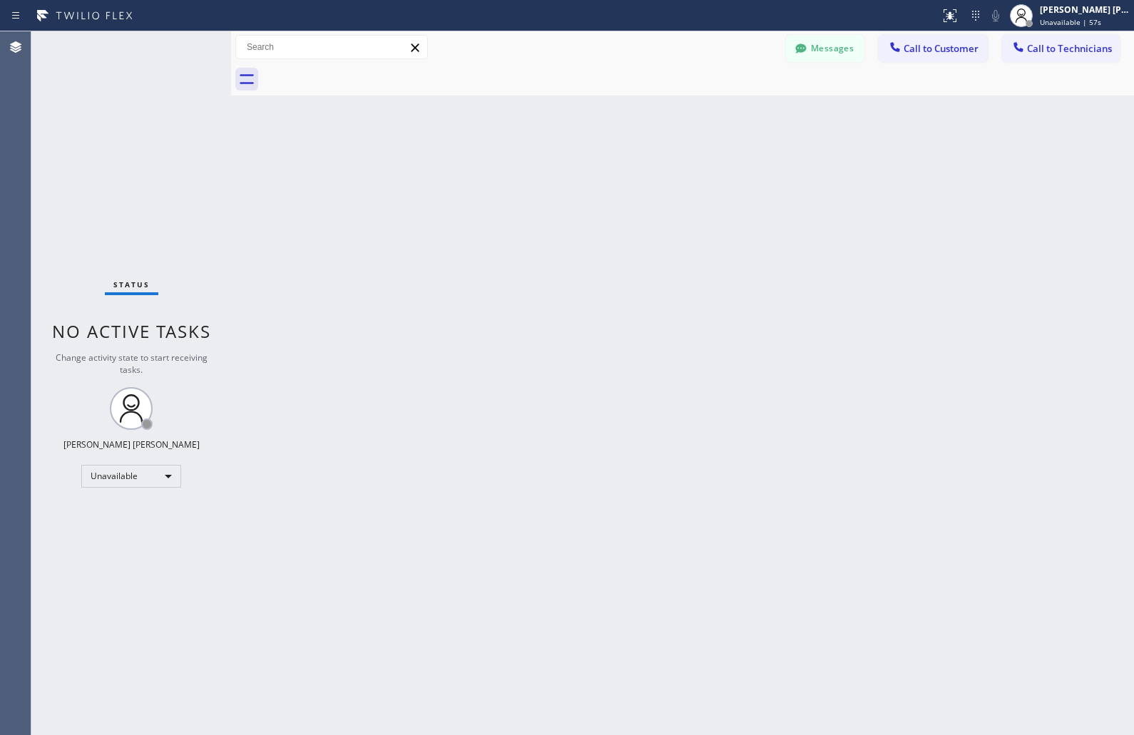
click at [547, 168] on div "Back to Dashboard Change Sender ID Customers Technicians KD Krissy Do [DATE] 02…" at bounding box center [682, 383] width 903 height 704
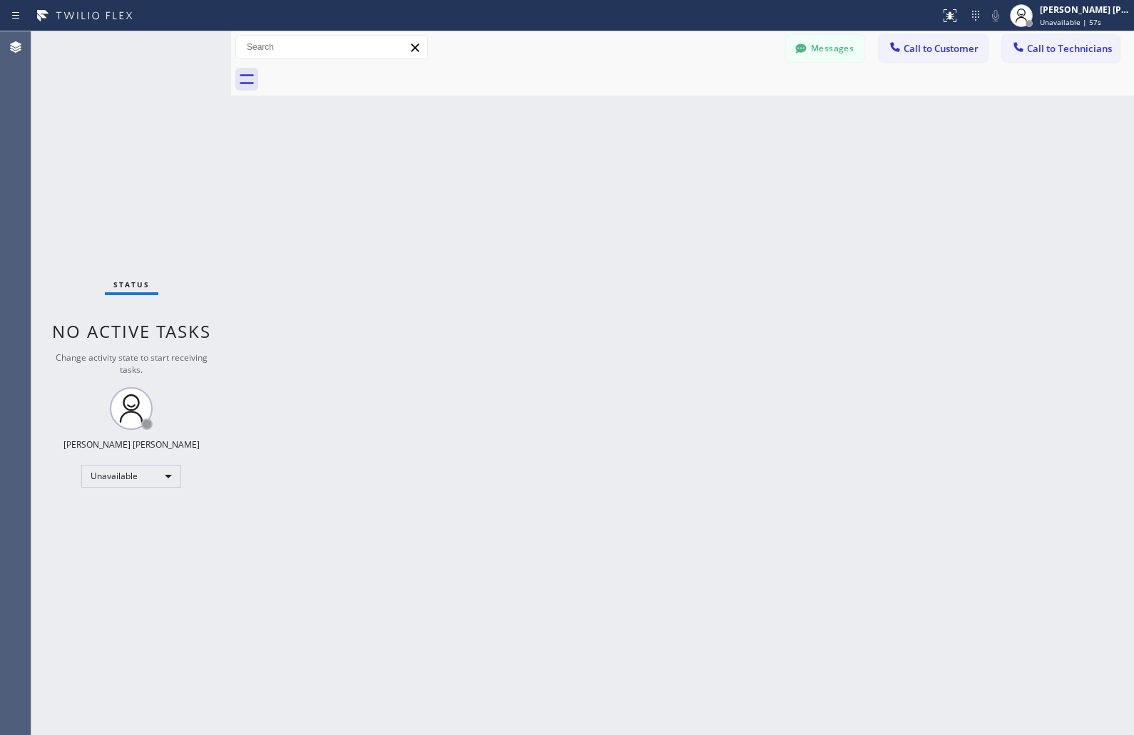
click at [547, 168] on div "Back to Dashboard Change Sender ID Customers Technicians KD Krissy Do [DATE] 02…" at bounding box center [682, 383] width 903 height 704
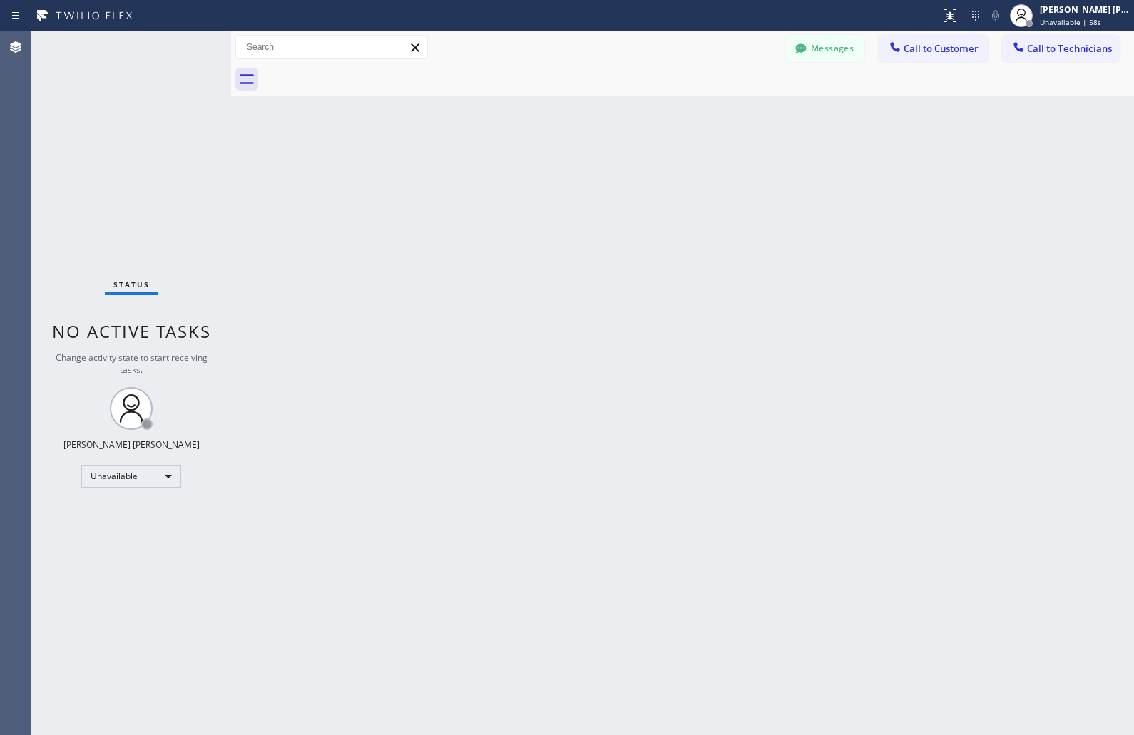
click at [547, 168] on div "Back to Dashboard Change Sender ID Customers Technicians KD Krissy Do [DATE] 02…" at bounding box center [682, 383] width 903 height 704
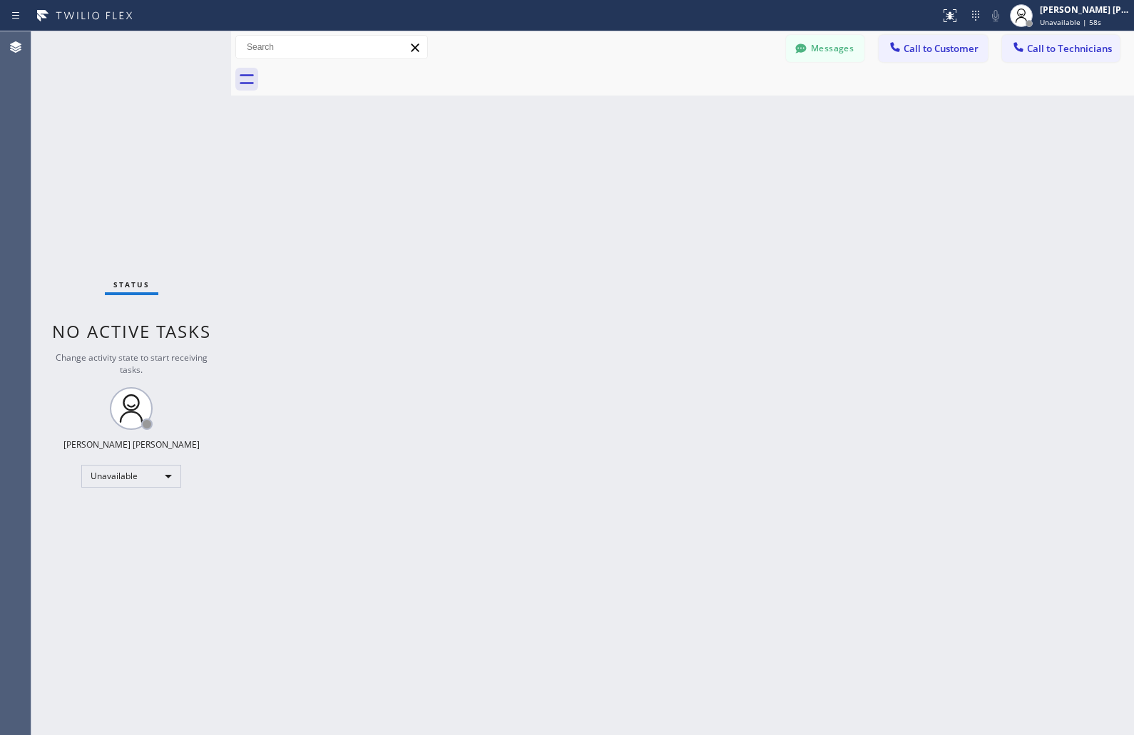
click at [547, 168] on div "Back to Dashboard Change Sender ID Customers Technicians KD Krissy Do [DATE] 02…" at bounding box center [682, 383] width 903 height 704
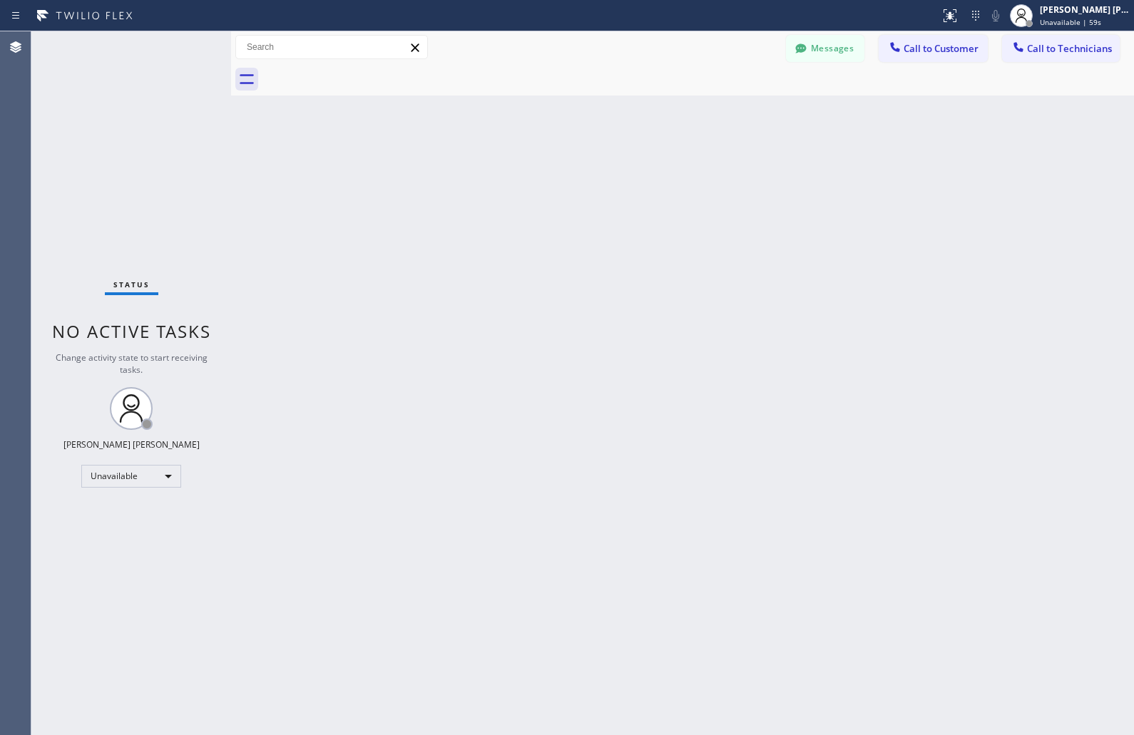
click at [547, 168] on div "Back to Dashboard Change Sender ID Customers Technicians KD Krissy Do [DATE] 02…" at bounding box center [682, 383] width 903 height 704
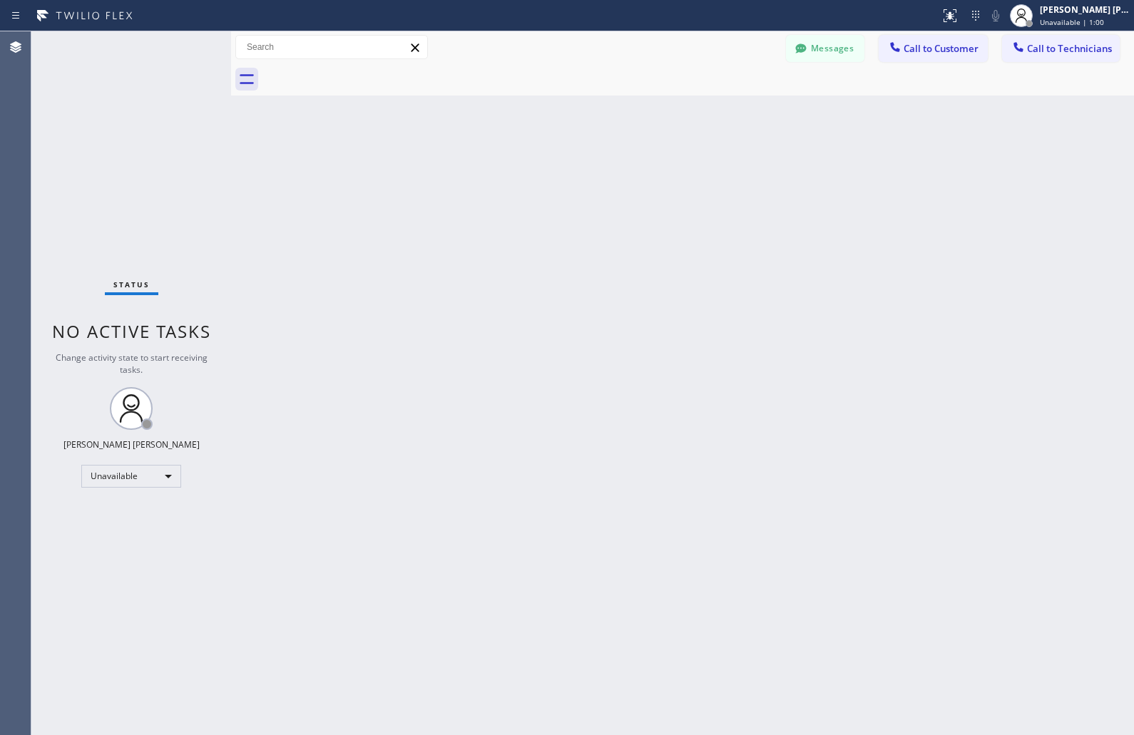
click at [547, 168] on div "Back to Dashboard Change Sender ID Customers Technicians KD Krissy Do [DATE] 02…" at bounding box center [682, 383] width 903 height 704
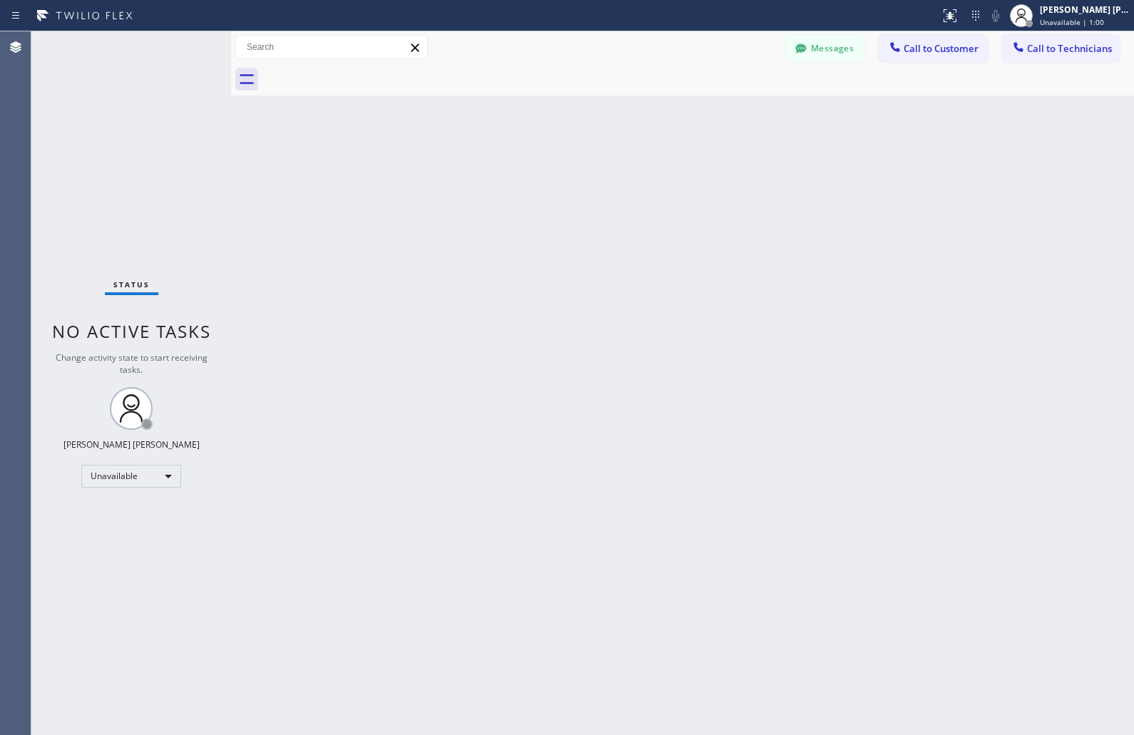
click at [547, 168] on div "Back to Dashboard Change Sender ID Customers Technicians KD Krissy Do [DATE] 02…" at bounding box center [682, 383] width 903 height 704
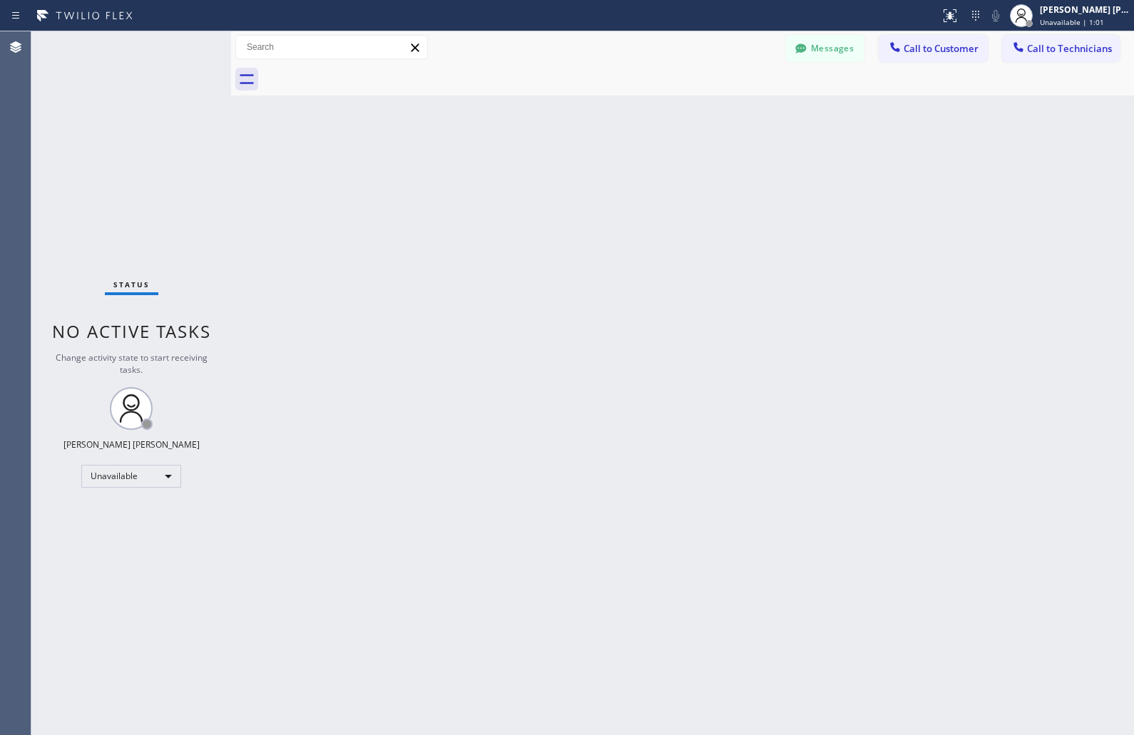
click at [547, 168] on div "Back to Dashboard Change Sender ID Customers Technicians KD Krissy Do [DATE] 02…" at bounding box center [682, 383] width 903 height 704
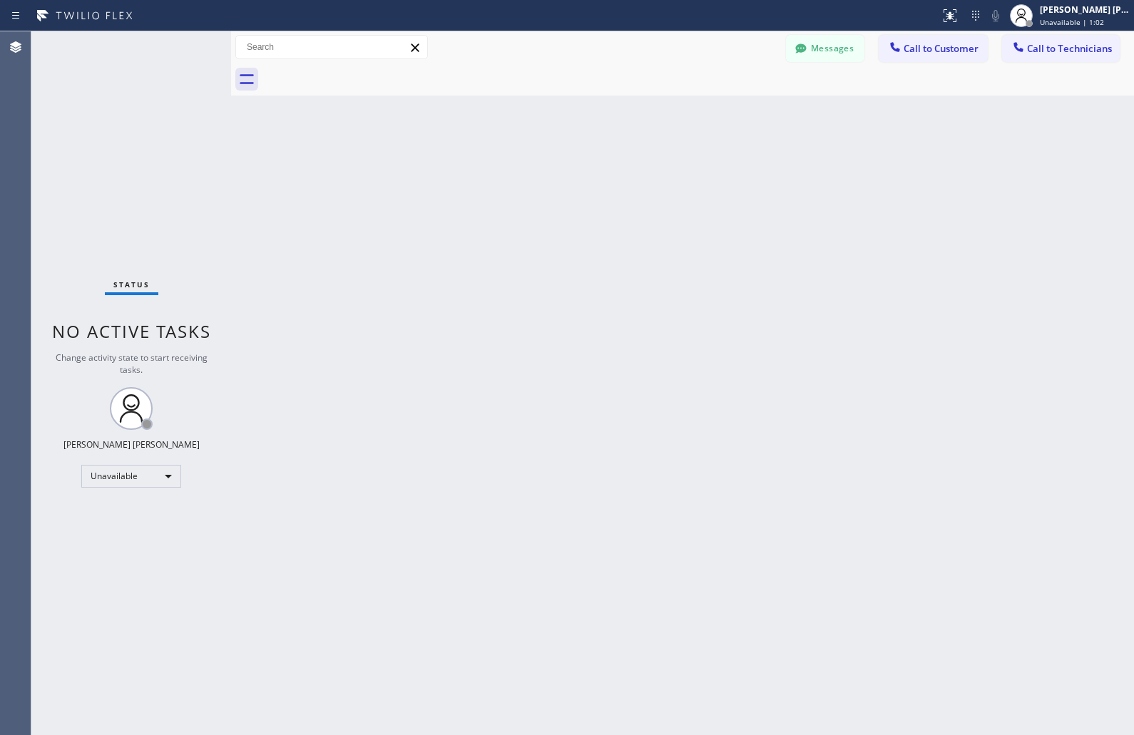
click at [547, 168] on div "Back to Dashboard Change Sender ID Customers Technicians KD Krissy Do [DATE] 02…" at bounding box center [682, 383] width 903 height 704
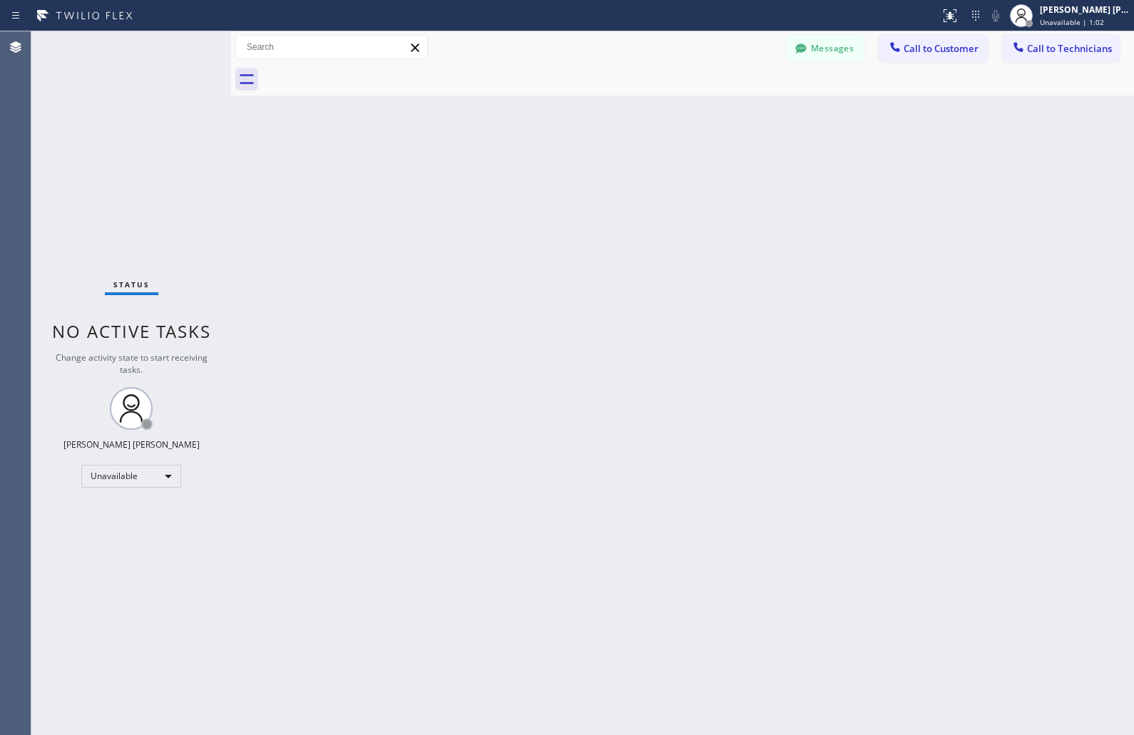
click at [547, 168] on div "Back to Dashboard Change Sender ID Customers Technicians KD Krissy Do [DATE] 02…" at bounding box center [682, 383] width 903 height 704
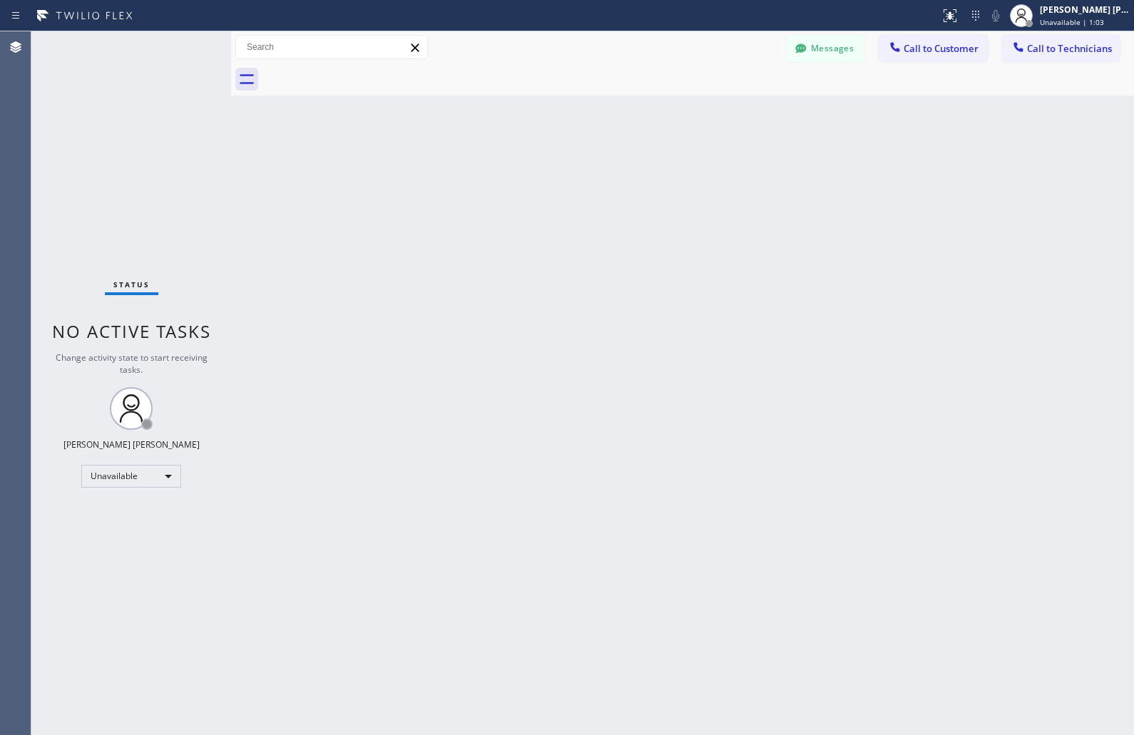
click at [547, 168] on div "Back to Dashboard Change Sender ID Customers Technicians KD Krissy Do [DATE] 02…" at bounding box center [682, 383] width 903 height 704
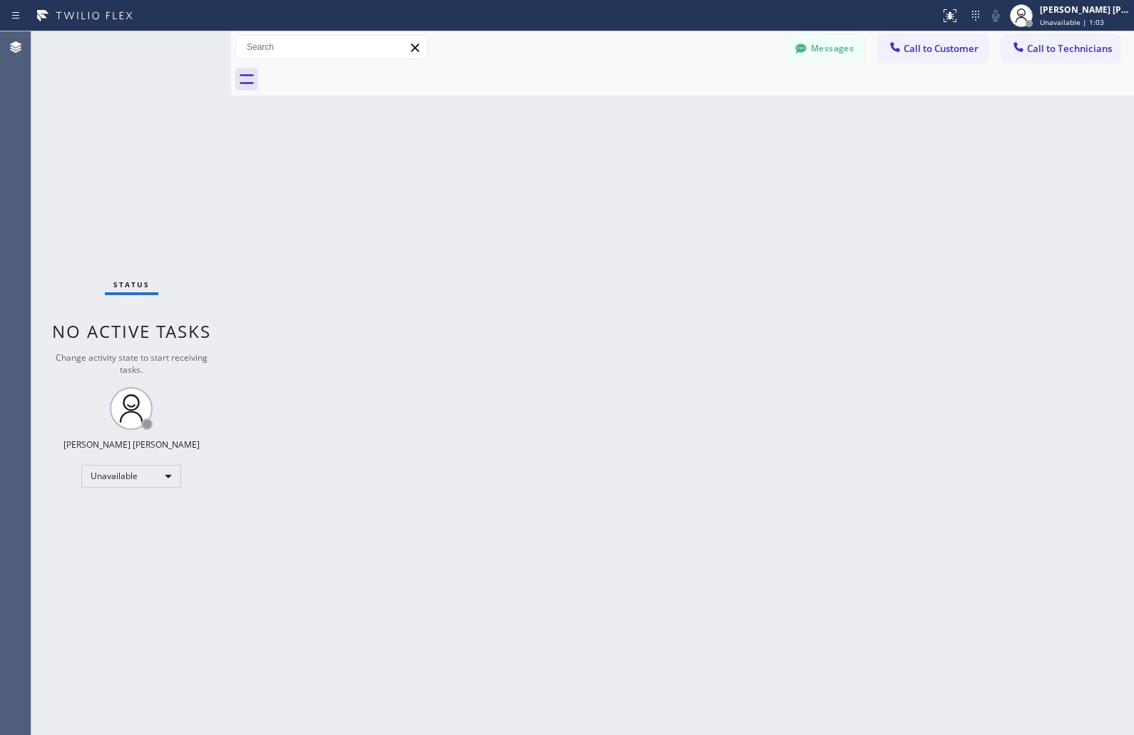
click at [547, 168] on div "Back to Dashboard Change Sender ID Customers Technicians KD Krissy Do [DATE] 02…" at bounding box center [682, 383] width 903 height 704
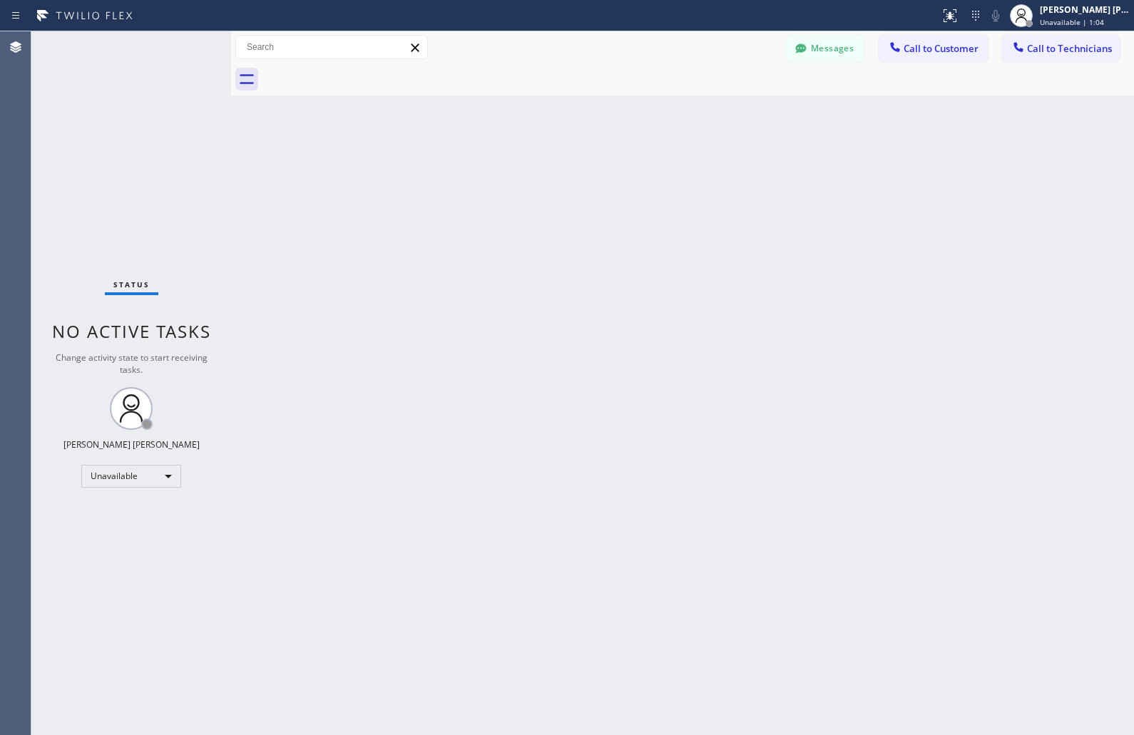
click at [547, 168] on div "Back to Dashboard Change Sender ID Customers Technicians KD Krissy Do [DATE] 02…" at bounding box center [682, 383] width 903 height 704
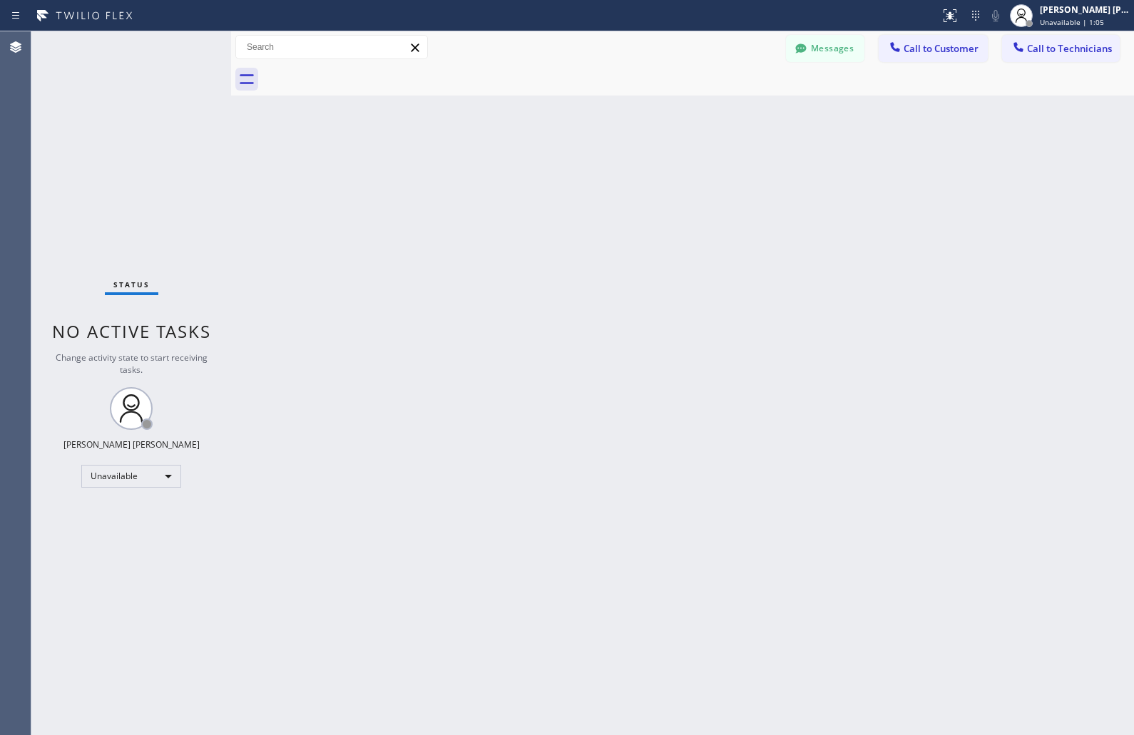
click at [547, 168] on div "Back to Dashboard Change Sender ID Customers Technicians KD Krissy Do [DATE] 02…" at bounding box center [682, 383] width 903 height 704
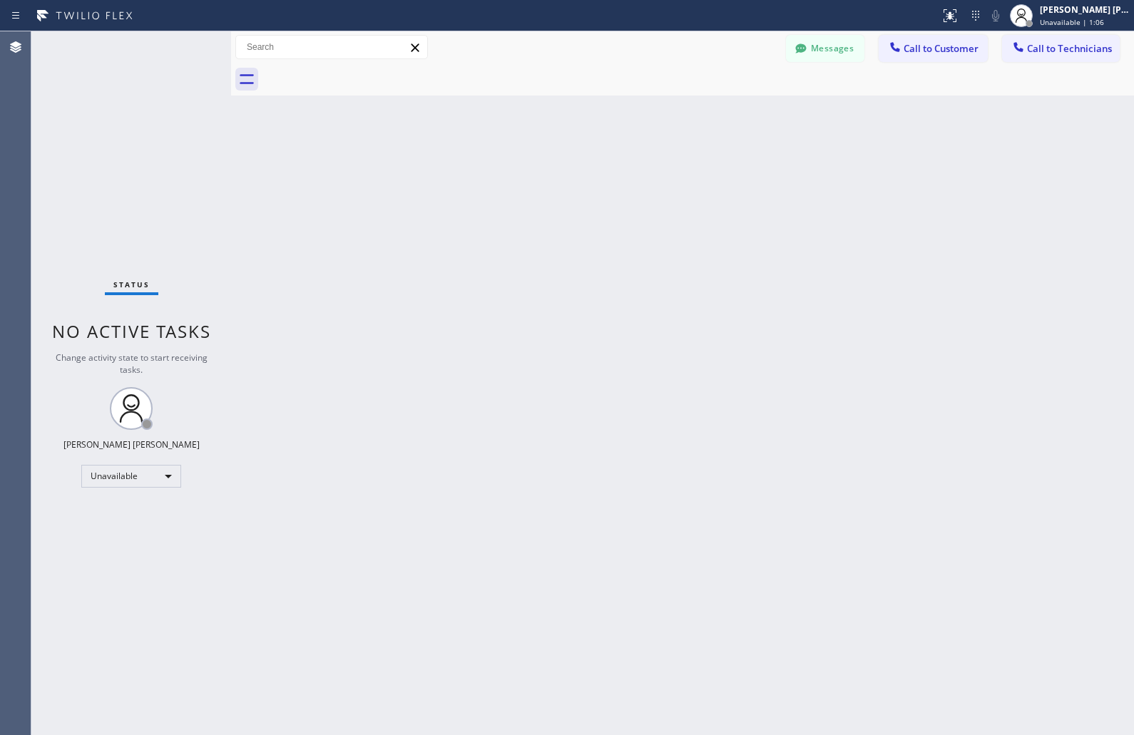
click at [547, 168] on div "Back to Dashboard Change Sender ID Customers Technicians KD Krissy Do [DATE] 02…" at bounding box center [682, 383] width 903 height 704
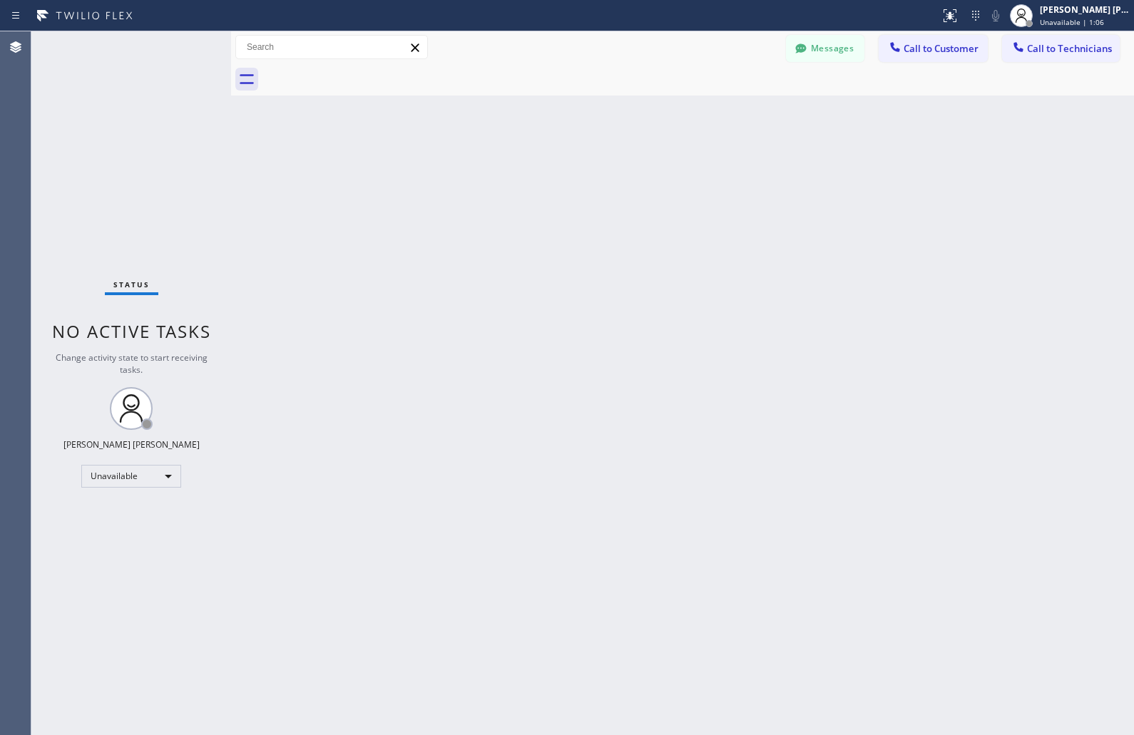
click at [547, 168] on div "Back to Dashboard Change Sender ID Customers Technicians KD Krissy Do [DATE] 02…" at bounding box center [682, 383] width 903 height 704
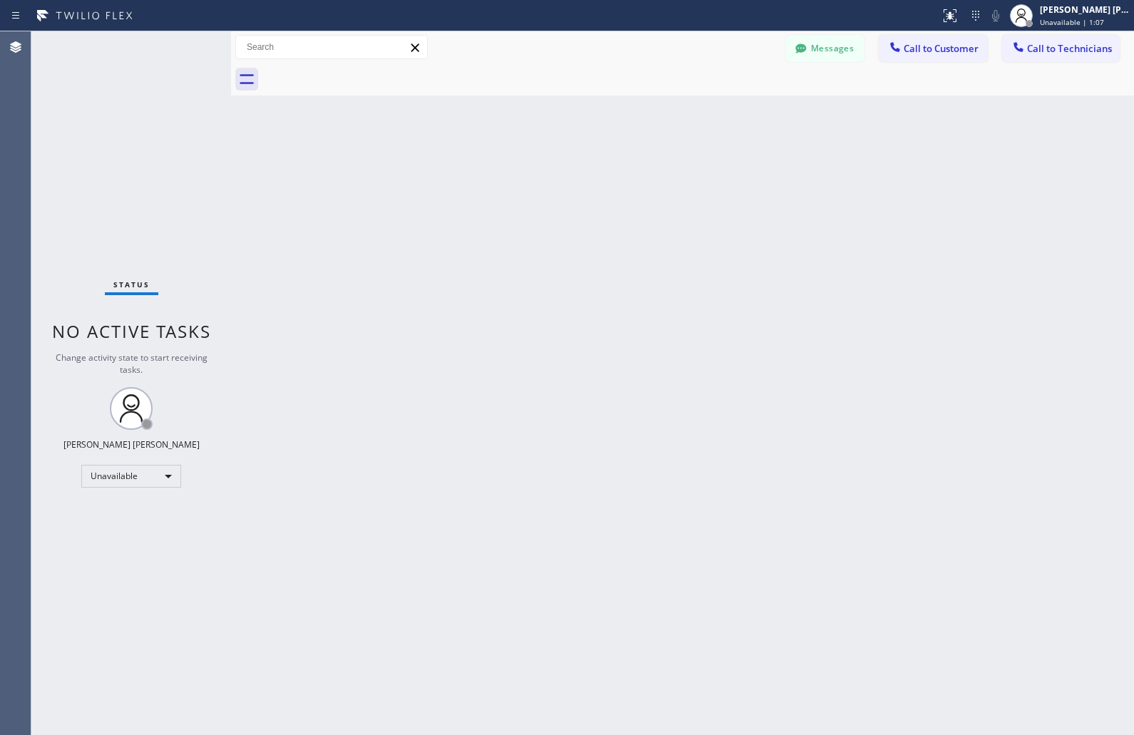
click at [547, 168] on div "Back to Dashboard Change Sender ID Customers Technicians KD Krissy Do [DATE] 02…" at bounding box center [682, 383] width 903 height 704
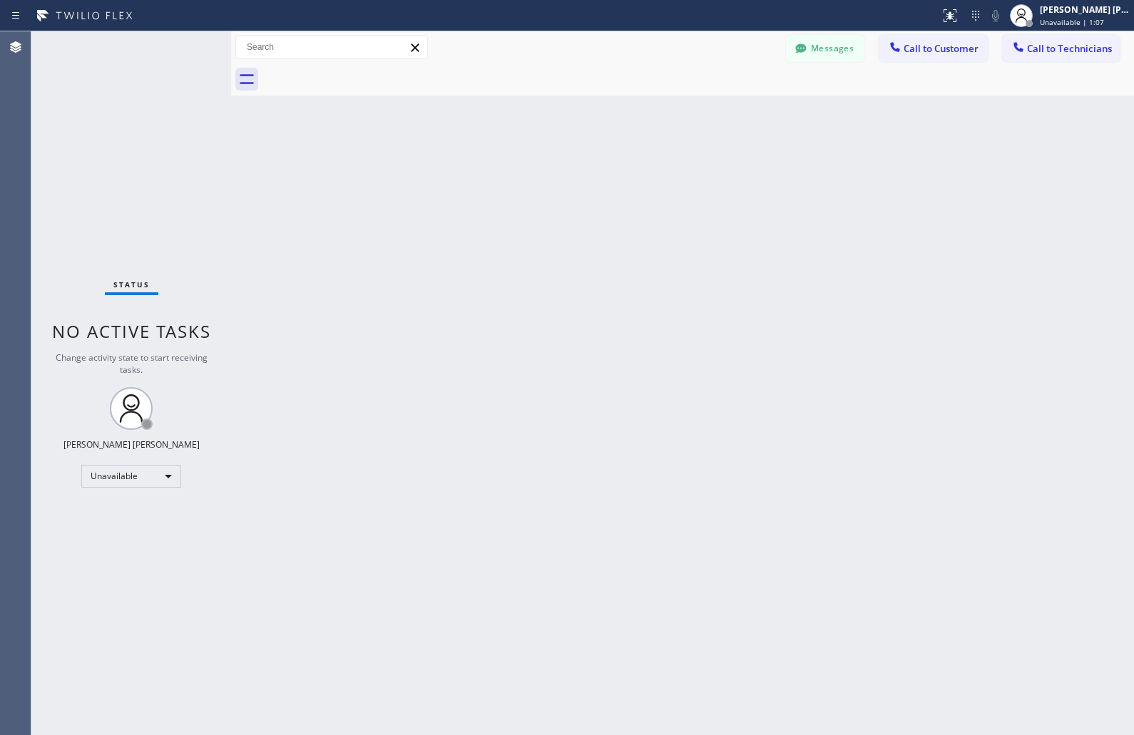
click at [547, 168] on div "Back to Dashboard Change Sender ID Customers Technicians KD Krissy Do [DATE] 02…" at bounding box center [682, 383] width 903 height 704
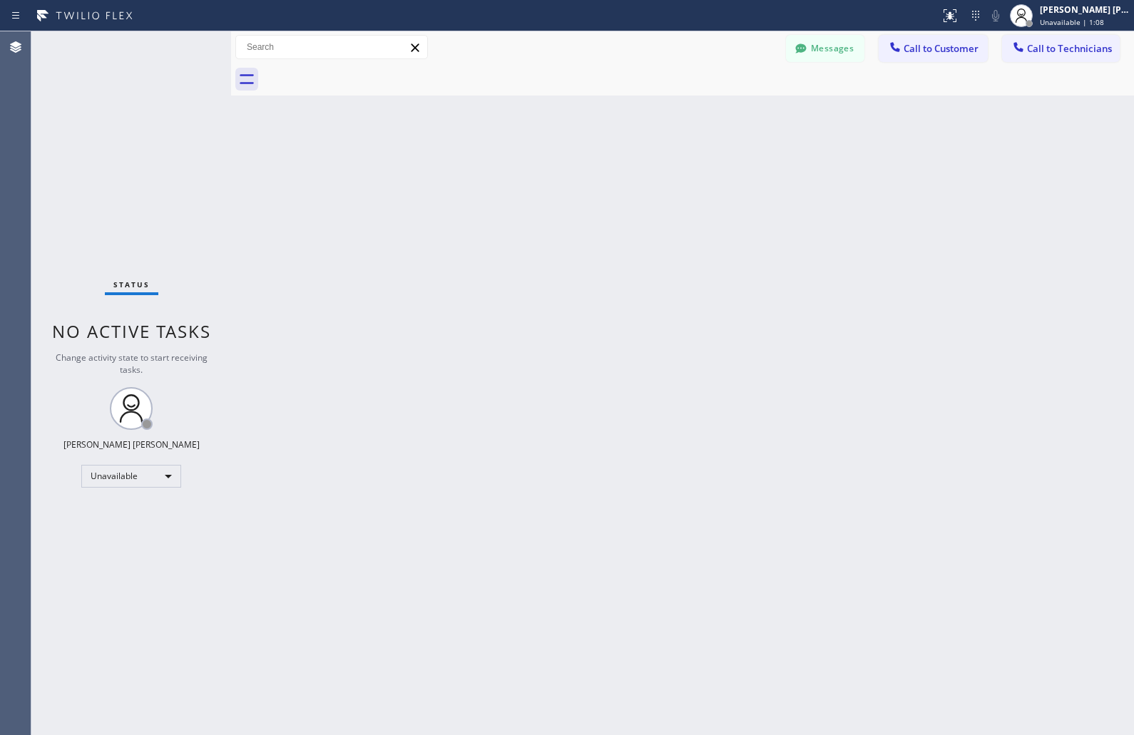
click at [547, 168] on div "Back to Dashboard Change Sender ID Customers Technicians KD Krissy Do [DATE] 02…" at bounding box center [682, 383] width 903 height 704
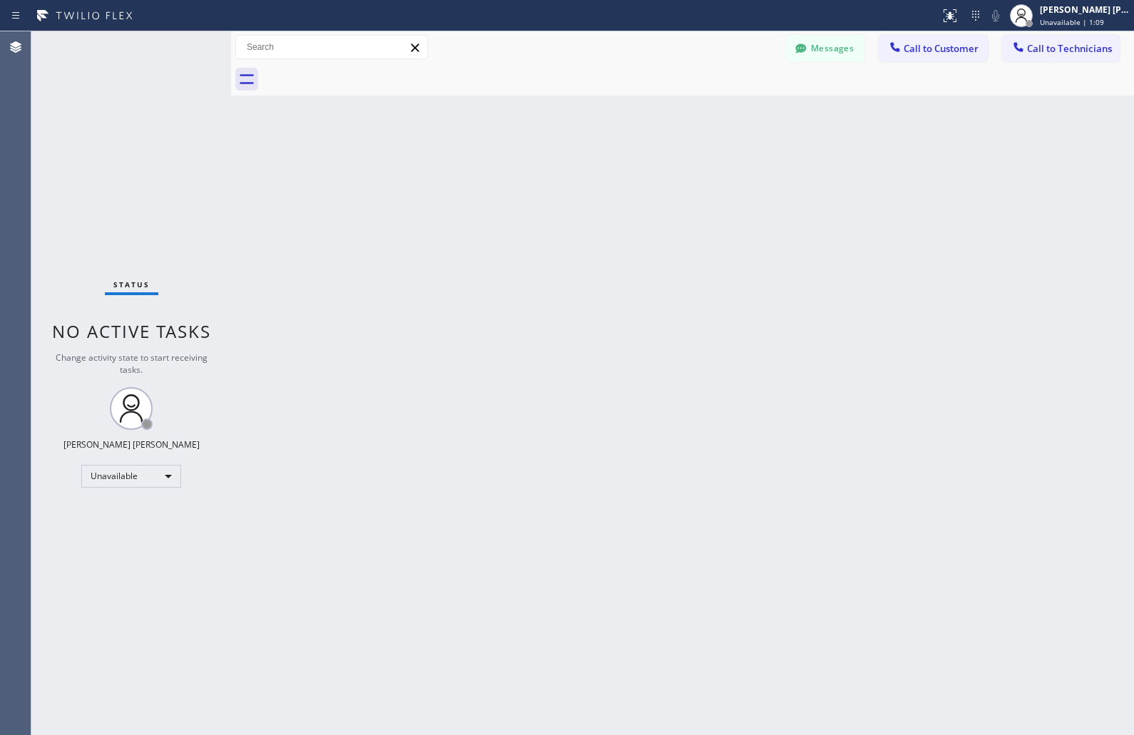
click at [547, 168] on div "Back to Dashboard Change Sender ID Customers Technicians KD Krissy Do [DATE] 02…" at bounding box center [682, 383] width 903 height 704
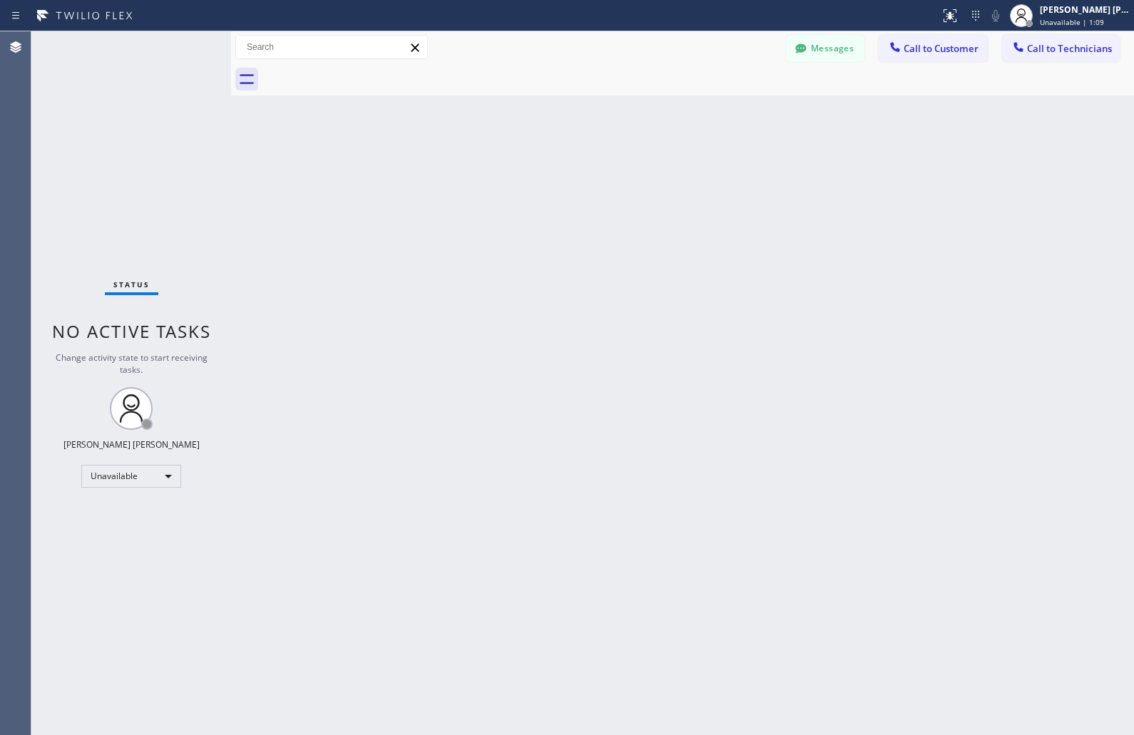
click at [547, 168] on div "Back to Dashboard Change Sender ID Customers Technicians KD Krissy Do [DATE] 02…" at bounding box center [682, 383] width 903 height 704
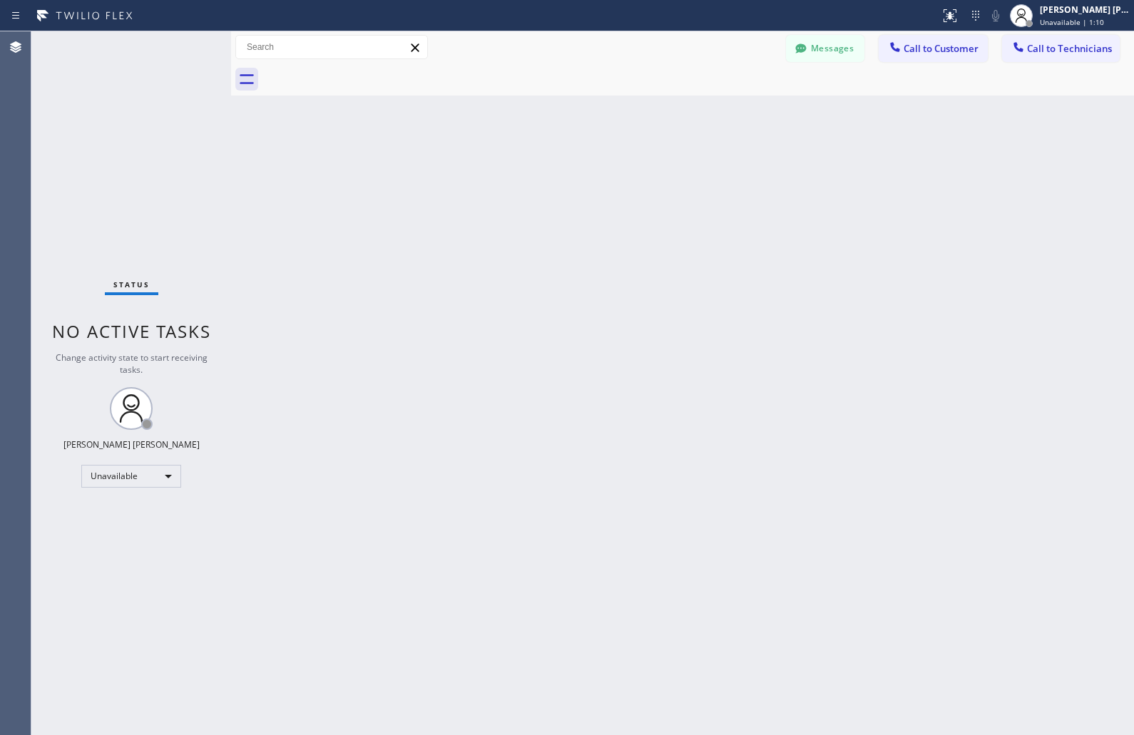
click at [547, 168] on div "Back to Dashboard Change Sender ID Customers Technicians KD Krissy Do [DATE] 02…" at bounding box center [682, 383] width 903 height 704
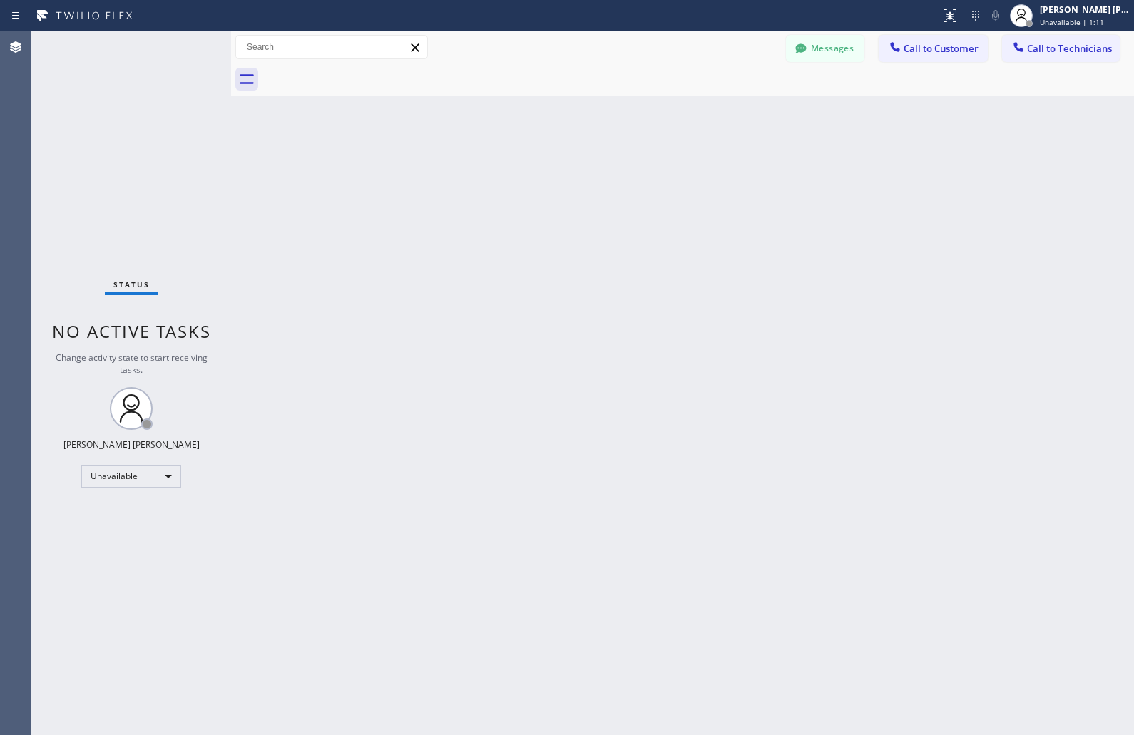
click at [547, 168] on div "Back to Dashboard Change Sender ID Customers Technicians KD Krissy Do [DATE] 02…" at bounding box center [682, 383] width 903 height 704
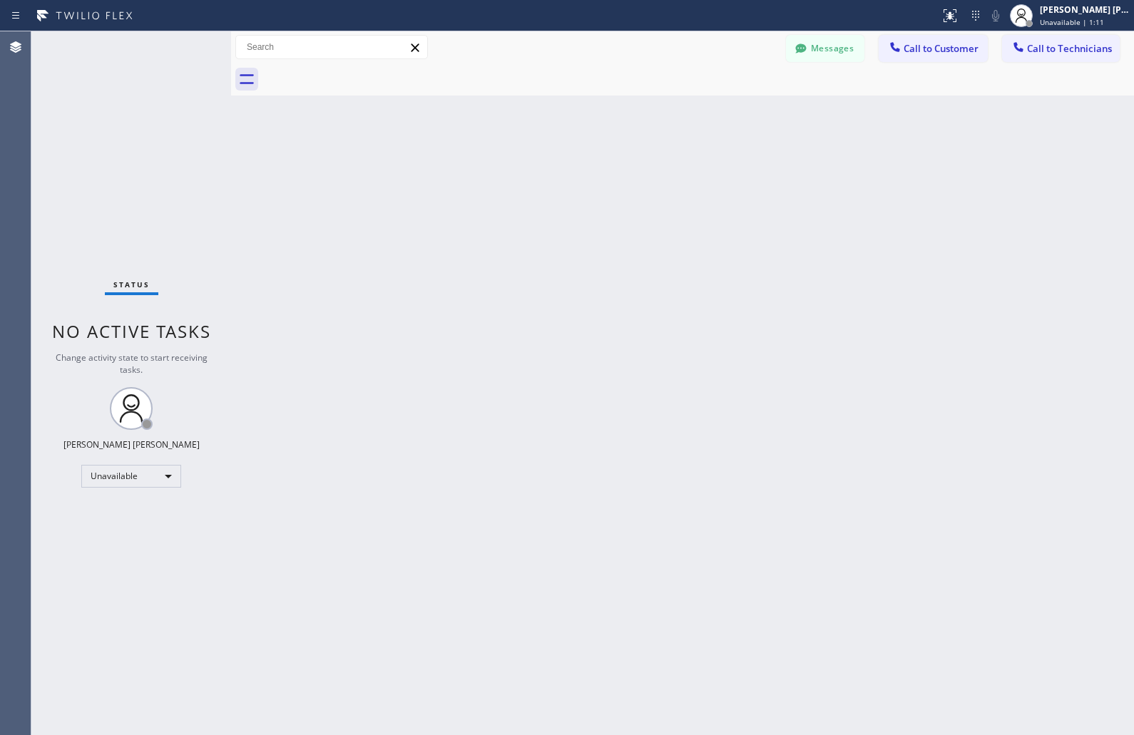
click at [547, 168] on div "Back to Dashboard Change Sender ID Customers Technicians KD Krissy Do [DATE] 02…" at bounding box center [682, 383] width 903 height 704
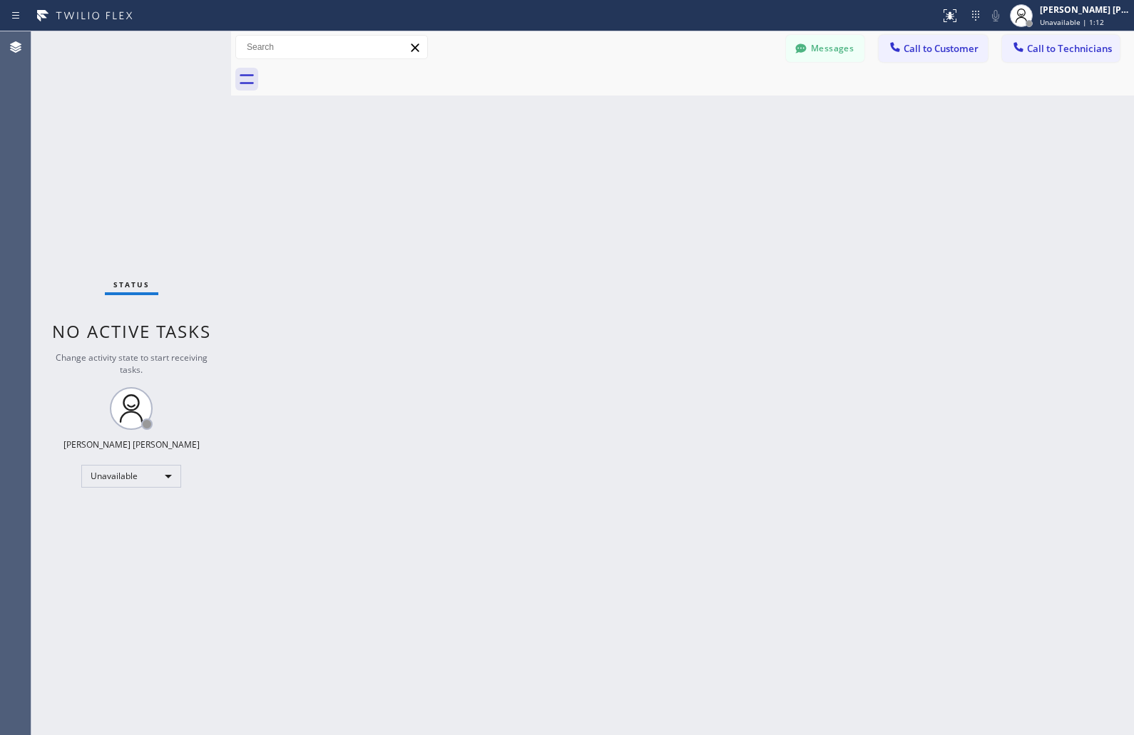
click at [547, 168] on div "Back to Dashboard Change Sender ID Customers Technicians KD Krissy Do [DATE] 02…" at bounding box center [682, 383] width 903 height 704
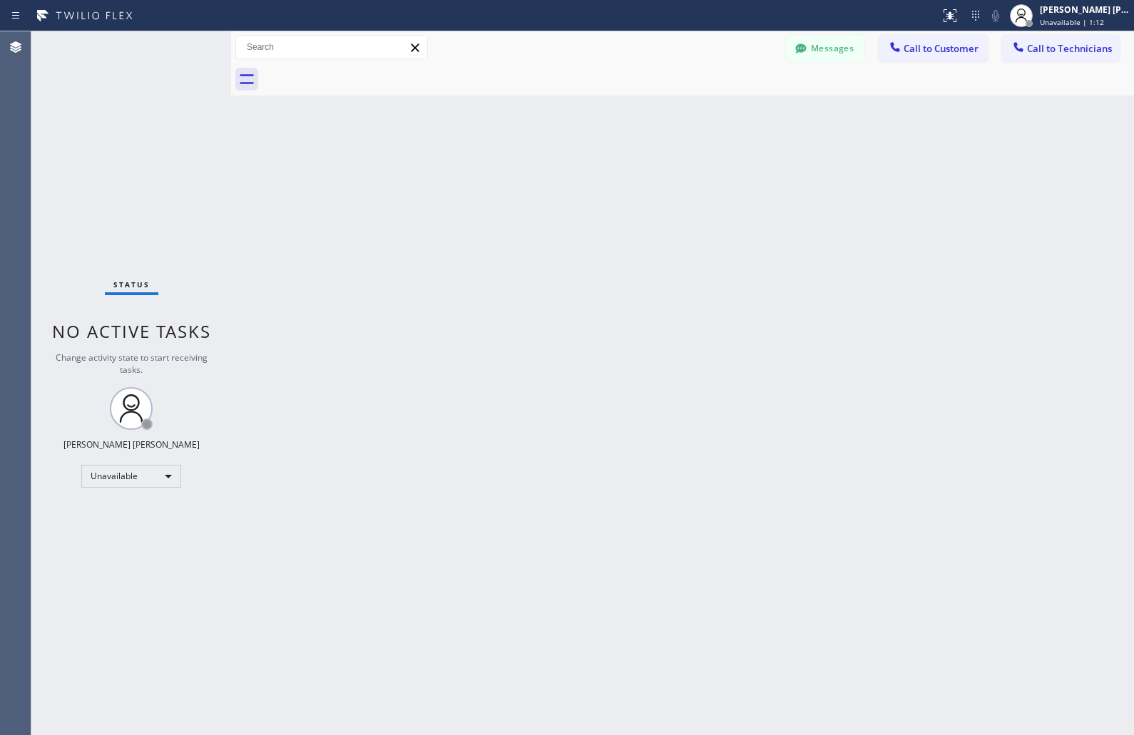
click at [547, 168] on div "Back to Dashboard Change Sender ID Customers Technicians KD Krissy Do [DATE] 02…" at bounding box center [682, 383] width 903 height 704
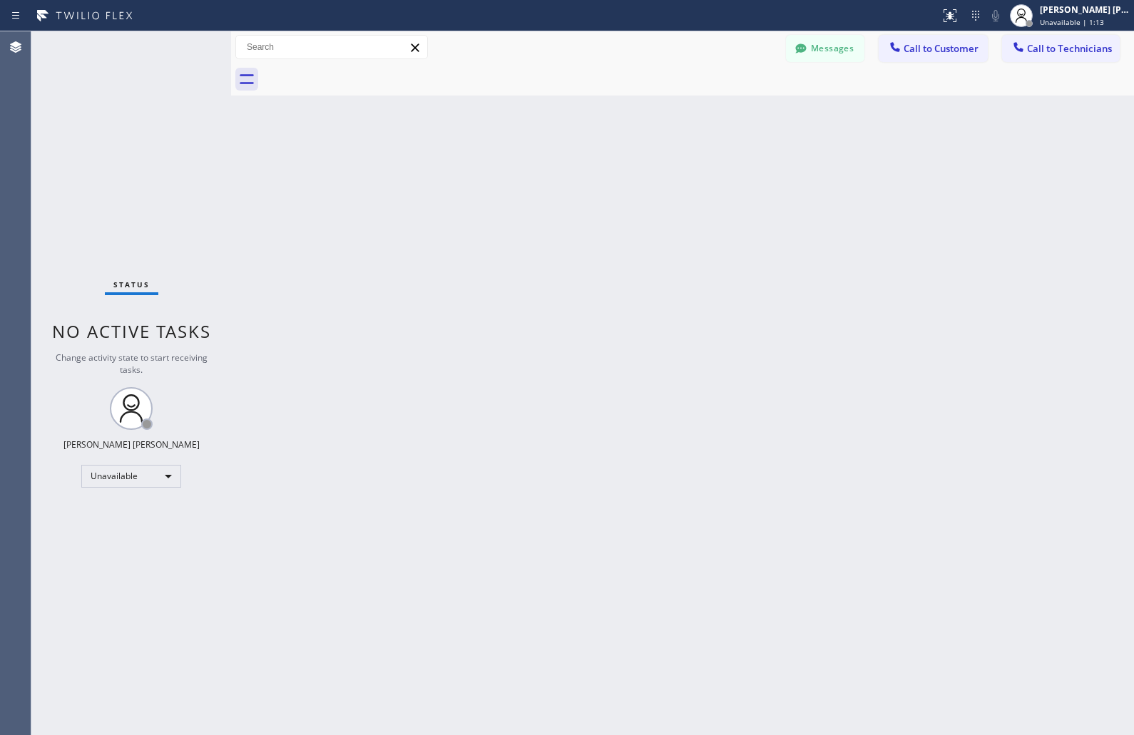
click at [547, 168] on div "Back to Dashboard Change Sender ID Customers Technicians KD Krissy Do [DATE] 02…" at bounding box center [682, 383] width 903 height 704
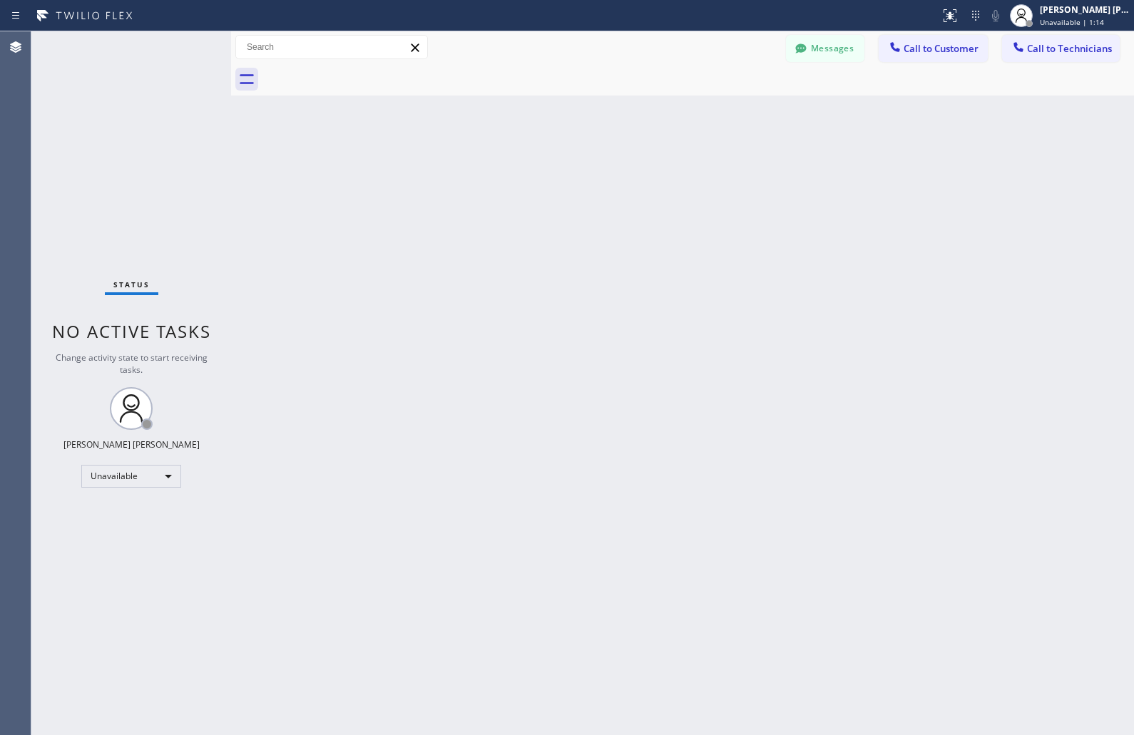
click at [547, 168] on div "Back to Dashboard Change Sender ID Customers Technicians KD Krissy Do [DATE] 02…" at bounding box center [682, 383] width 903 height 704
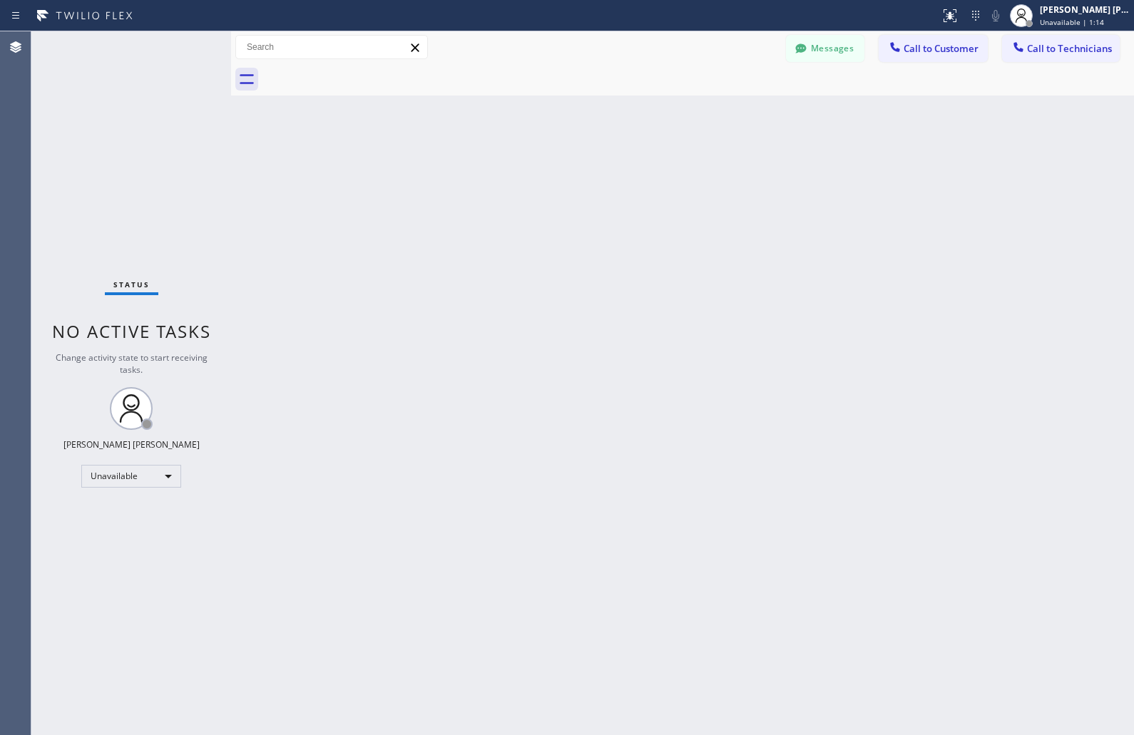
click at [547, 168] on div "Back to Dashboard Change Sender ID Customers Technicians KD Krissy Do [DATE] 02…" at bounding box center [682, 383] width 903 height 704
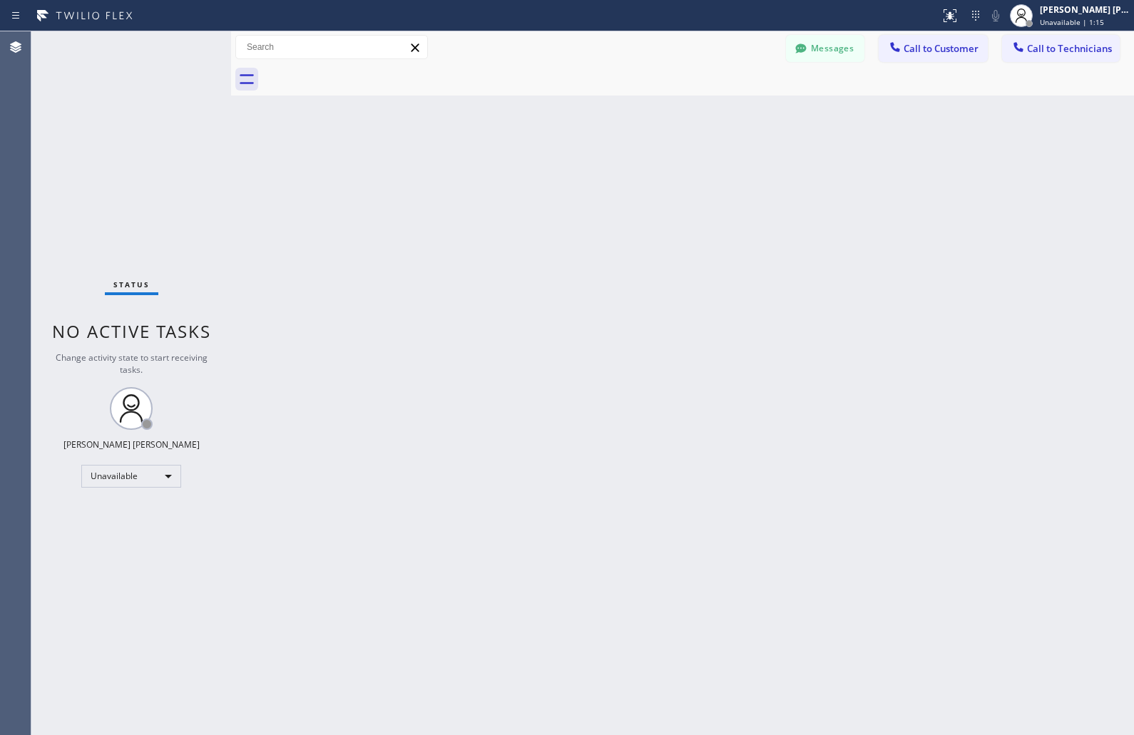
click at [547, 168] on div "Back to Dashboard Change Sender ID Customers Technicians KD Krissy Do [DATE] 02…" at bounding box center [682, 383] width 903 height 704
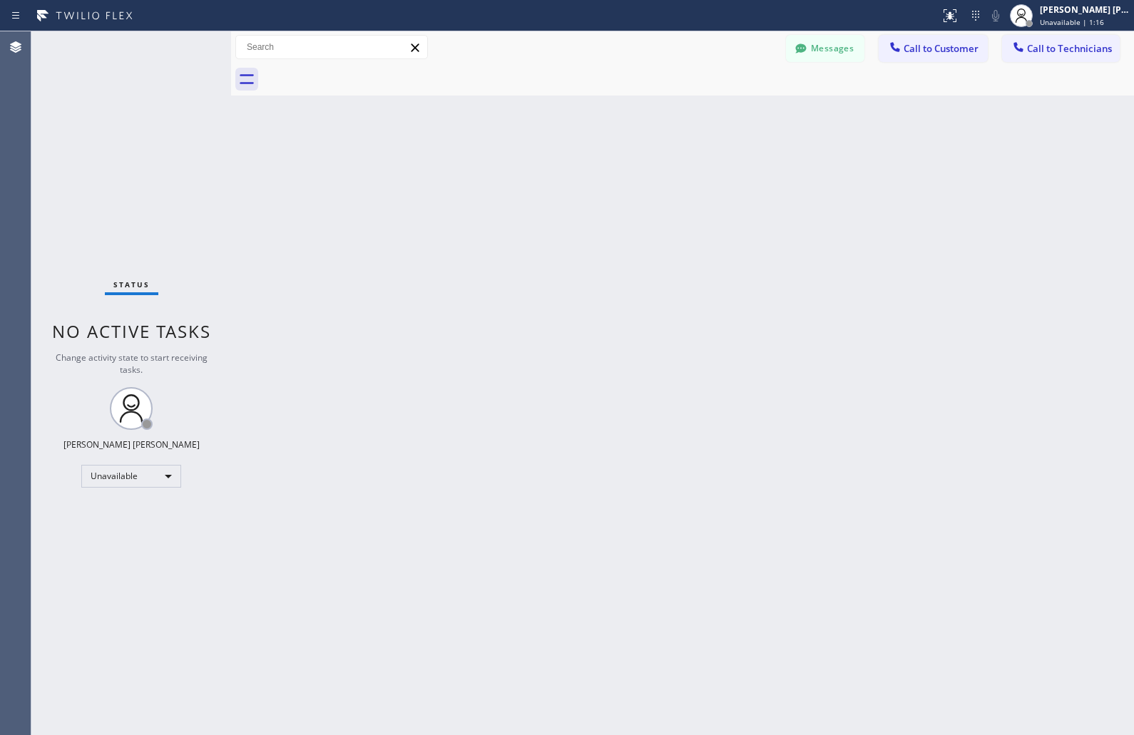
click at [547, 168] on div "Back to Dashboard Change Sender ID Customers Technicians KD Krissy Do [DATE] 02…" at bounding box center [682, 383] width 903 height 704
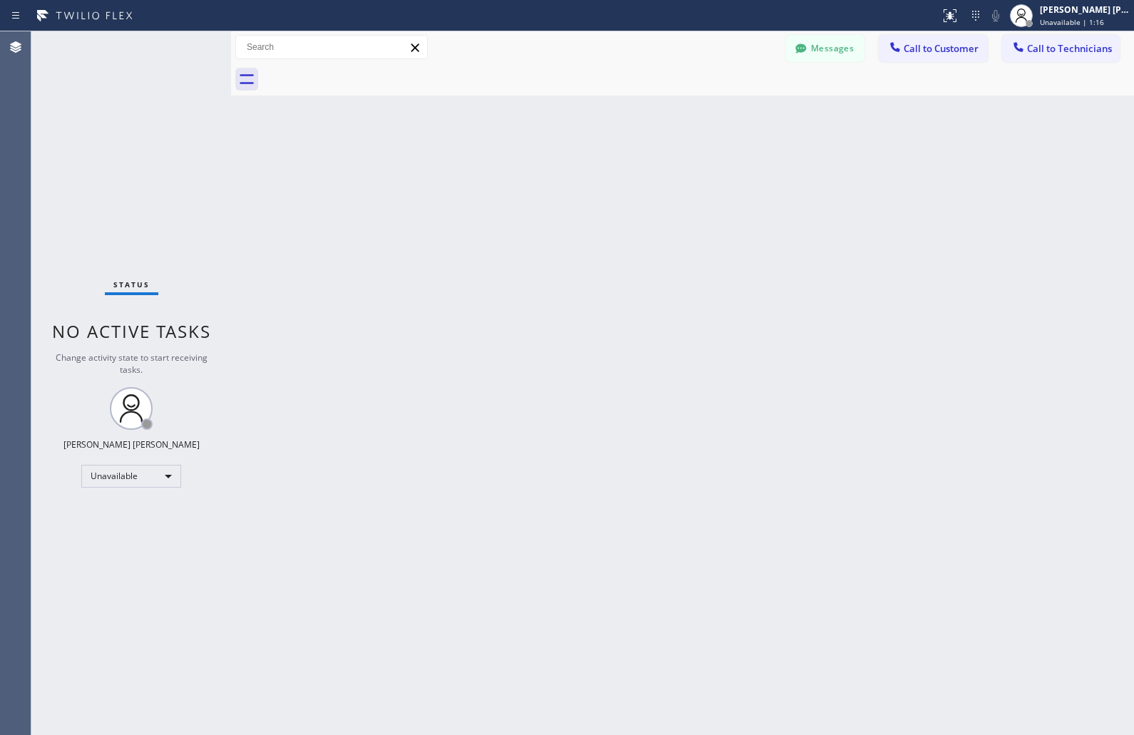
click at [547, 168] on div "Back to Dashboard Change Sender ID Customers Technicians KD Krissy Do [DATE] 02…" at bounding box center [682, 383] width 903 height 704
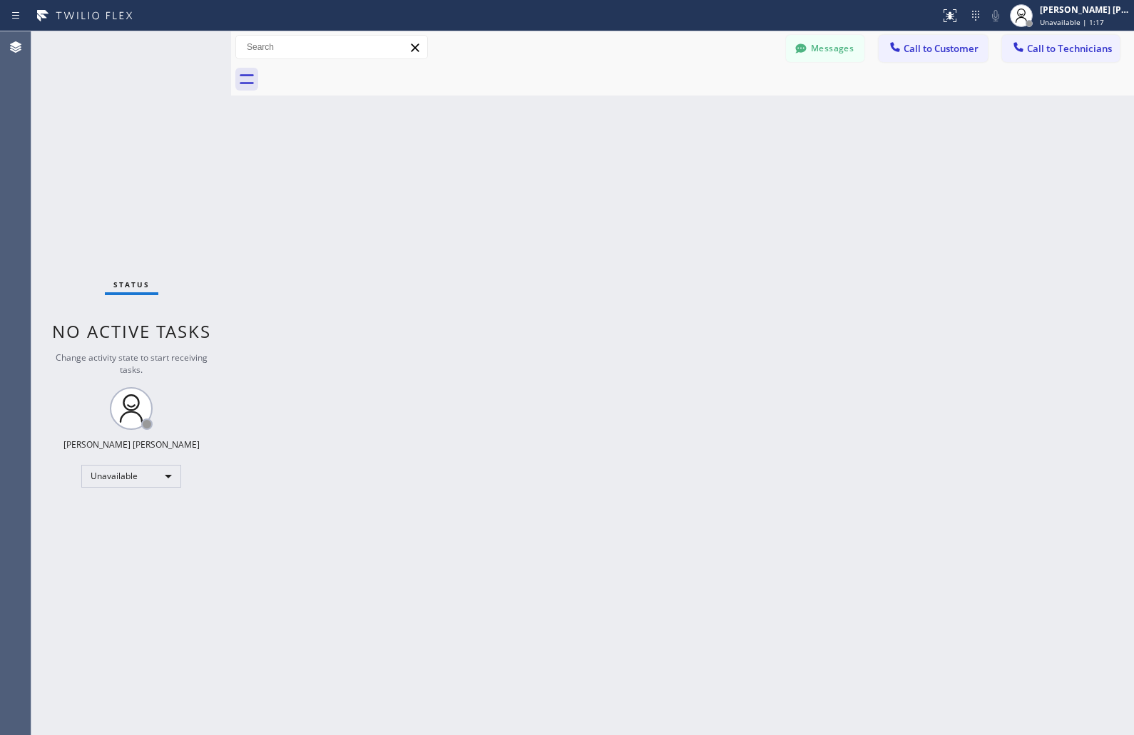
click at [547, 168] on div "Back to Dashboard Change Sender ID Customers Technicians KD Krissy Do [DATE] 02…" at bounding box center [682, 383] width 903 height 704
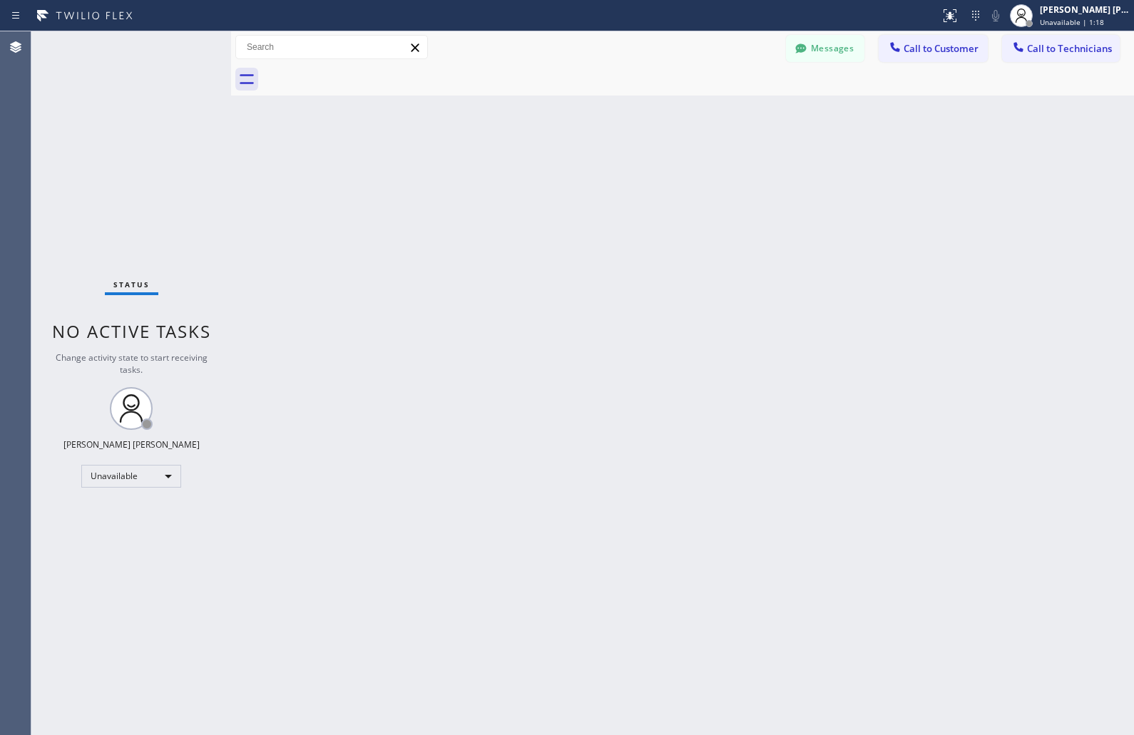
click at [547, 168] on div "Back to Dashboard Change Sender ID Customers Technicians KD Krissy Do [DATE] 02…" at bounding box center [682, 383] width 903 height 704
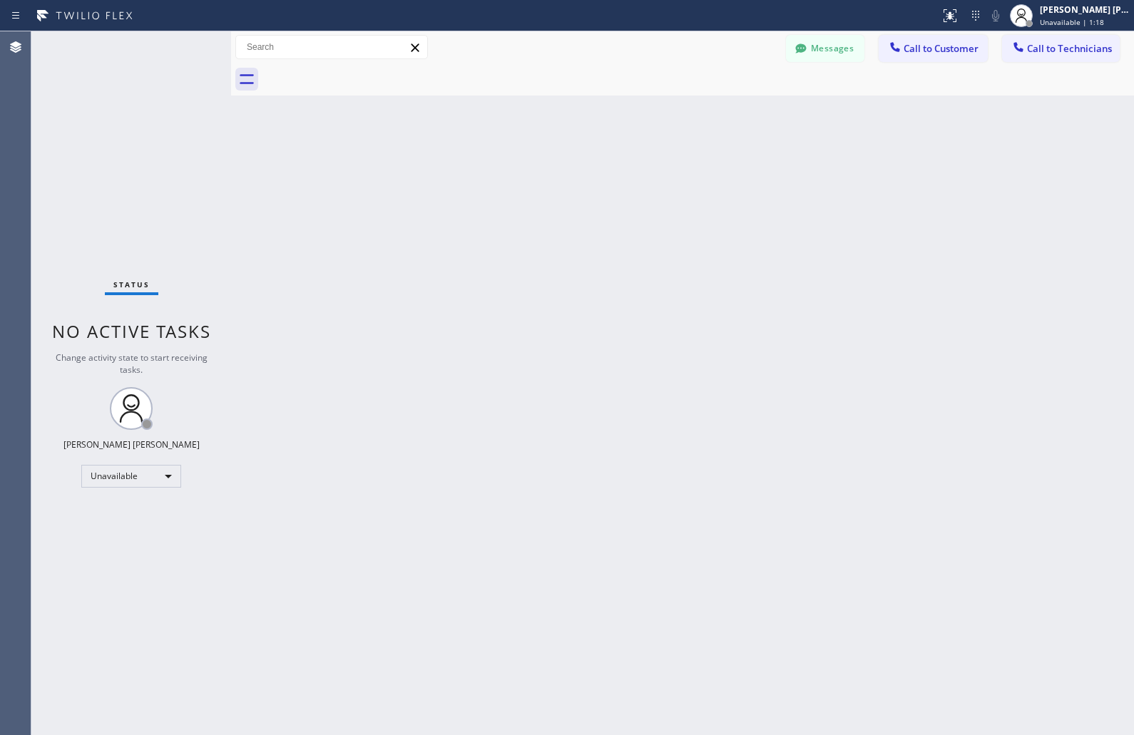
click at [547, 168] on div "Back to Dashboard Change Sender ID Customers Technicians KD Krissy Do [DATE] 02…" at bounding box center [682, 383] width 903 height 704
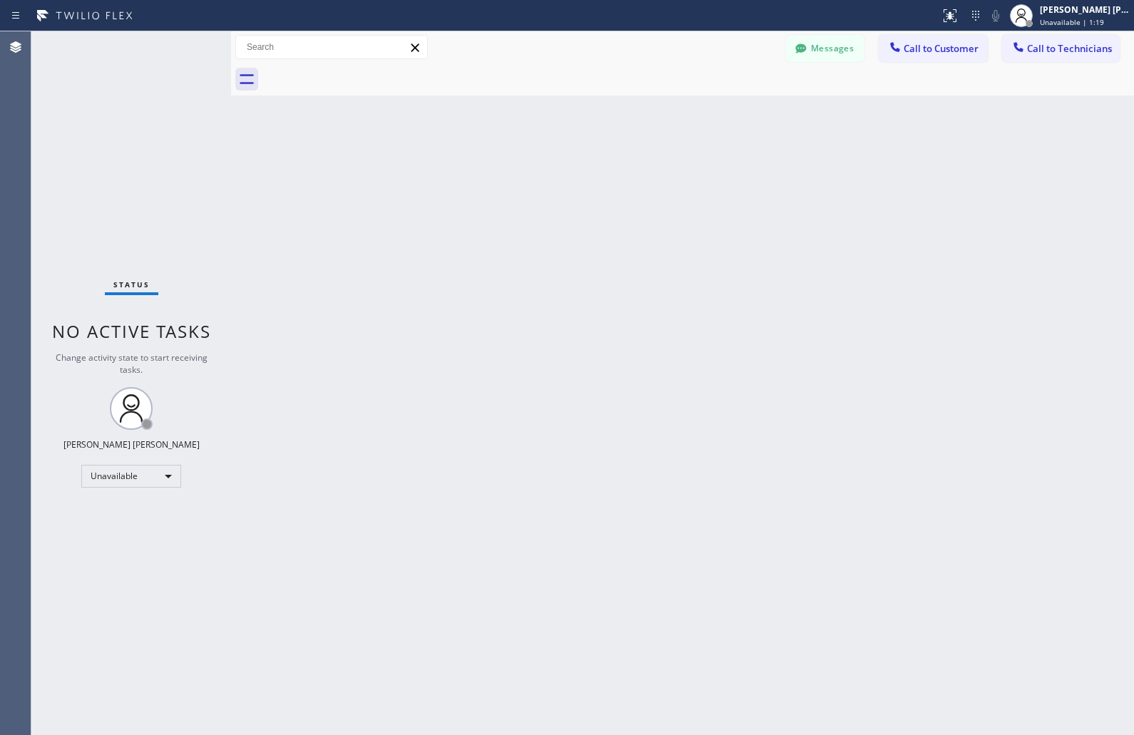
click at [547, 168] on div "Back to Dashboard Change Sender ID Customers Technicians KD Krissy Do [DATE] 02…" at bounding box center [682, 383] width 903 height 704
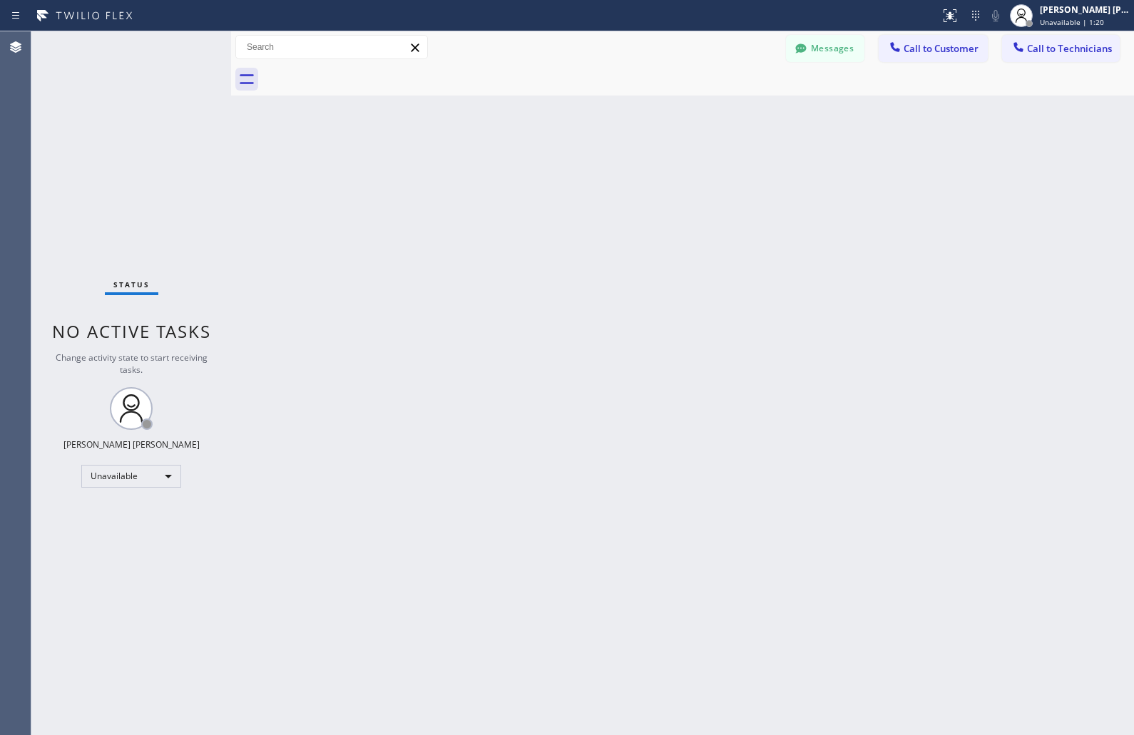
click at [547, 168] on div "Back to Dashboard Change Sender ID Customers Technicians KD Krissy Do [DATE] 02…" at bounding box center [682, 383] width 903 height 704
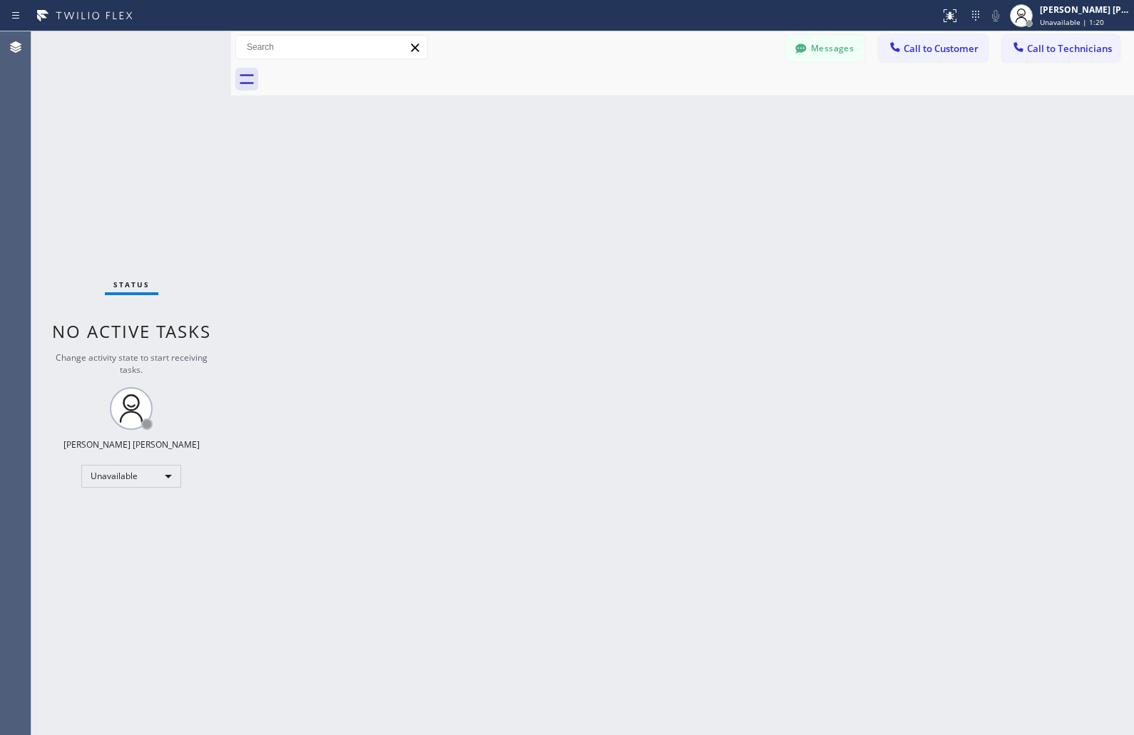
click at [547, 168] on div "Back to Dashboard Change Sender ID Customers Technicians KD Krissy Do [DATE] 02…" at bounding box center [682, 383] width 903 height 704
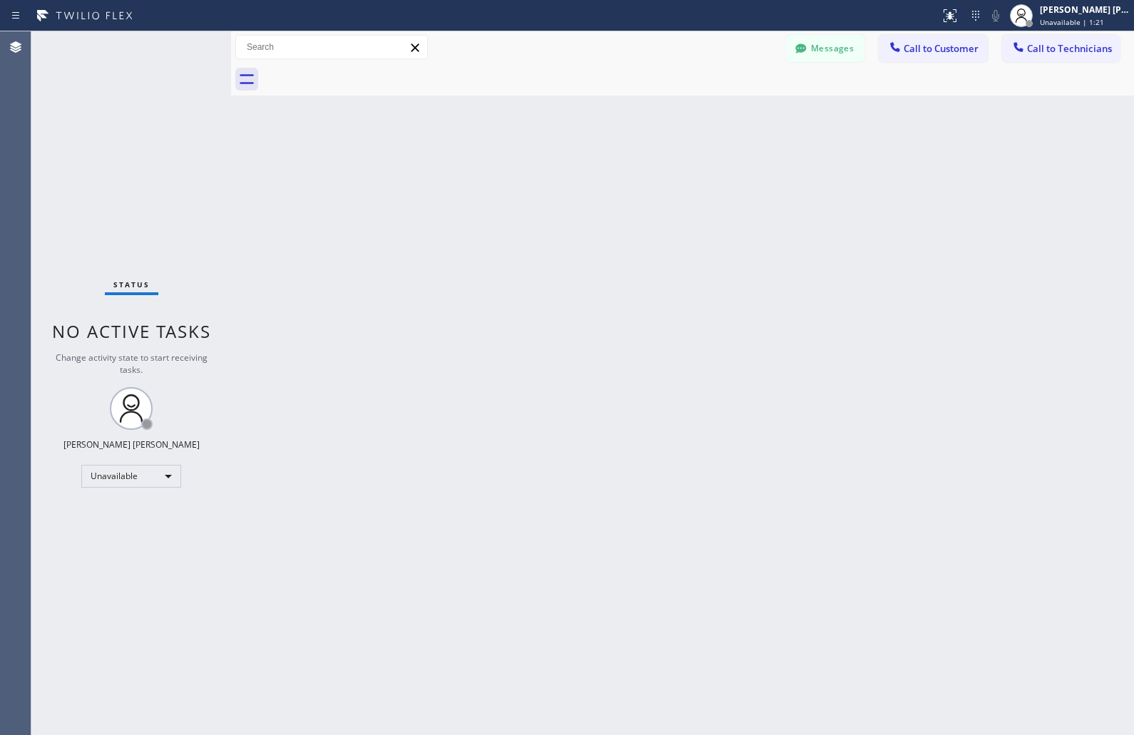
click at [547, 168] on div "Back to Dashboard Change Sender ID Customers Technicians KD Krissy Do [DATE] 02…" at bounding box center [682, 383] width 903 height 704
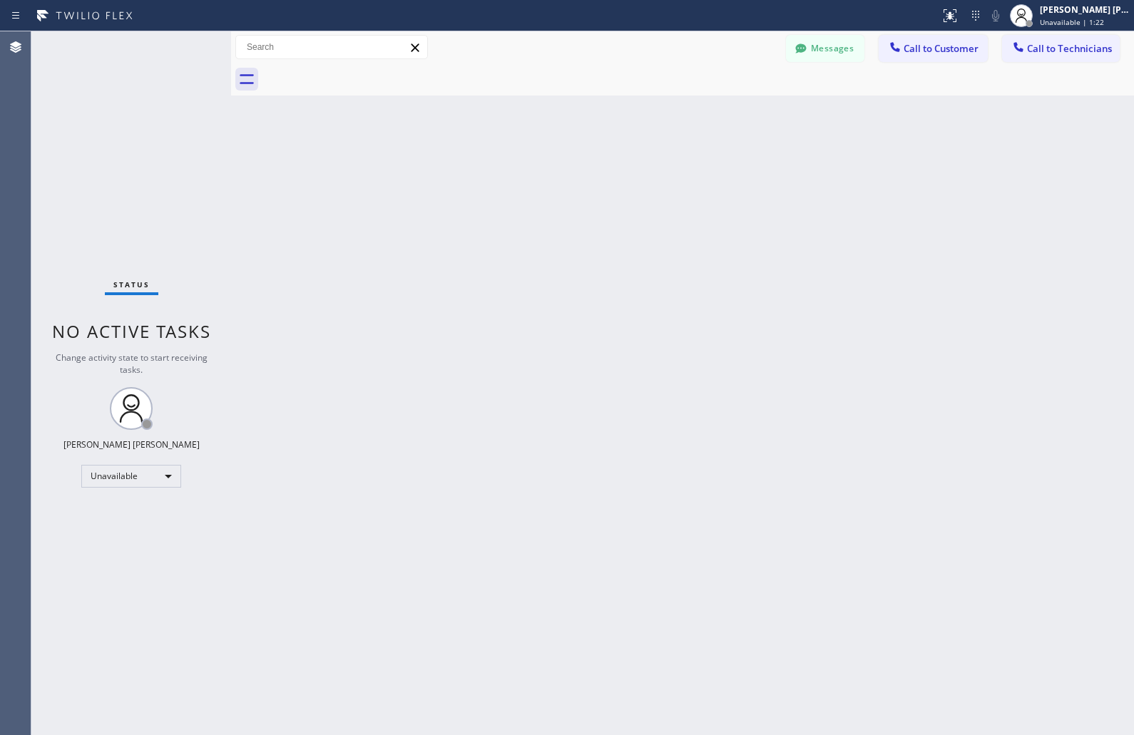
click at [547, 168] on div "Back to Dashboard Change Sender ID Customers Technicians KD Krissy Do [DATE] 02…" at bounding box center [682, 383] width 903 height 704
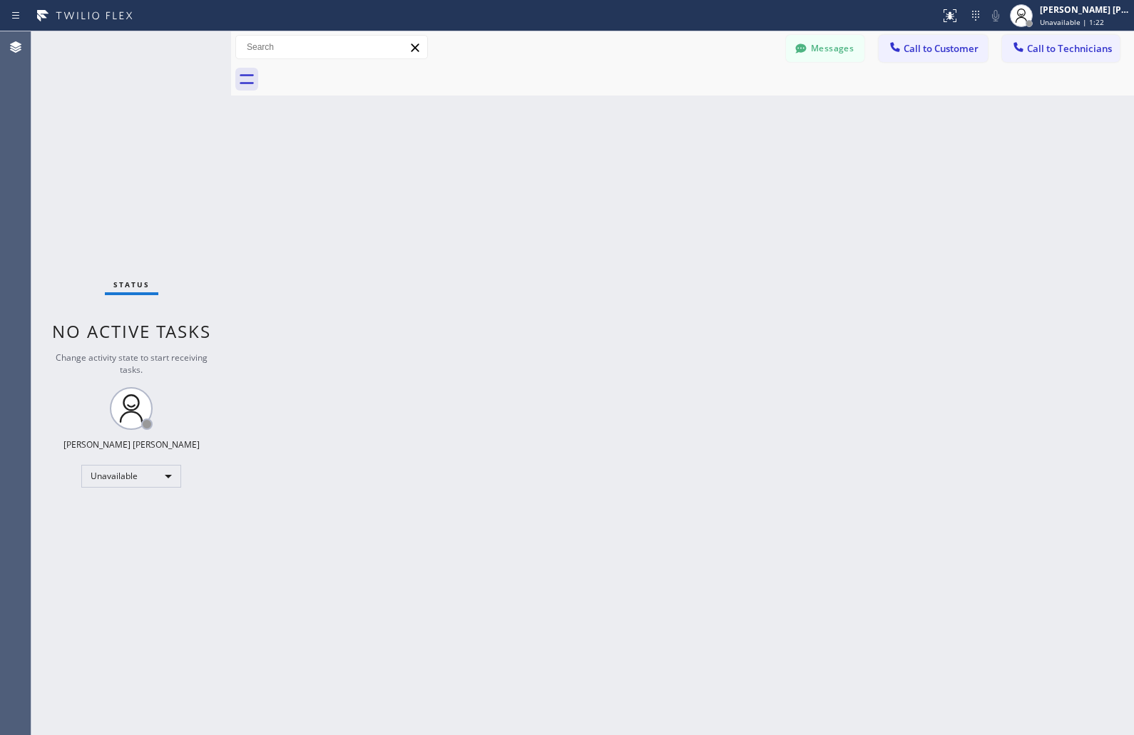
click at [547, 168] on div "Back to Dashboard Change Sender ID Customers Technicians KD Krissy Do [DATE] 02…" at bounding box center [682, 383] width 903 height 704
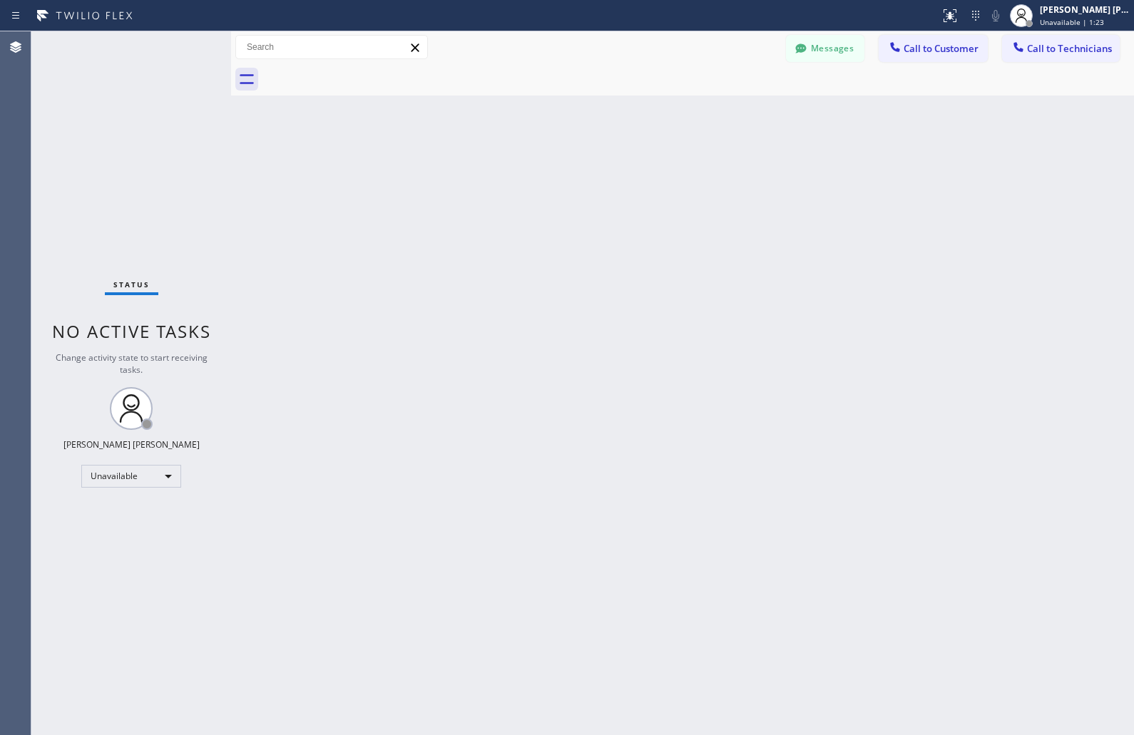
click at [547, 168] on div "Back to Dashboard Change Sender ID Customers Technicians KD Krissy Do [DATE] 02…" at bounding box center [682, 383] width 903 height 704
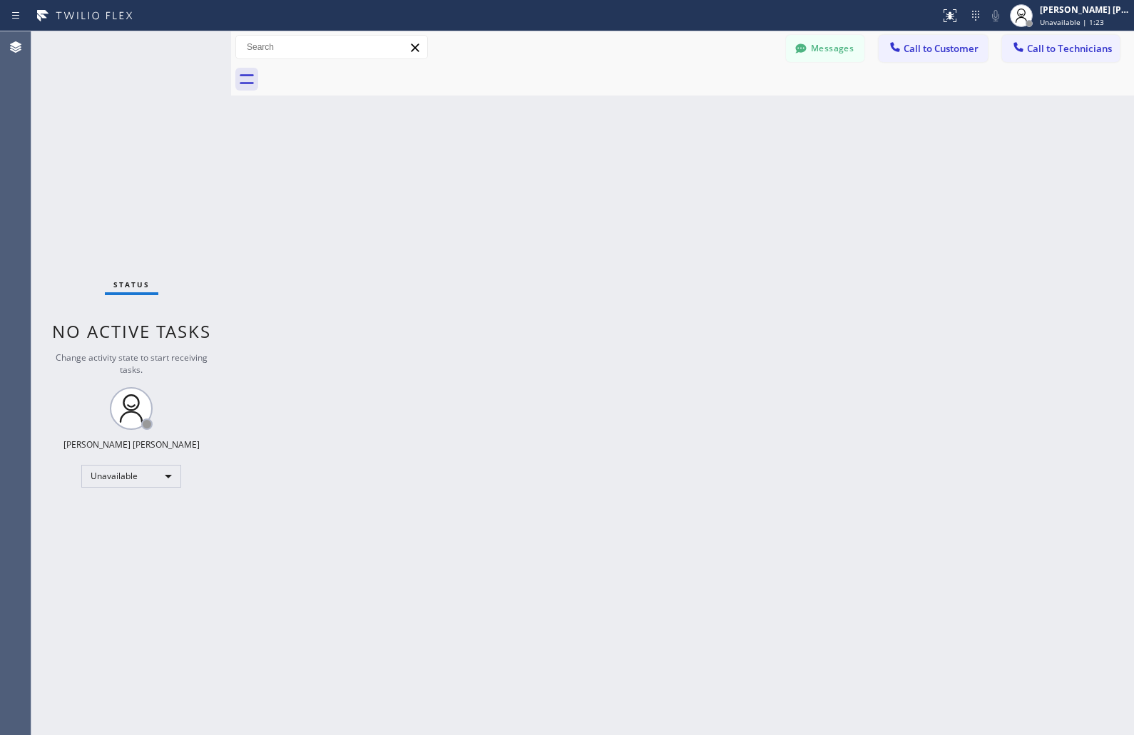
click at [547, 168] on div "Back to Dashboard Change Sender ID Customers Technicians KD Krissy Do [DATE] 02…" at bounding box center [682, 383] width 903 height 704
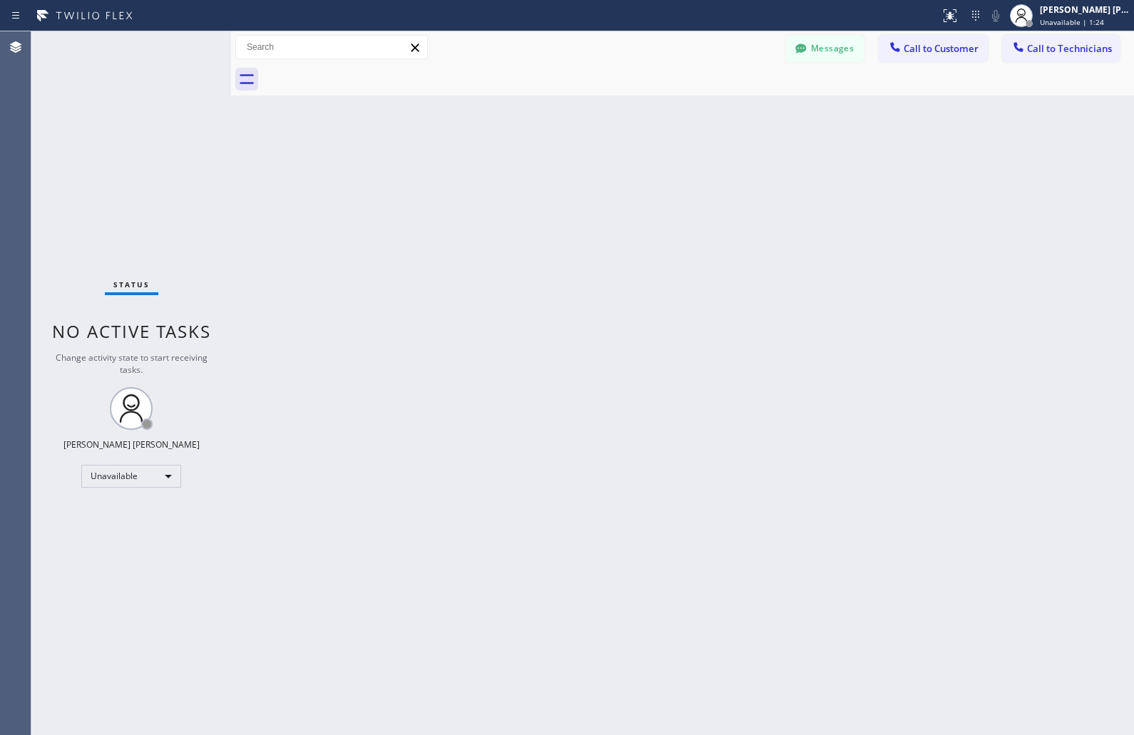
click at [547, 168] on div "Back to Dashboard Change Sender ID Customers Technicians KD Krissy Do [DATE] 02…" at bounding box center [682, 383] width 903 height 704
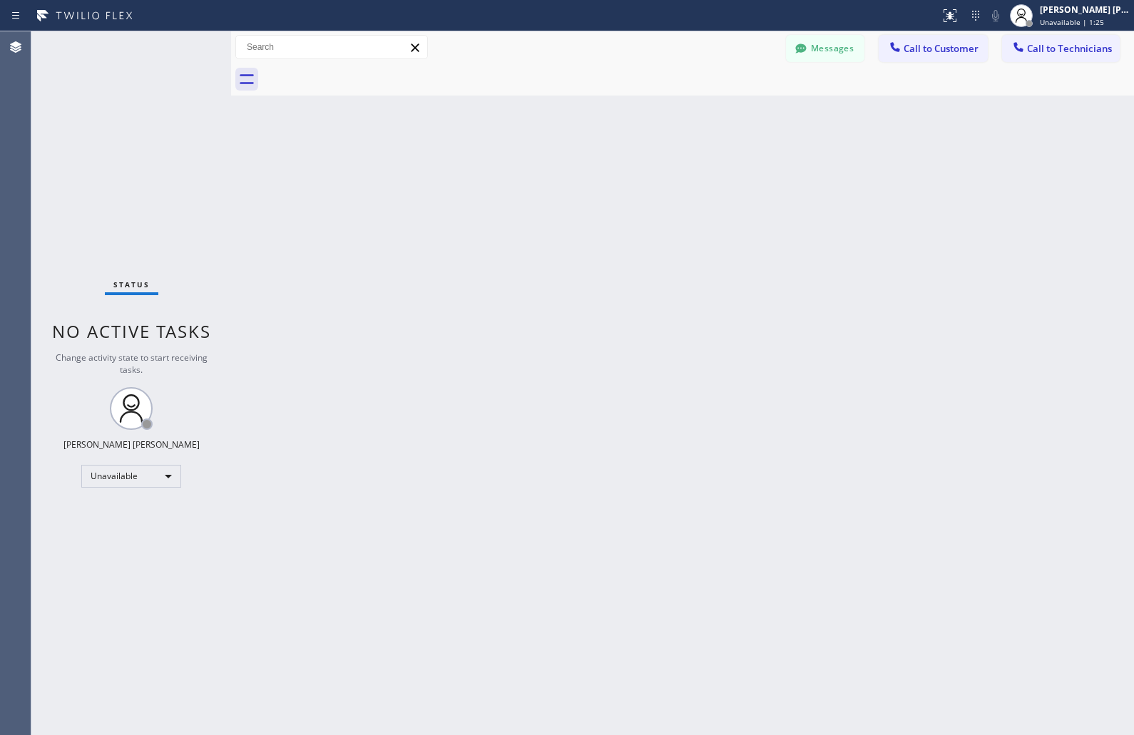
click at [547, 168] on div "Back to Dashboard Change Sender ID Customers Technicians KD Krissy Do [DATE] 02…" at bounding box center [682, 383] width 903 height 704
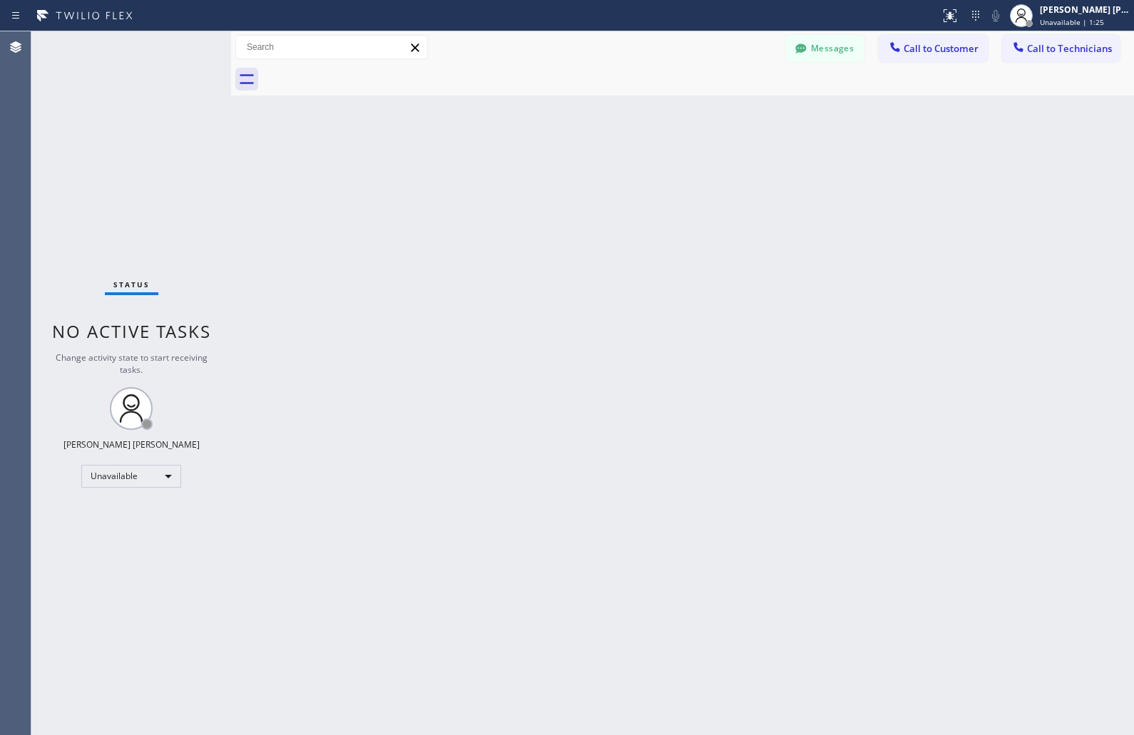
click at [547, 168] on div "Back to Dashboard Change Sender ID Customers Technicians KD Krissy Do [DATE] 02…" at bounding box center [682, 383] width 903 height 704
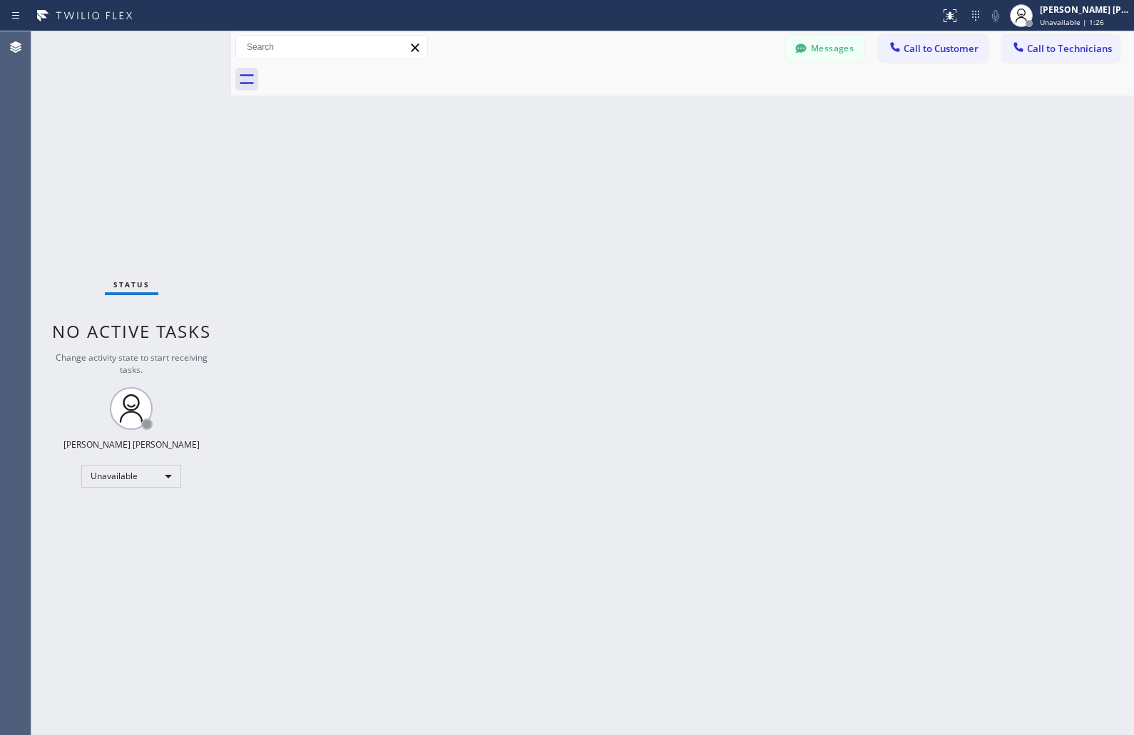
click at [547, 168] on div "Back to Dashboard Change Sender ID Customers Technicians KD Krissy Do [DATE] 02…" at bounding box center [682, 383] width 903 height 704
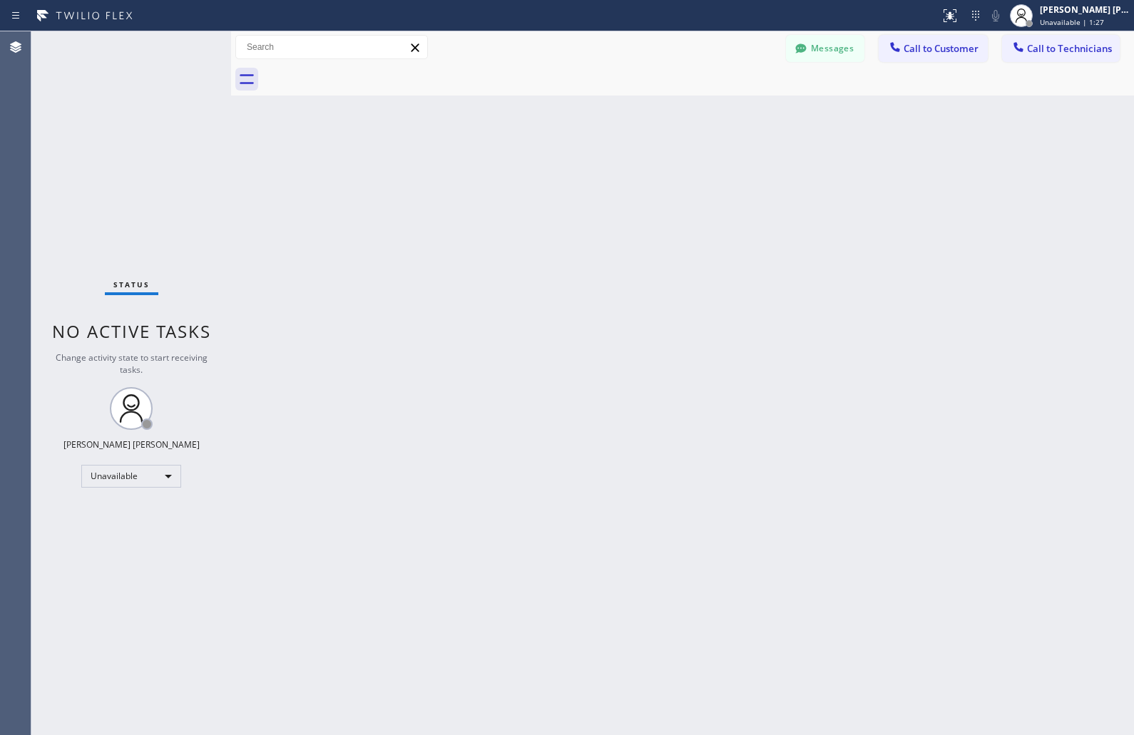
click at [547, 168] on div "Back to Dashboard Change Sender ID Customers Technicians KD Krissy Do [DATE] 02…" at bounding box center [682, 383] width 903 height 704
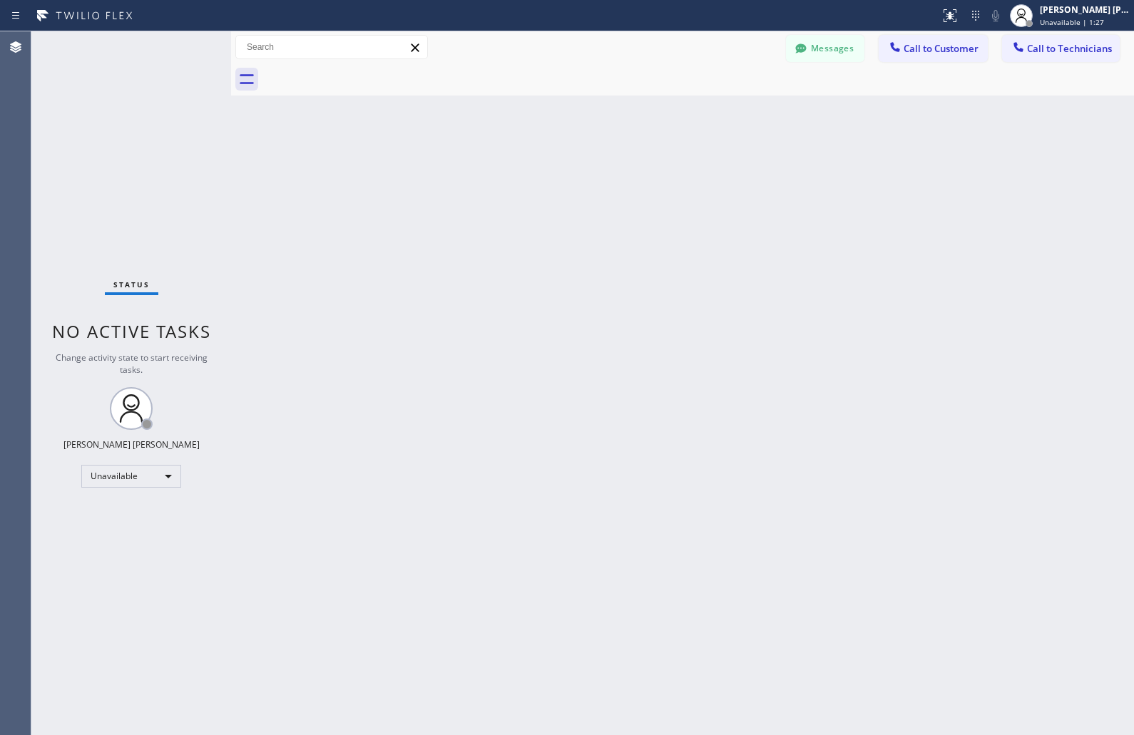
click at [547, 168] on div "Back to Dashboard Change Sender ID Customers Technicians KD Krissy Do [DATE] 02…" at bounding box center [682, 383] width 903 height 704
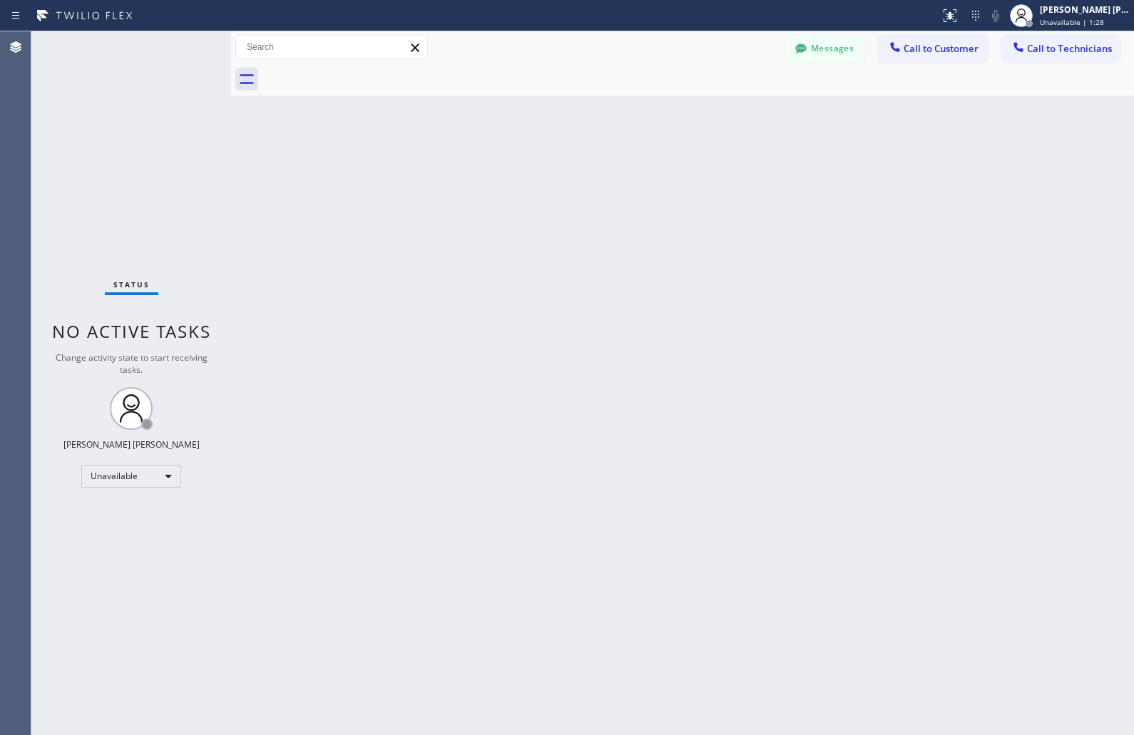
click at [547, 168] on div "Back to Dashboard Change Sender ID Customers Technicians KD Krissy Do [DATE] 02…" at bounding box center [682, 383] width 903 height 704
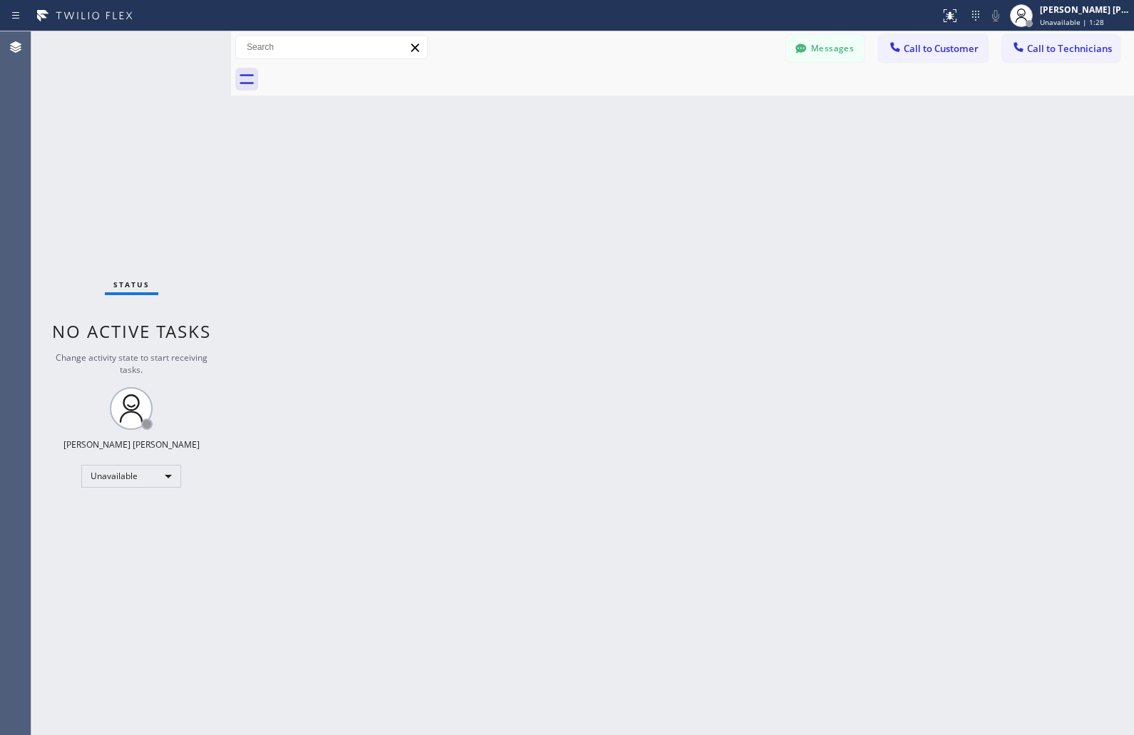
click at [547, 168] on div "Back to Dashboard Change Sender ID Customers Technicians KD Krissy Do [DATE] 02…" at bounding box center [682, 383] width 903 height 704
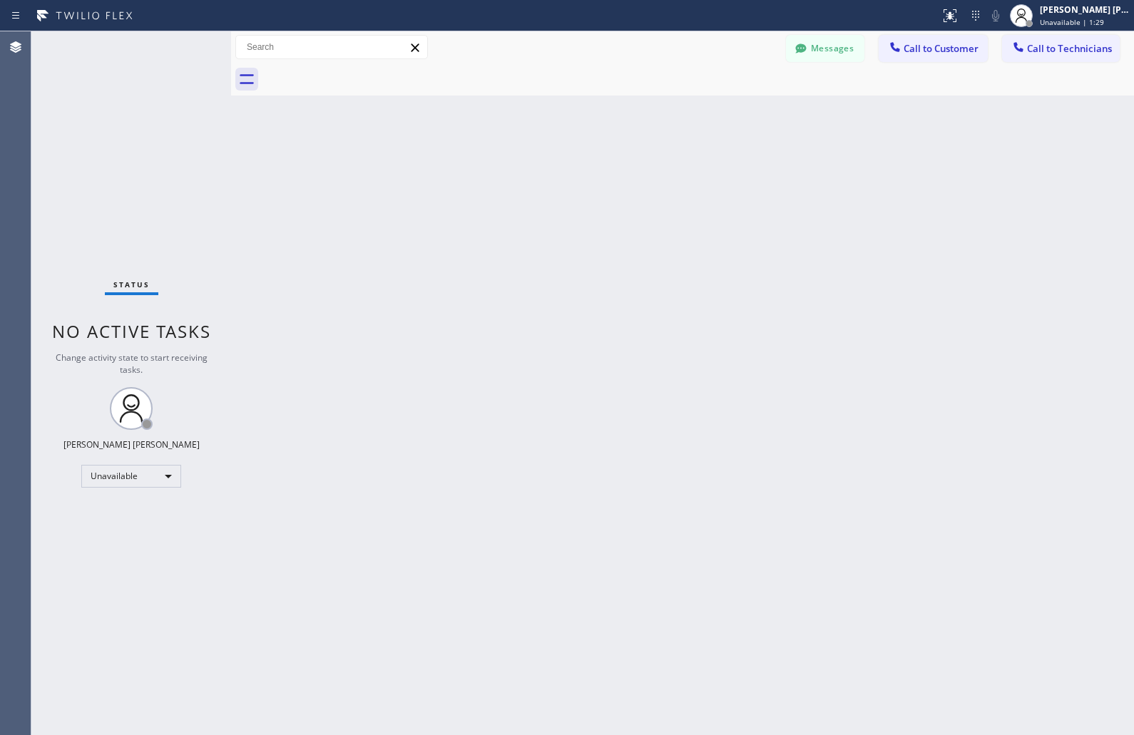
click at [547, 168] on div "Back to Dashboard Change Sender ID Customers Technicians KD Krissy Do [DATE] 02…" at bounding box center [682, 383] width 903 height 704
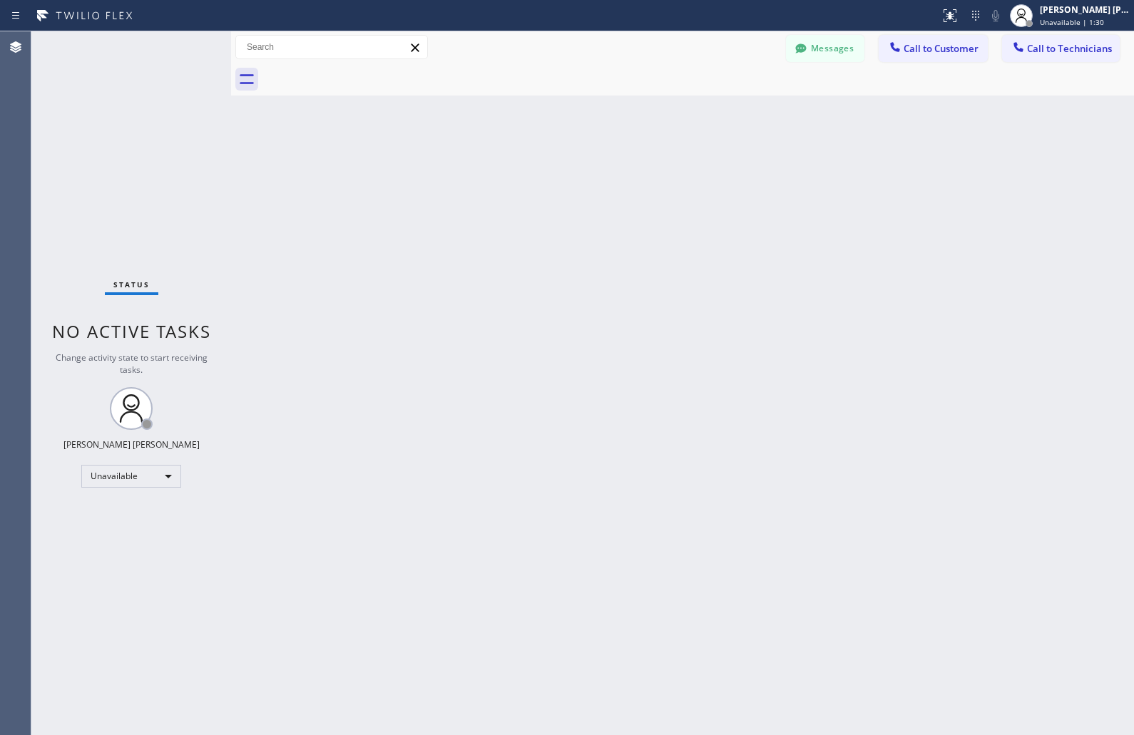
click at [547, 168] on div "Back to Dashboard Change Sender ID Customers Technicians KD Krissy Do [DATE] 02…" at bounding box center [682, 383] width 903 height 704
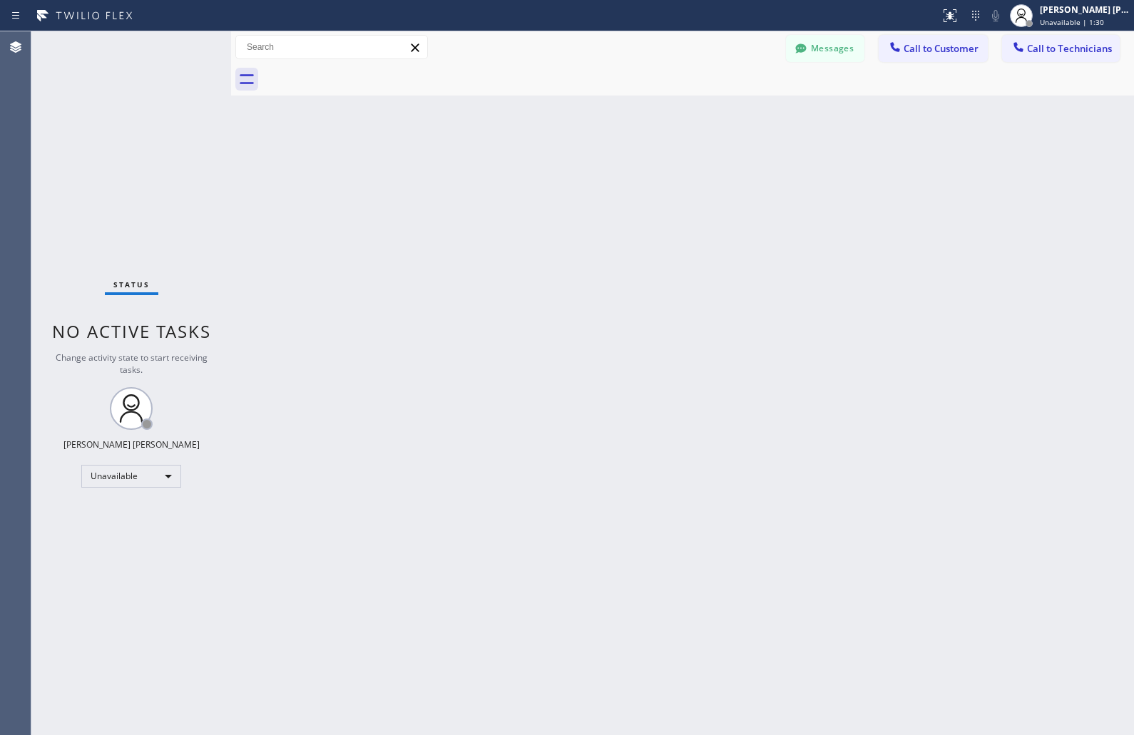
click at [547, 168] on div "Back to Dashboard Change Sender ID Customers Technicians KD Krissy Do [DATE] 02…" at bounding box center [682, 383] width 903 height 704
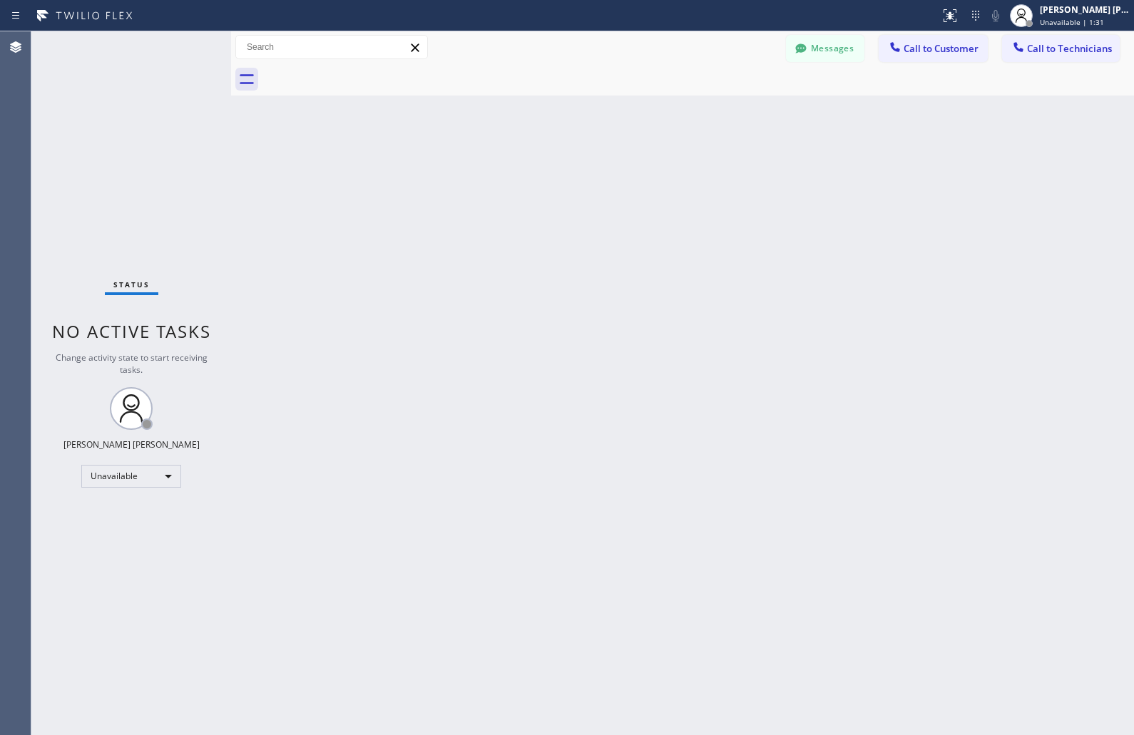
click at [547, 168] on div "Back to Dashboard Change Sender ID Customers Technicians KD Krissy Do [DATE] 02…" at bounding box center [682, 383] width 903 height 704
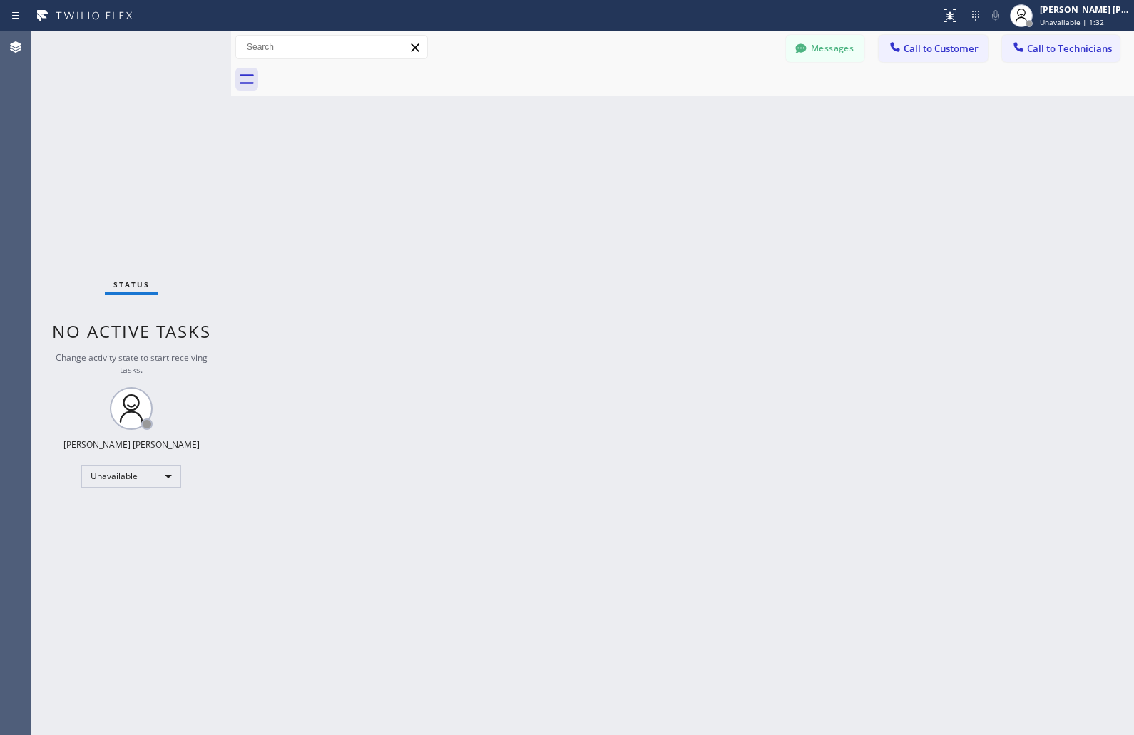
click at [547, 168] on div "Back to Dashboard Change Sender ID Customers Technicians KD Krissy Do [DATE] 02…" at bounding box center [682, 383] width 903 height 704
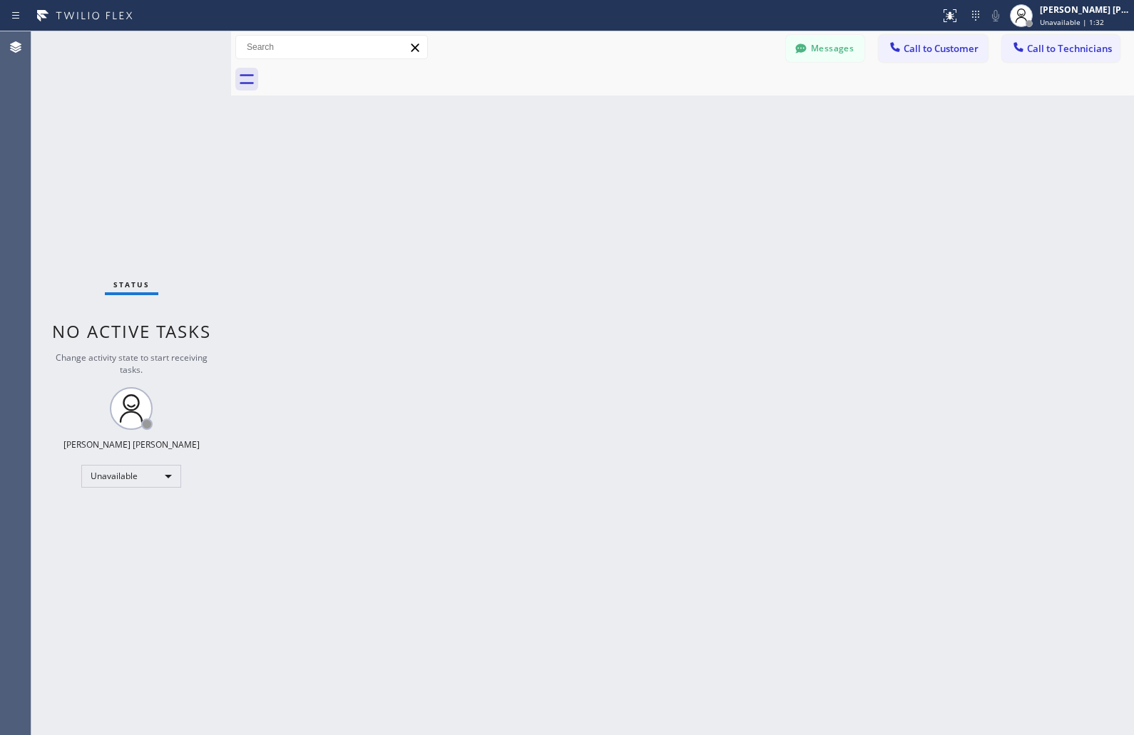
click at [547, 168] on div "Back to Dashboard Change Sender ID Customers Technicians KD Krissy Do [DATE] 02…" at bounding box center [682, 383] width 903 height 704
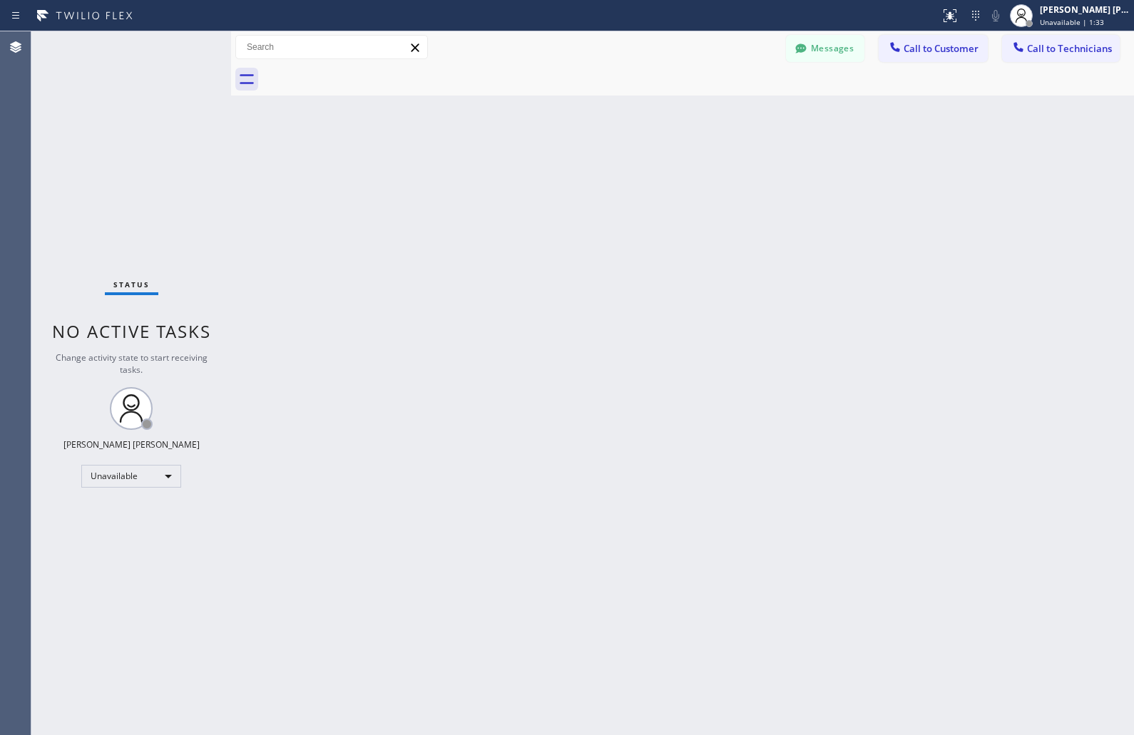
click at [547, 168] on div "Back to Dashboard Change Sender ID Customers Technicians KD Krissy Do [DATE] 02…" at bounding box center [682, 383] width 903 height 704
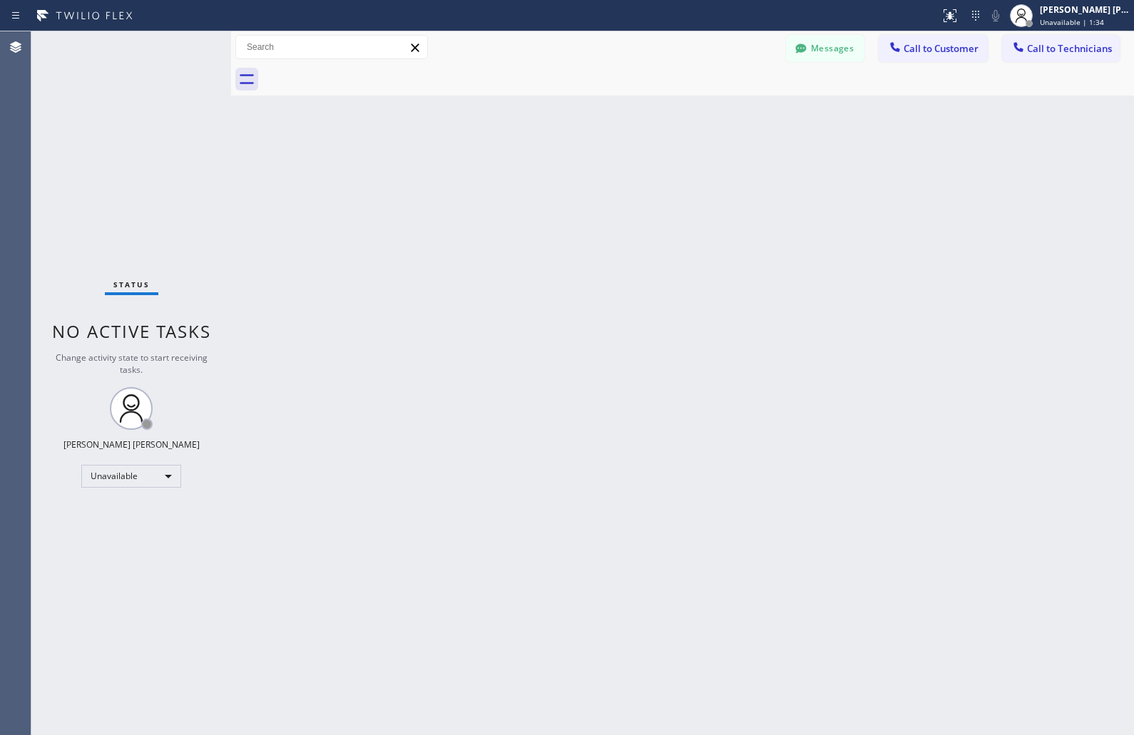
click at [547, 168] on div "Back to Dashboard Change Sender ID Customers Technicians KD Krissy Do [DATE] 02…" at bounding box center [682, 383] width 903 height 704
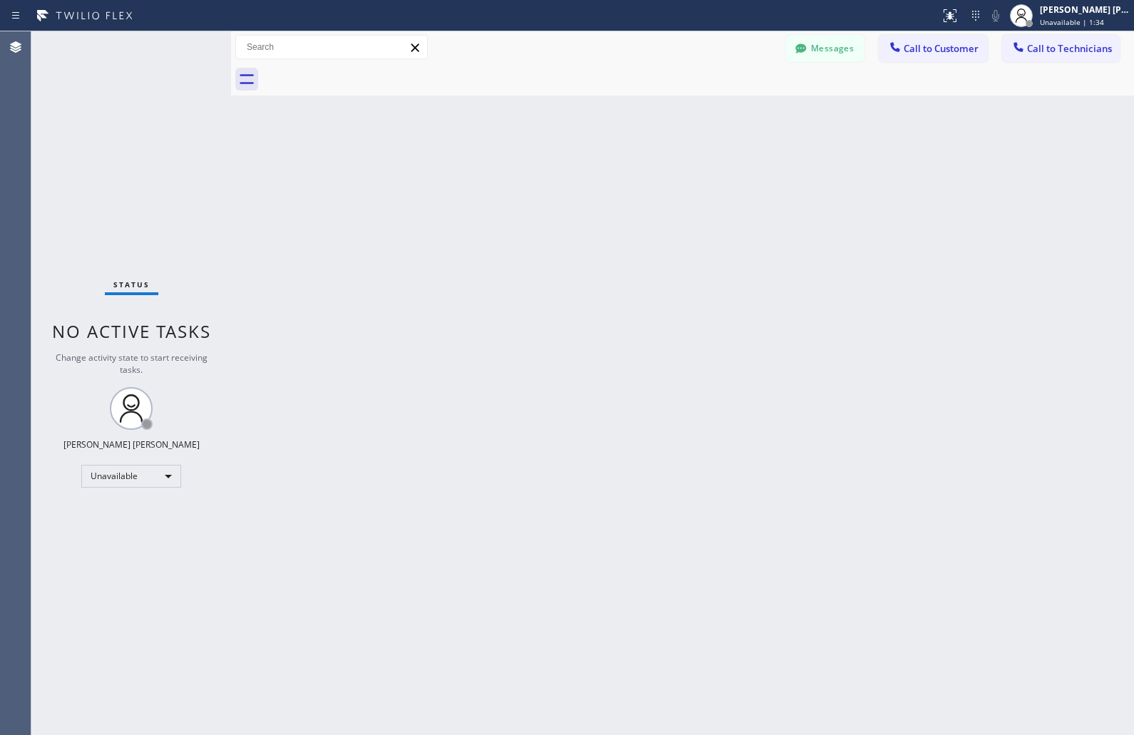
click at [547, 168] on div "Back to Dashboard Change Sender ID Customers Technicians KD Krissy Do [DATE] 02…" at bounding box center [682, 383] width 903 height 704
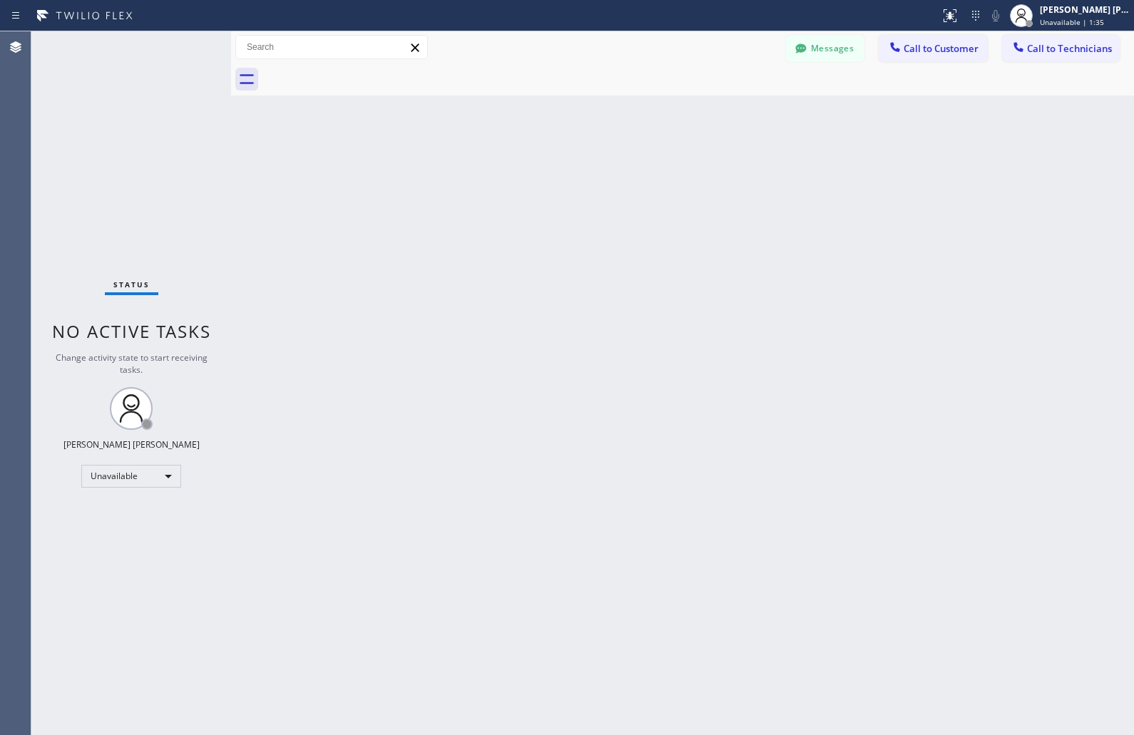
click at [547, 168] on div "Back to Dashboard Change Sender ID Customers Technicians KD Krissy Do [DATE] 02…" at bounding box center [682, 383] width 903 height 704
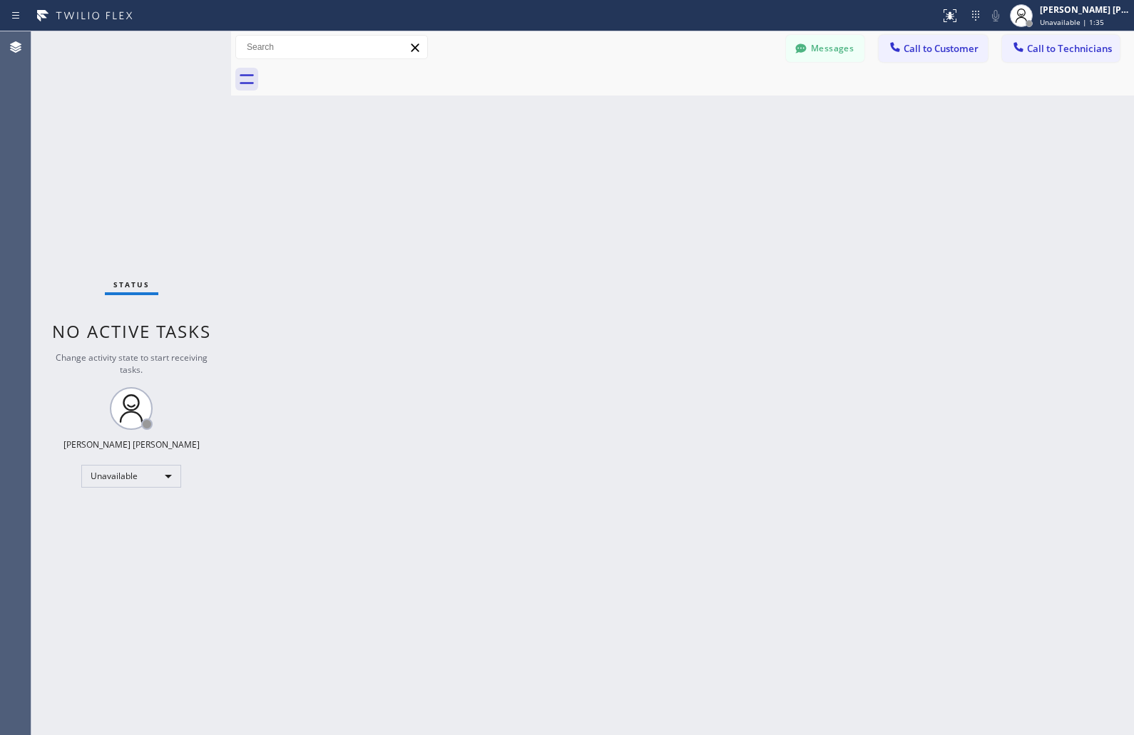
click at [547, 168] on div "Back to Dashboard Change Sender ID Customers Technicians KD Krissy Do [DATE] 02…" at bounding box center [682, 383] width 903 height 704
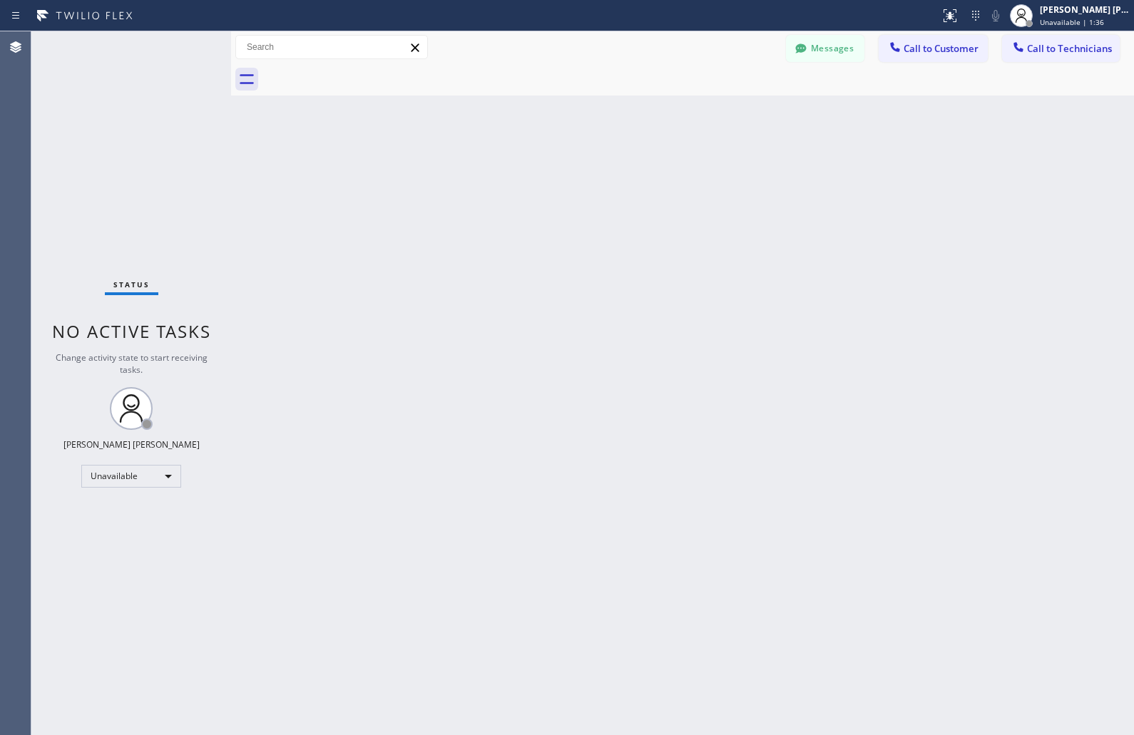
click at [547, 168] on div "Back to Dashboard Change Sender ID Customers Technicians KD Krissy Do [DATE] 02…" at bounding box center [682, 383] width 903 height 704
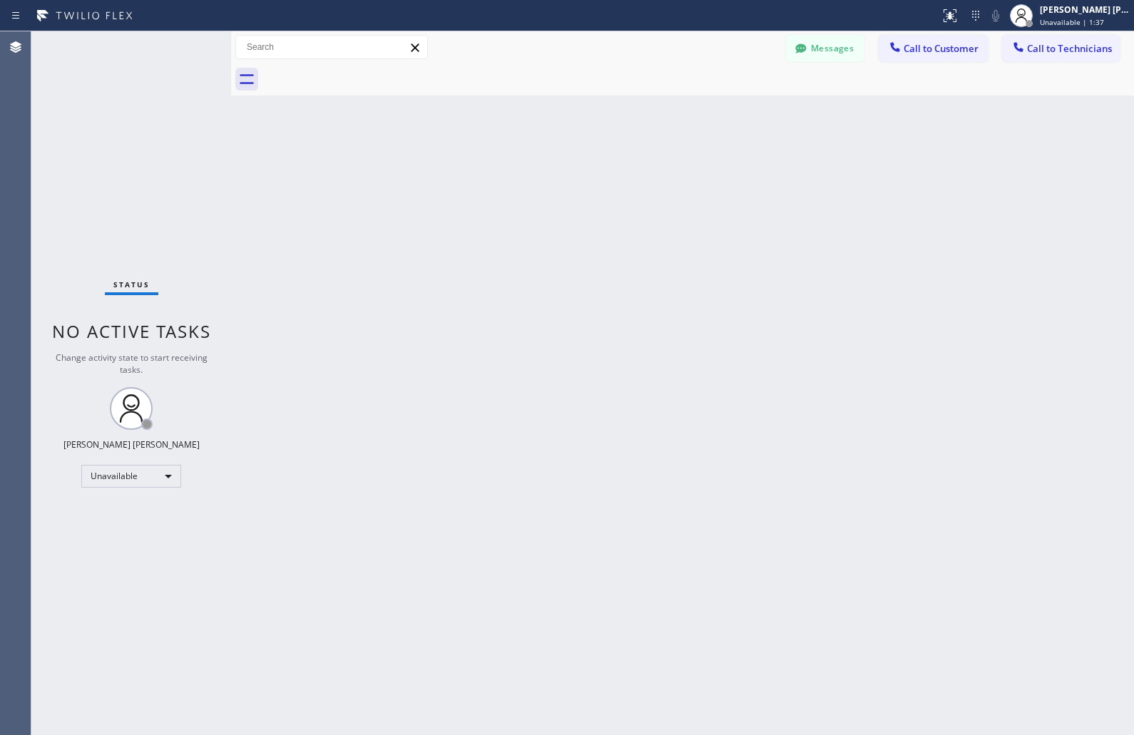
click at [547, 168] on div "Back to Dashboard Change Sender ID Customers Technicians KD Krissy Do [DATE] 02…" at bounding box center [682, 383] width 903 height 704
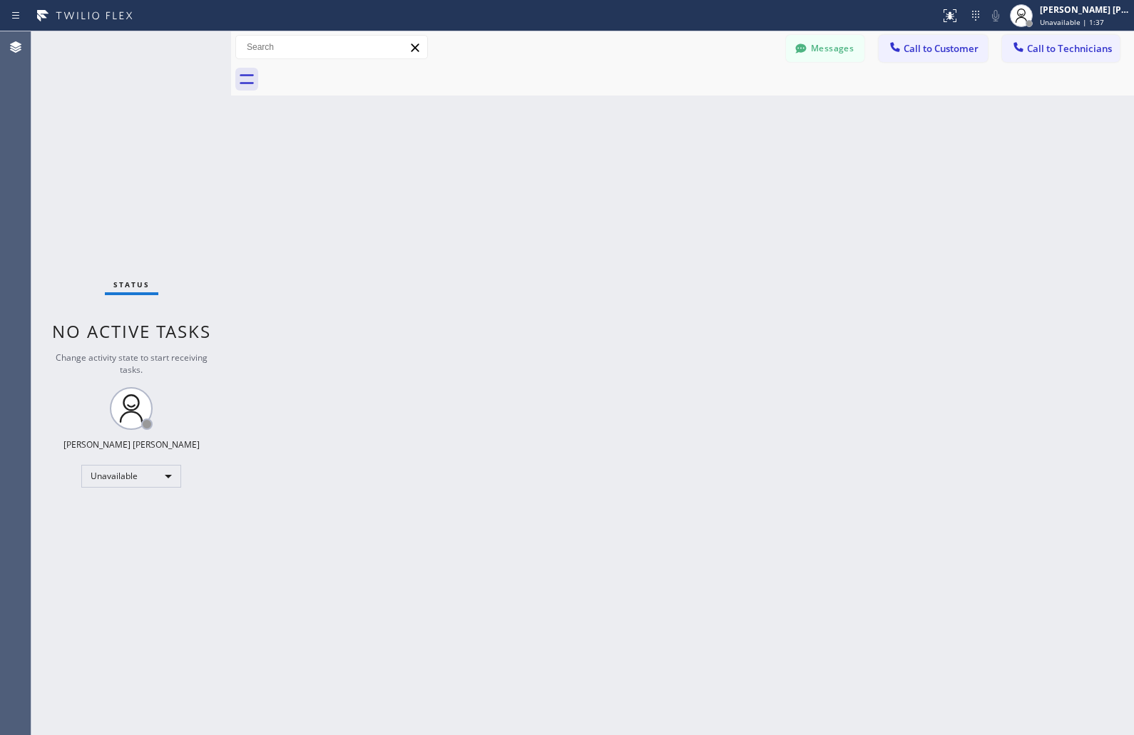
click at [547, 168] on div "Back to Dashboard Change Sender ID Customers Technicians KD Krissy Do [DATE] 02…" at bounding box center [682, 383] width 903 height 704
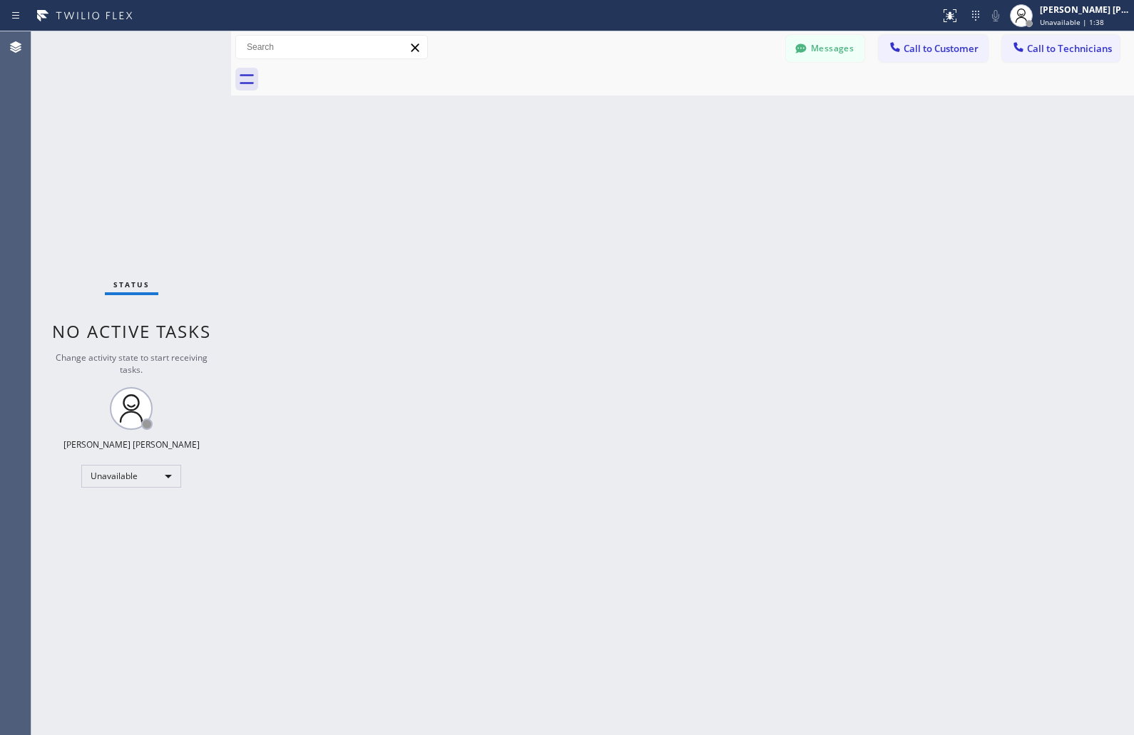
click at [547, 168] on div "Back to Dashboard Change Sender ID Customers Technicians KD Krissy Do [DATE] 02…" at bounding box center [682, 383] width 903 height 704
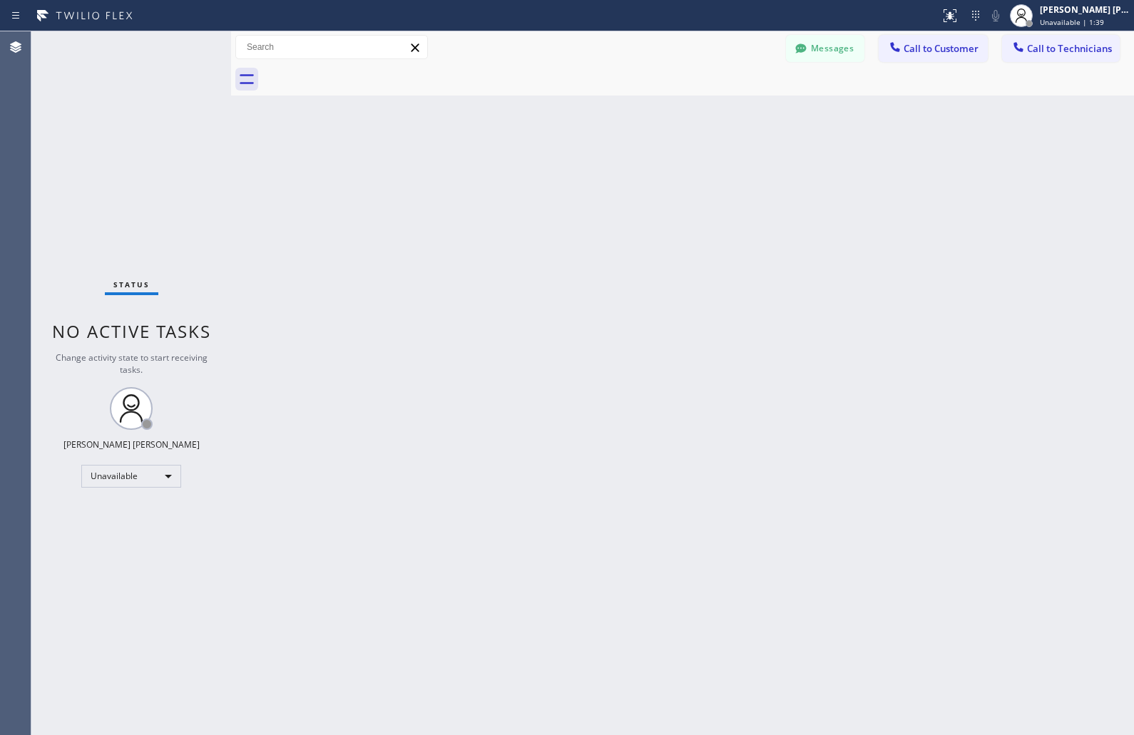
click at [547, 168] on div "Back to Dashboard Change Sender ID Customers Technicians KD Krissy Do [DATE] 02…" at bounding box center [682, 383] width 903 height 704
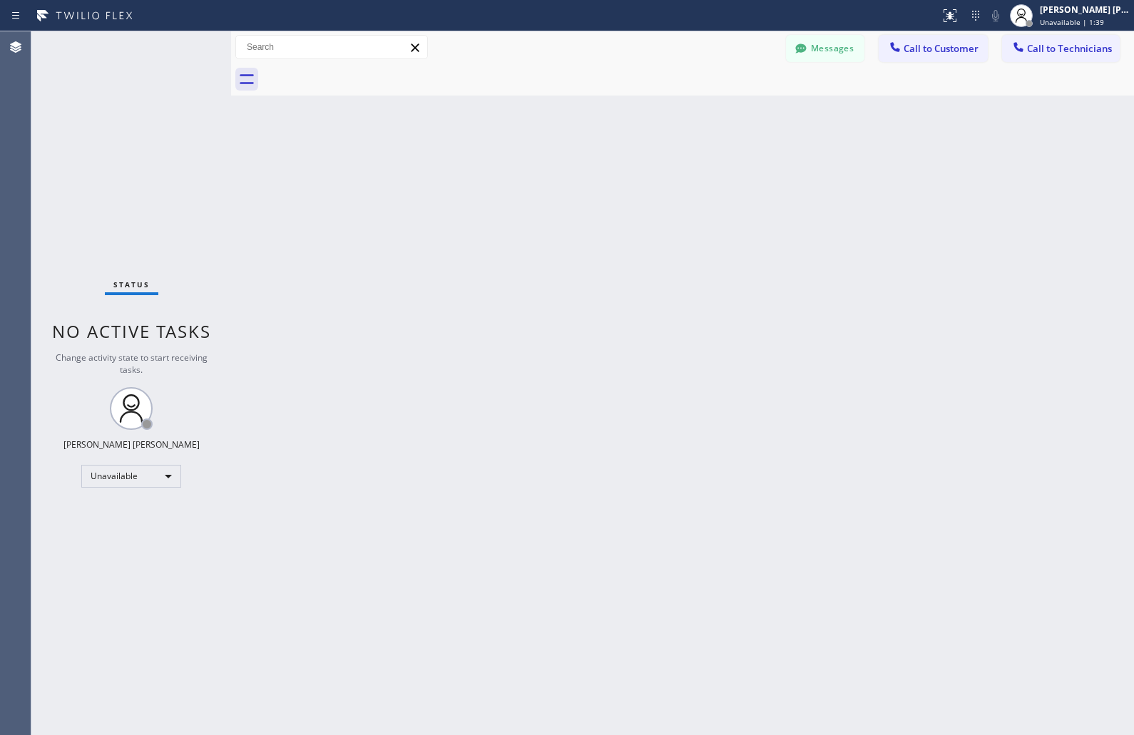
click at [547, 168] on div "Back to Dashboard Change Sender ID Customers Technicians KD Krissy Do [DATE] 02…" at bounding box center [682, 383] width 903 height 704
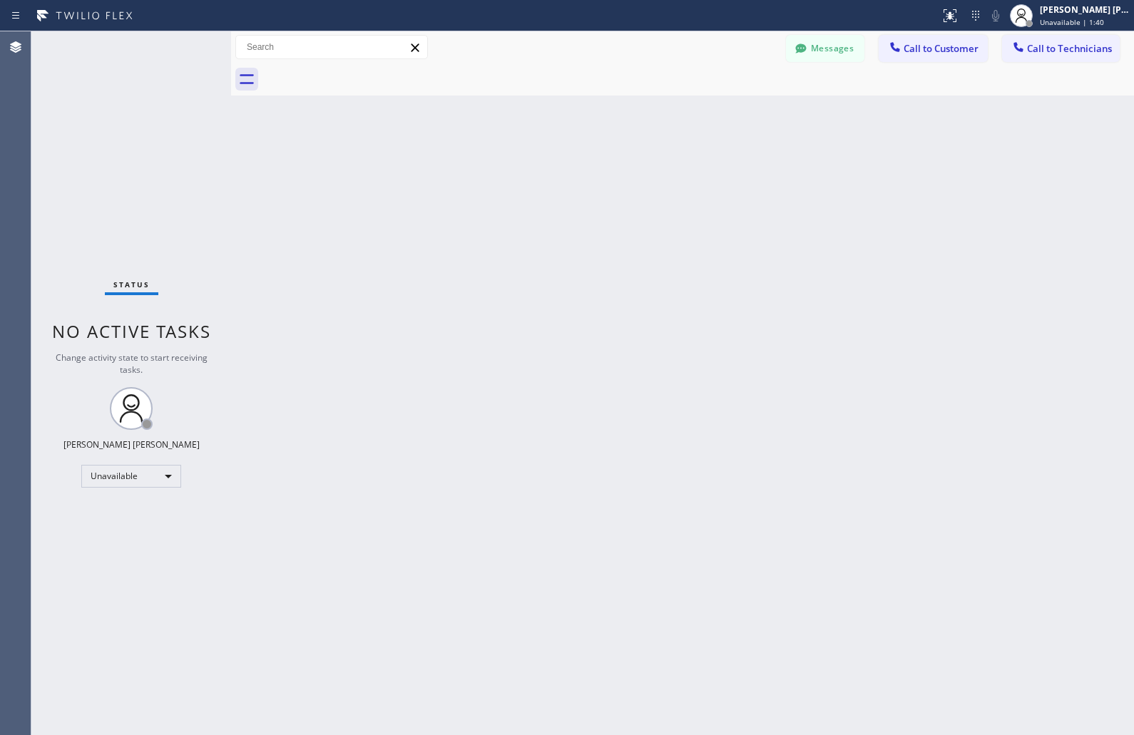
click at [547, 168] on div "Back to Dashboard Change Sender ID Customers Technicians KD Krissy Do [DATE] 02…" at bounding box center [682, 383] width 903 height 704
click
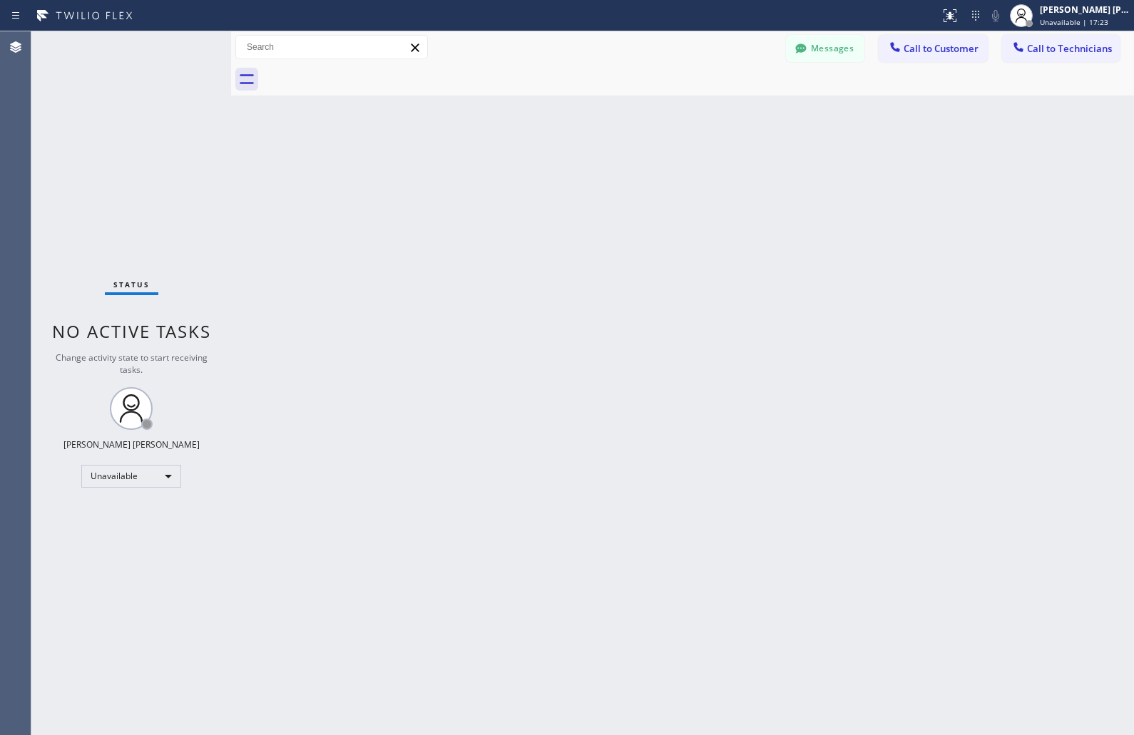
drag, startPoint x: 561, startPoint y: 183, endPoint x: 714, endPoint y: 188, distance: 152.7
drag, startPoint x: 994, startPoint y: 262, endPoint x: 824, endPoint y: 366, distance: 198.7
